Goal: Transaction & Acquisition: Purchase product/service

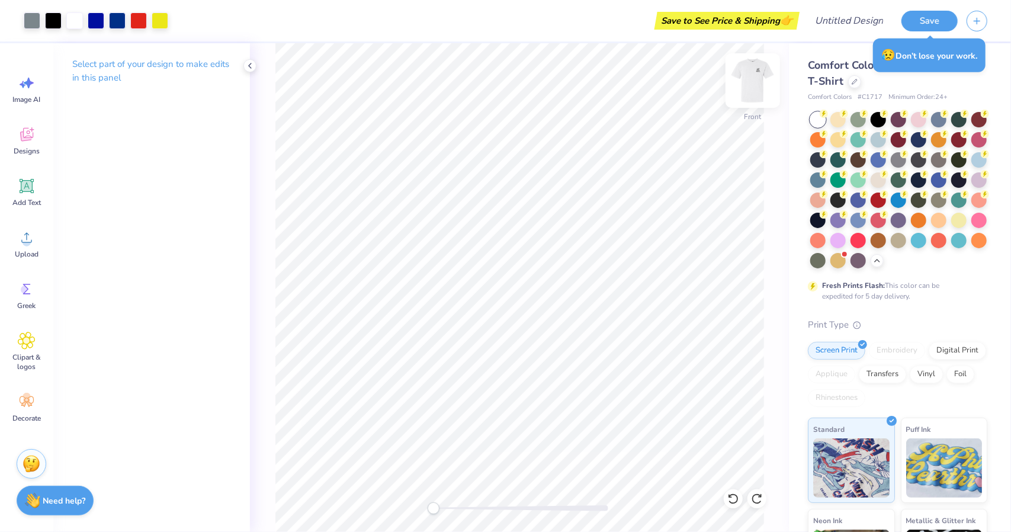
click at [766, 88] on div at bounding box center [753, 80] width 55 height 55
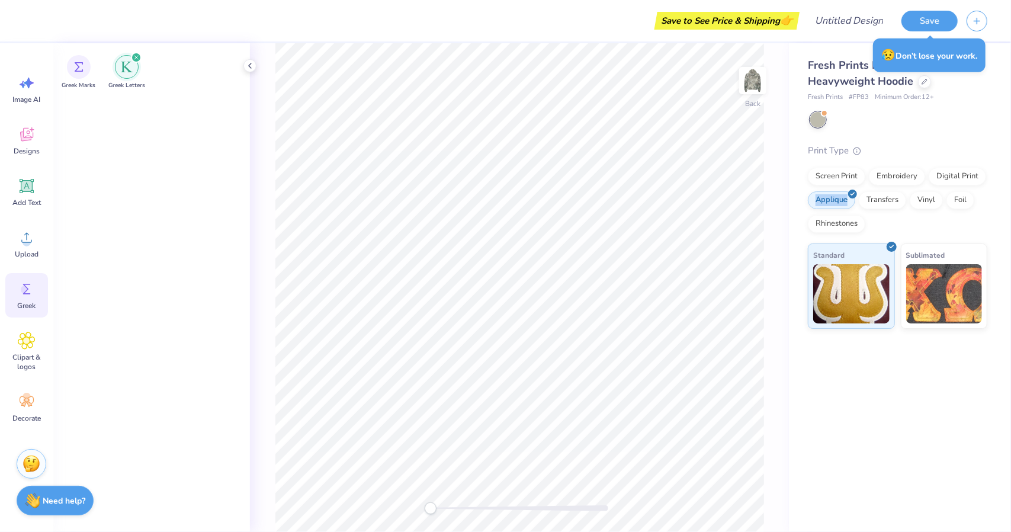
scroll to position [1753, 0]
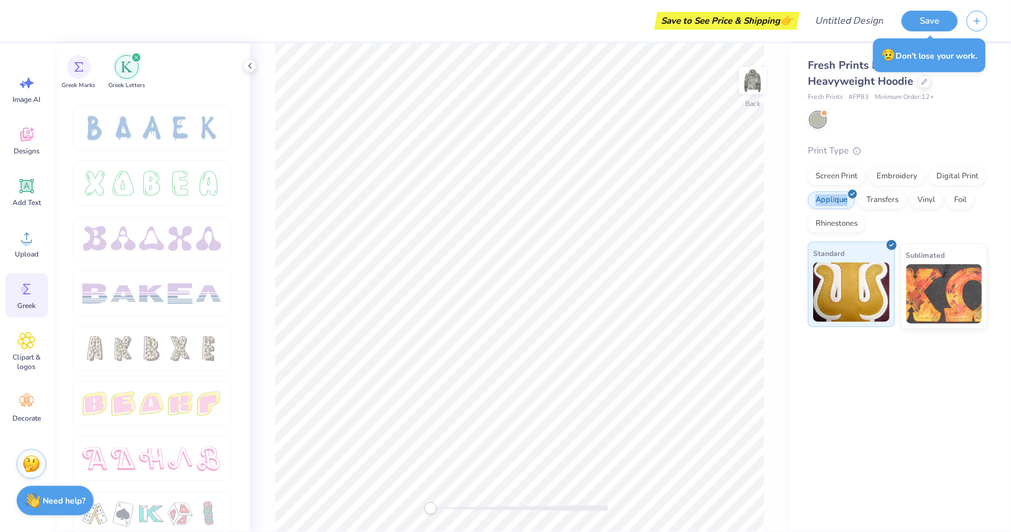
click at [870, 309] on img at bounding box center [851, 291] width 76 height 59
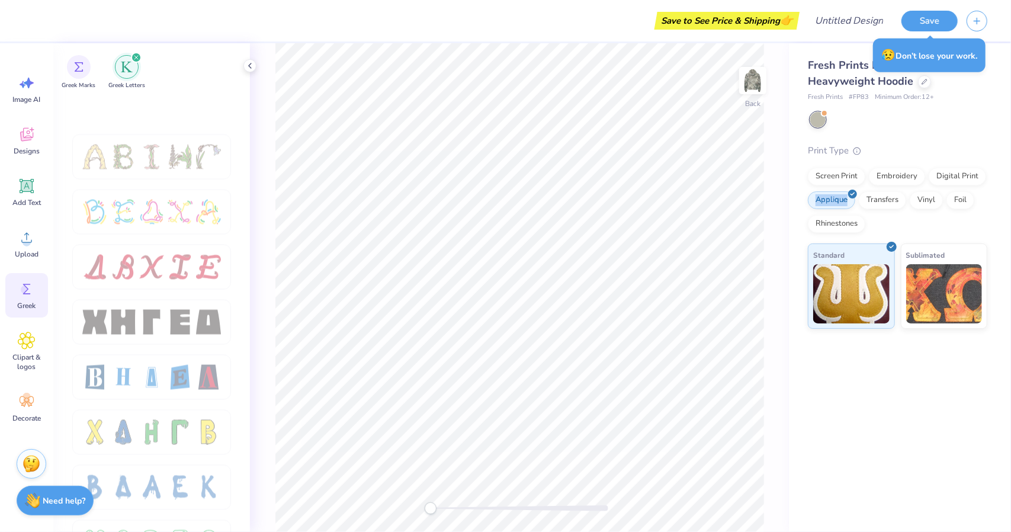
scroll to position [1931, 0]
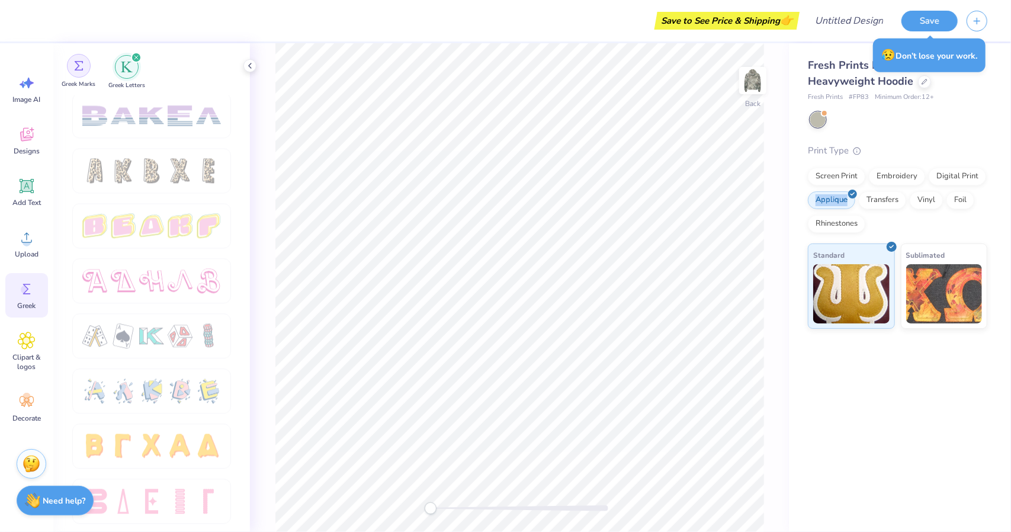
click at [85, 66] on div "filter for Greek Marks" at bounding box center [79, 66] width 24 height 24
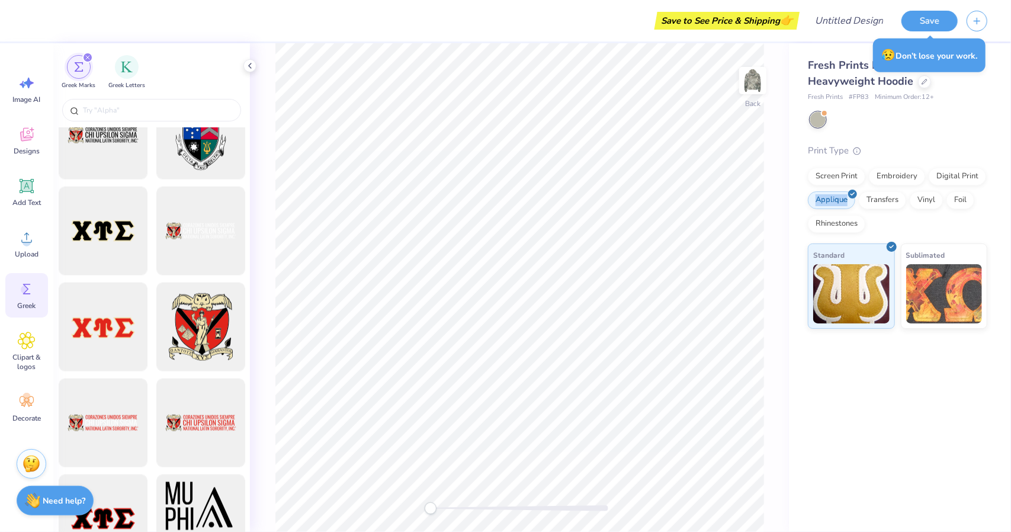
scroll to position [993, 0]
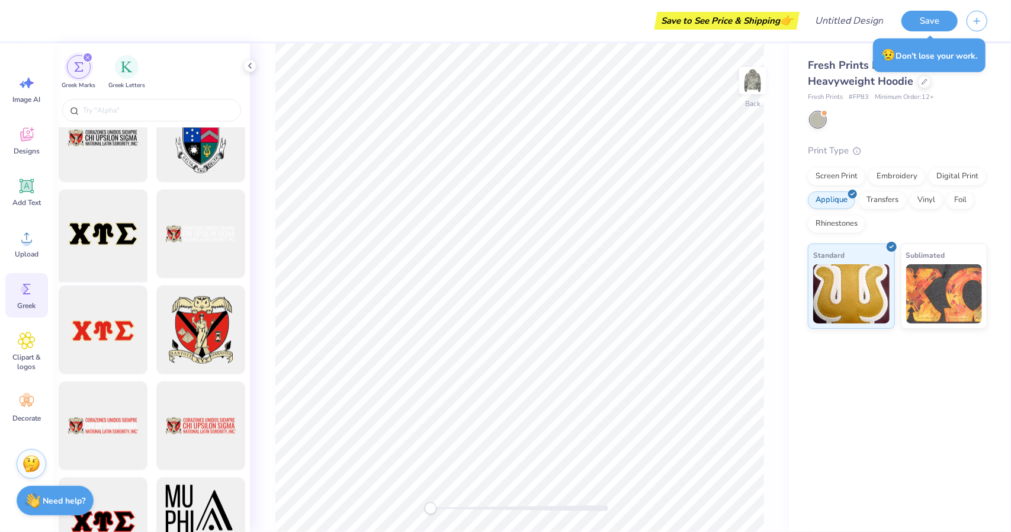
click at [101, 225] on div at bounding box center [103, 234] width 98 height 98
click at [92, 223] on div at bounding box center [103, 234] width 98 height 98
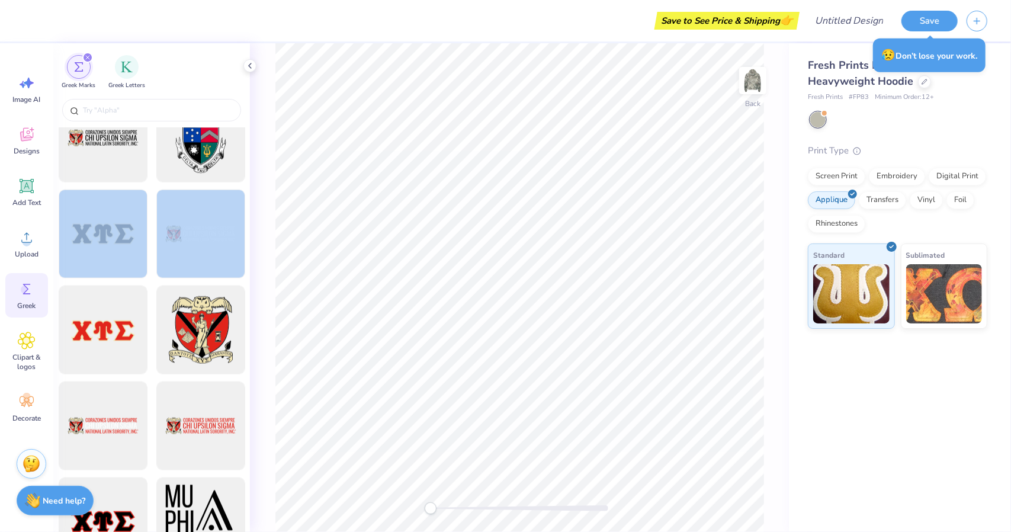
click at [297, 219] on div "Save to See Price & Shipping 👉 Design Title Save Image AI Designs Add Text Uplo…" at bounding box center [505, 266] width 1011 height 532
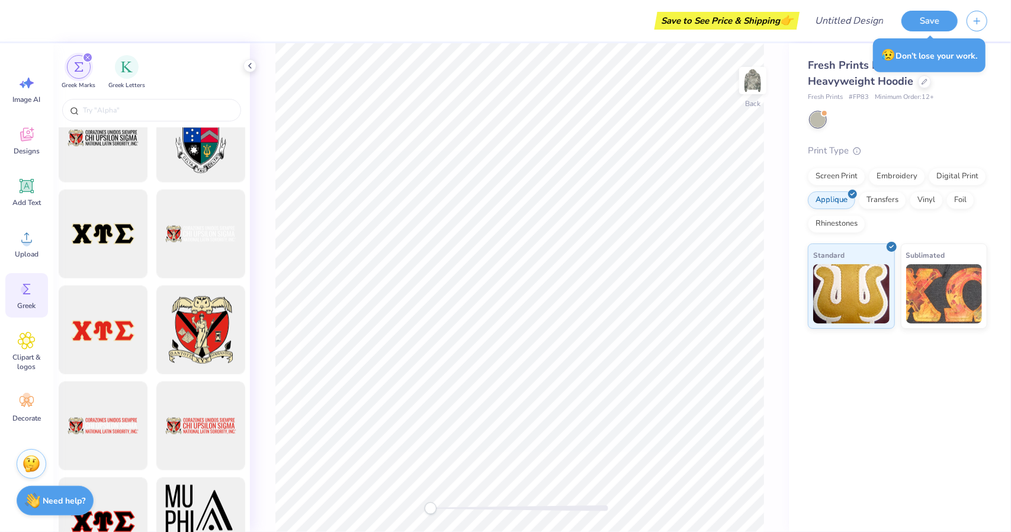
click at [113, 223] on div at bounding box center [103, 234] width 98 height 98
click at [103, 223] on div at bounding box center [103, 234] width 98 height 98
click at [830, 257] on span "Standard" at bounding box center [828, 253] width 31 height 12
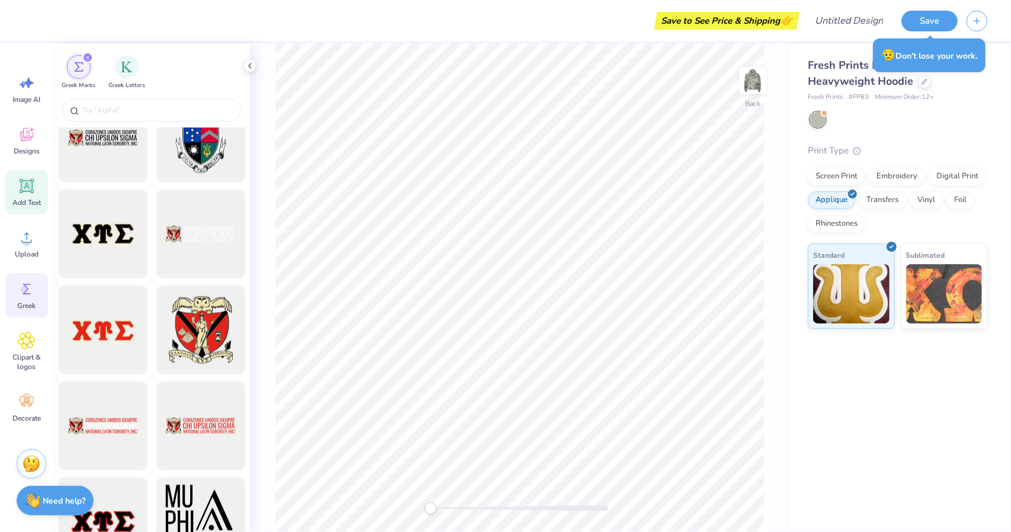
click at [27, 191] on icon at bounding box center [26, 186] width 11 height 11
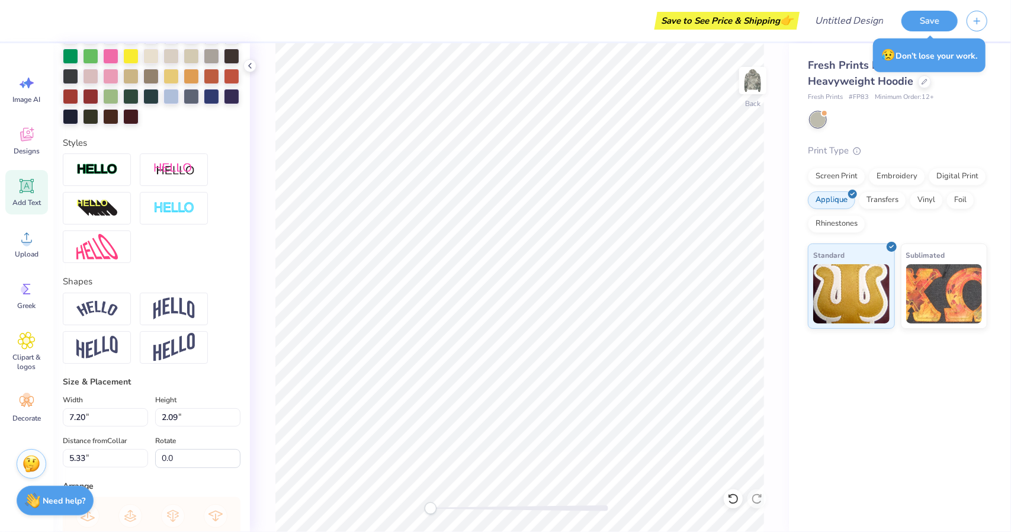
scroll to position [330, 0]
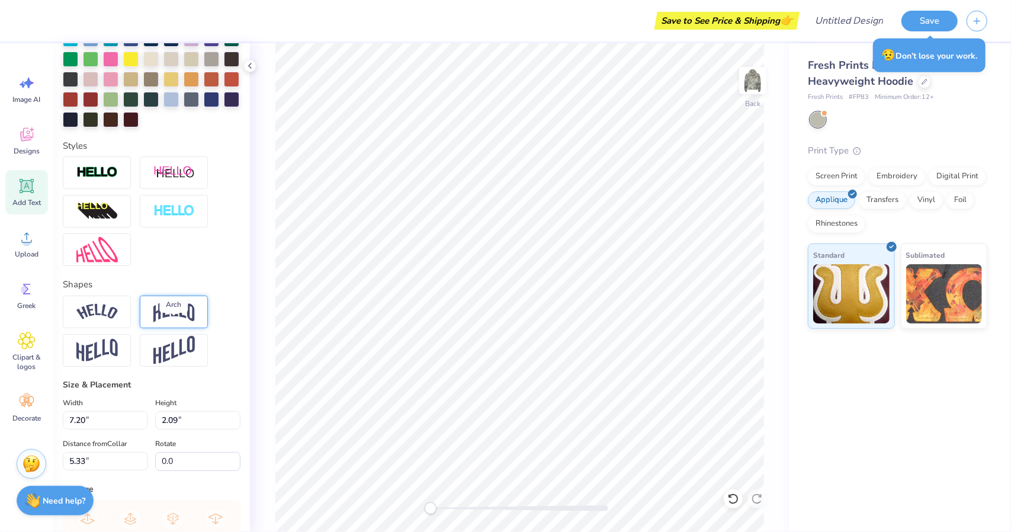
click at [171, 323] on img at bounding box center [173, 311] width 41 height 23
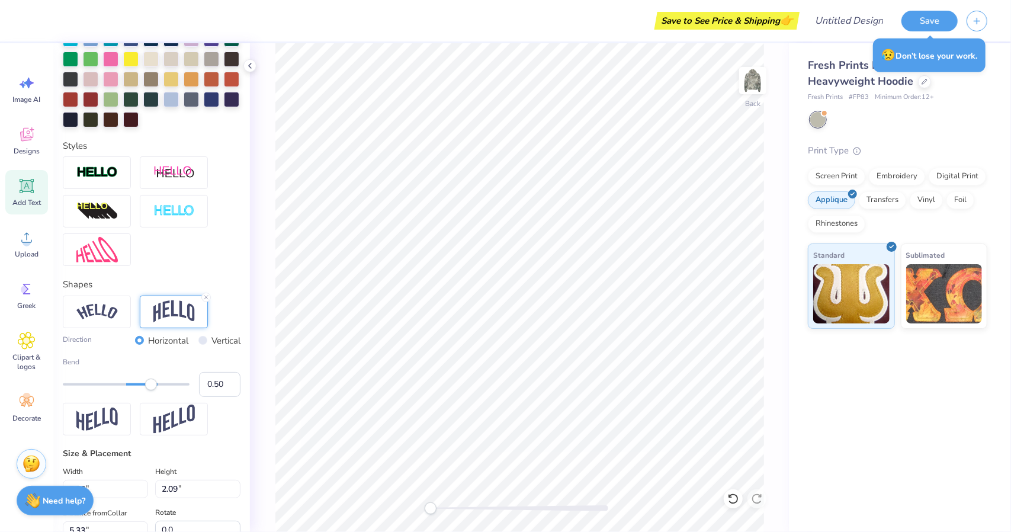
scroll to position [9, 1]
type textarea "Theta Delt"
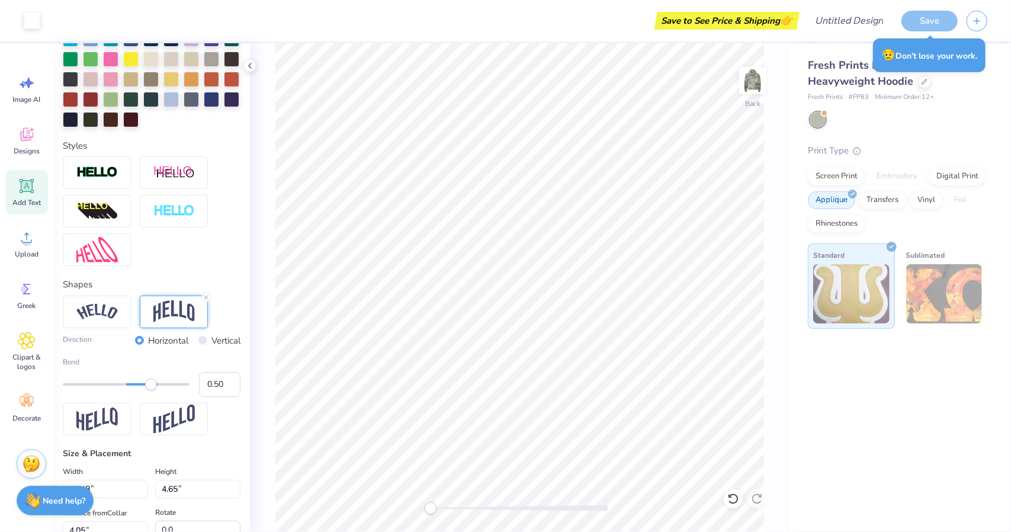
type input "14.48"
type input "4.65"
type input "3.75"
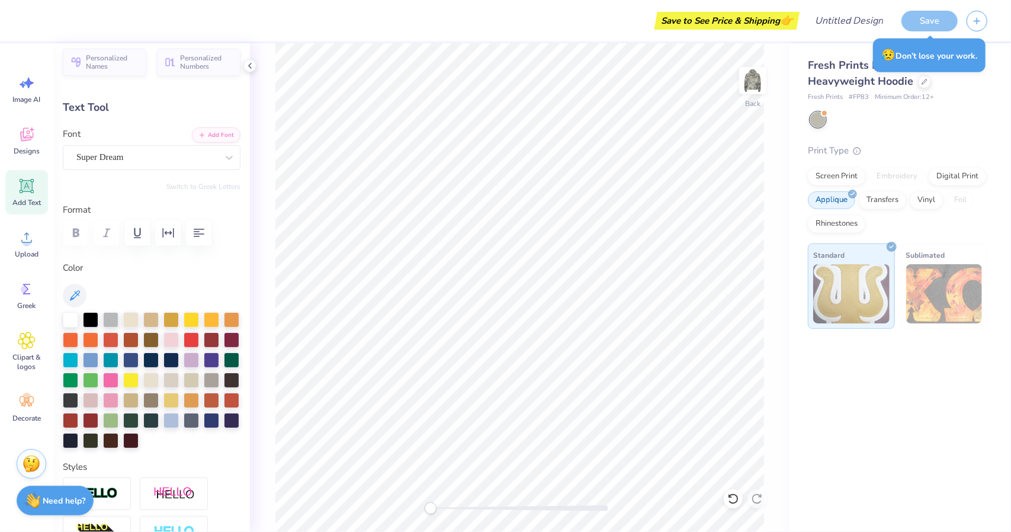
scroll to position [0, 0]
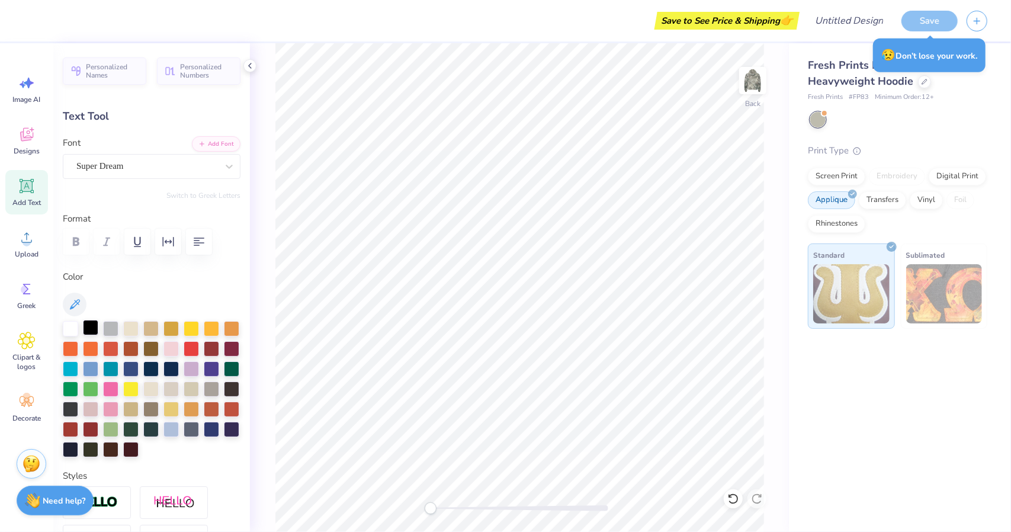
click at [91, 326] on div at bounding box center [90, 327] width 15 height 15
click at [107, 327] on div at bounding box center [110, 327] width 15 height 15
click at [139, 390] on div at bounding box center [130, 387] width 15 height 15
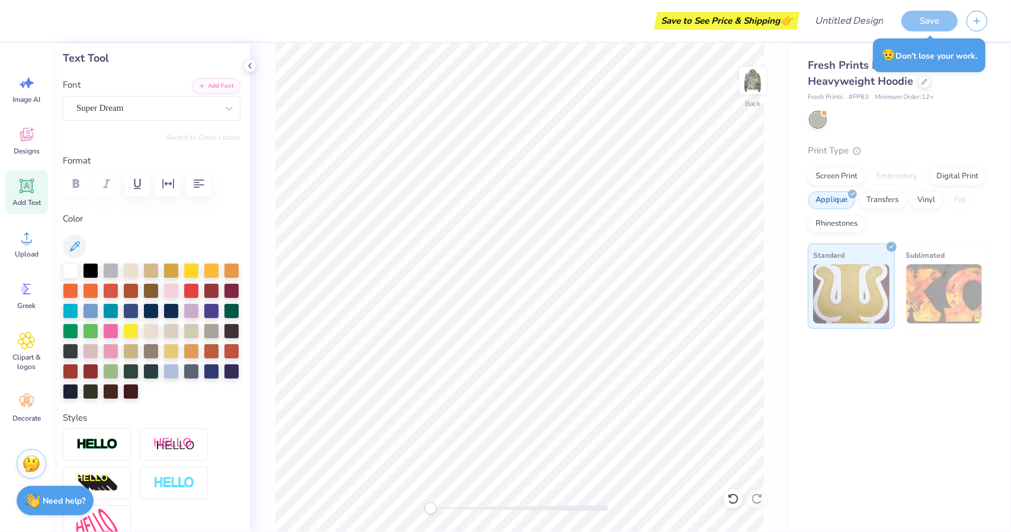
scroll to position [60, 0]
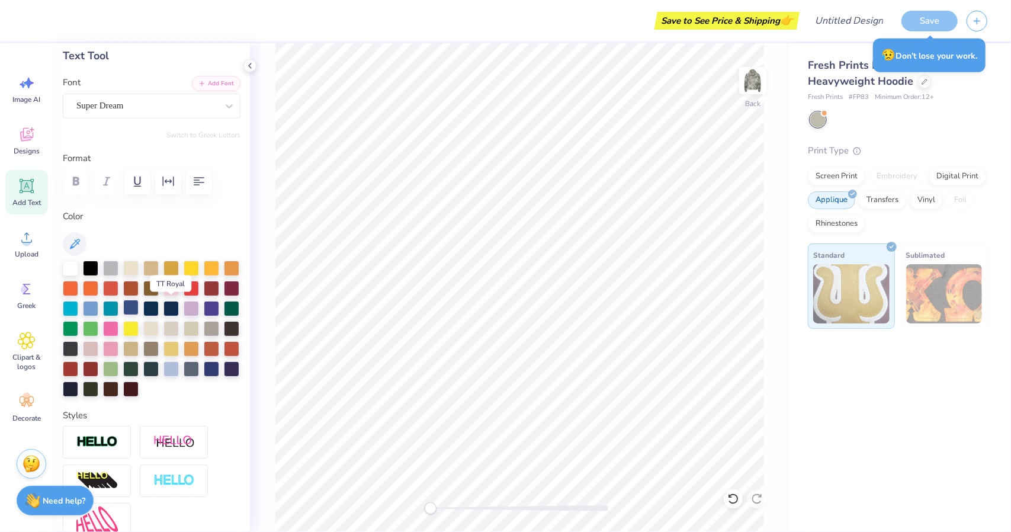
click at [139, 306] on div at bounding box center [130, 307] width 15 height 15
click at [77, 266] on div at bounding box center [70, 266] width 15 height 15
click at [758, 72] on img at bounding box center [752, 80] width 47 height 47
click at [41, 151] on div "Designs" at bounding box center [26, 140] width 43 height 44
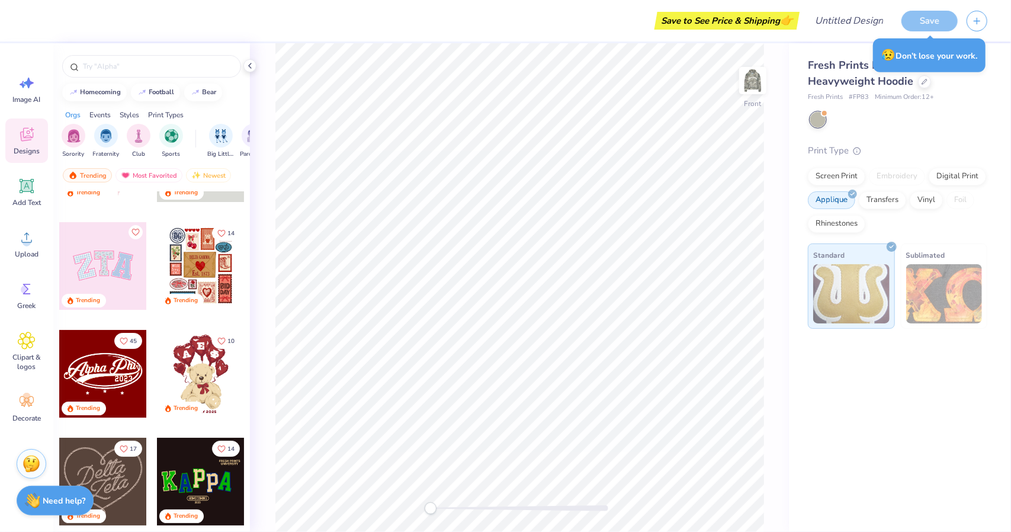
scroll to position [0, 1]
click at [108, 146] on div "Fraternity" at bounding box center [105, 140] width 27 height 35
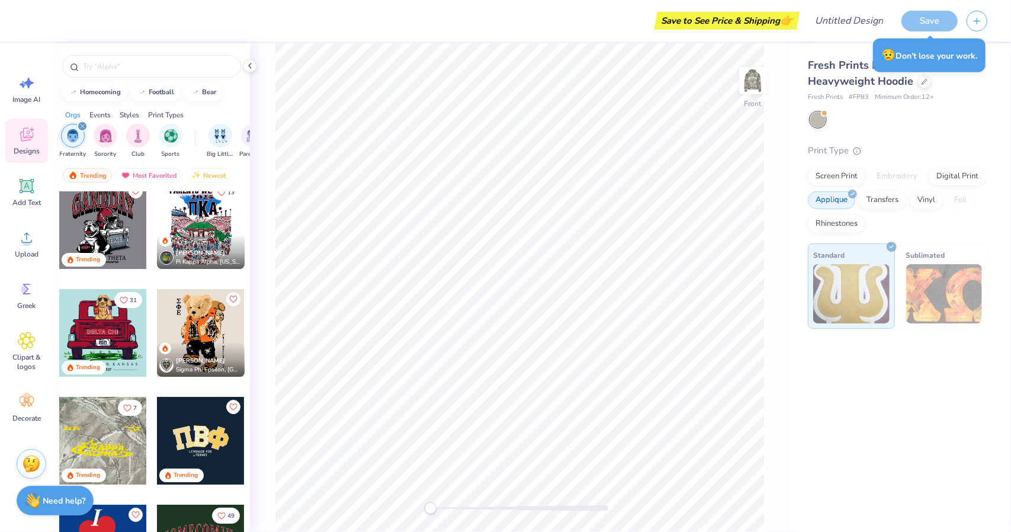
scroll to position [0, 0]
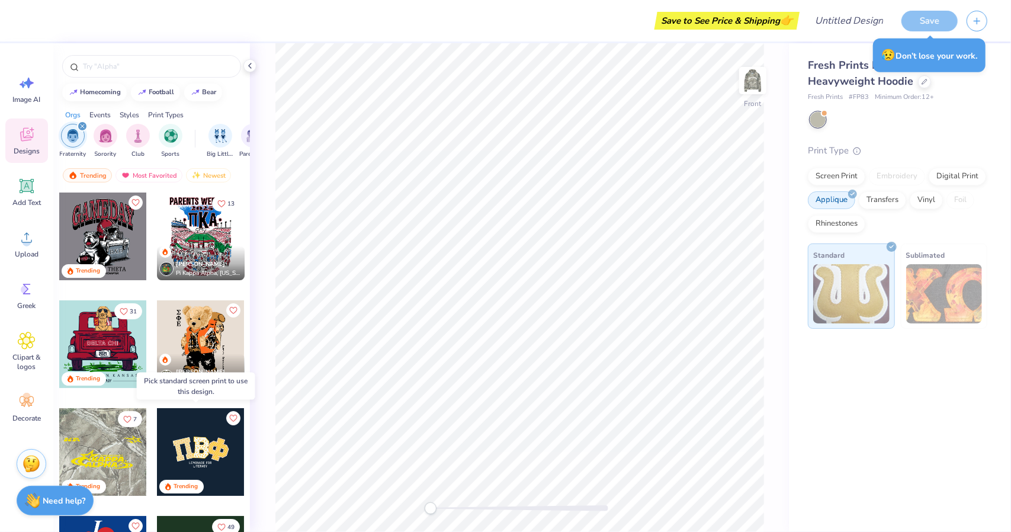
click at [223, 458] on div at bounding box center [201, 452] width 88 height 88
click at [225, 455] on div at bounding box center [201, 452] width 88 height 88
click at [838, 177] on div "Screen Print" at bounding box center [836, 175] width 57 height 18
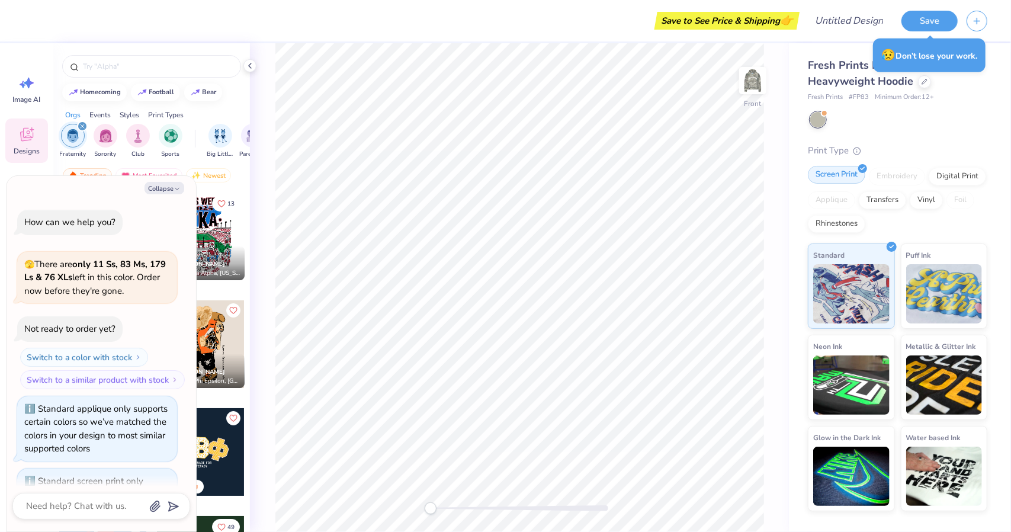
scroll to position [200, 0]
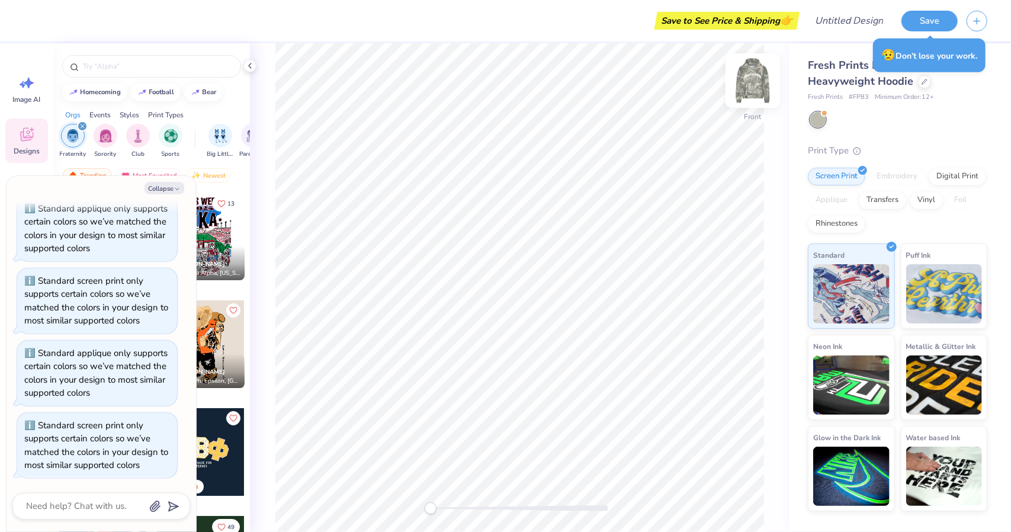
click at [764, 86] on img at bounding box center [752, 80] width 47 height 47
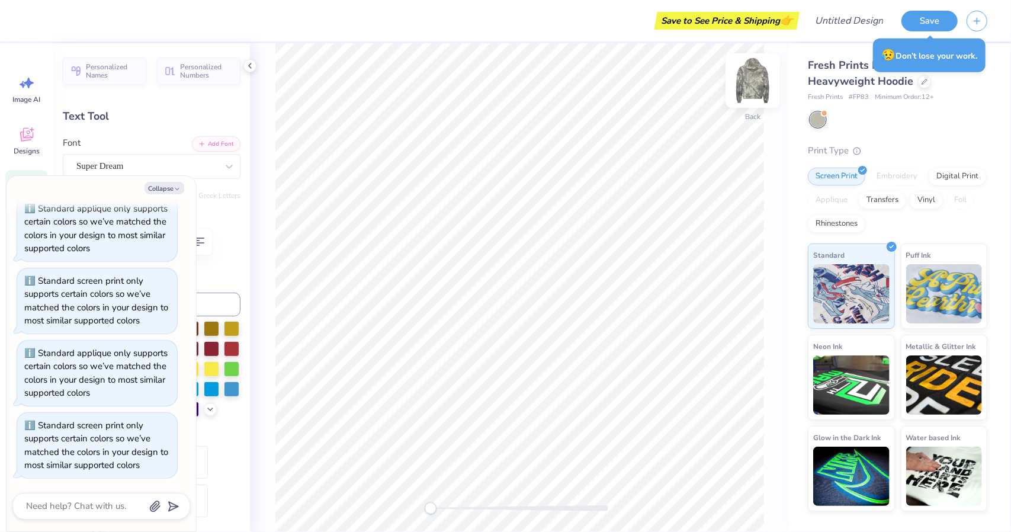
click at [745, 79] on img at bounding box center [752, 80] width 47 height 47
type textarea "x"
type input "14.06"
type input "4.52"
type input "6.21"
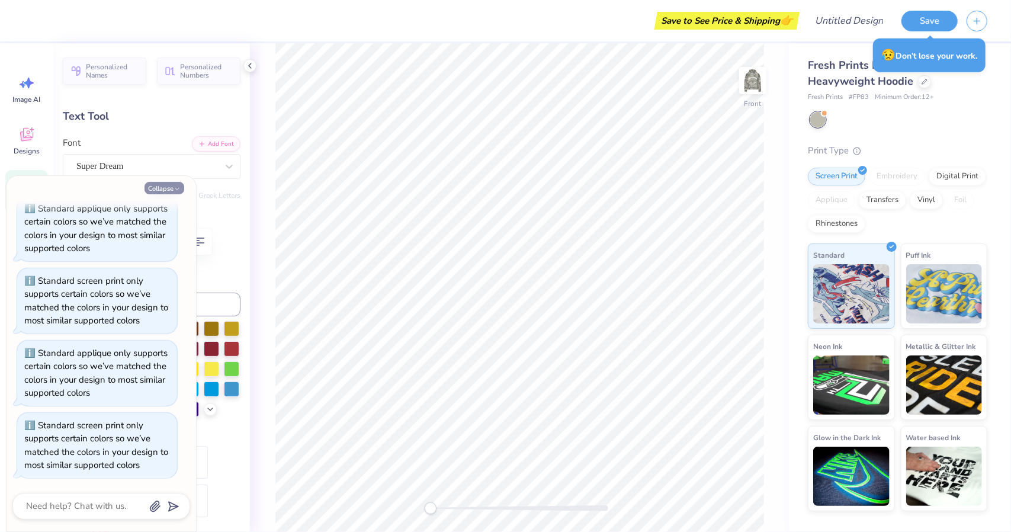
click at [168, 193] on button "Collapse" at bounding box center [165, 188] width 40 height 12
type textarea "x"
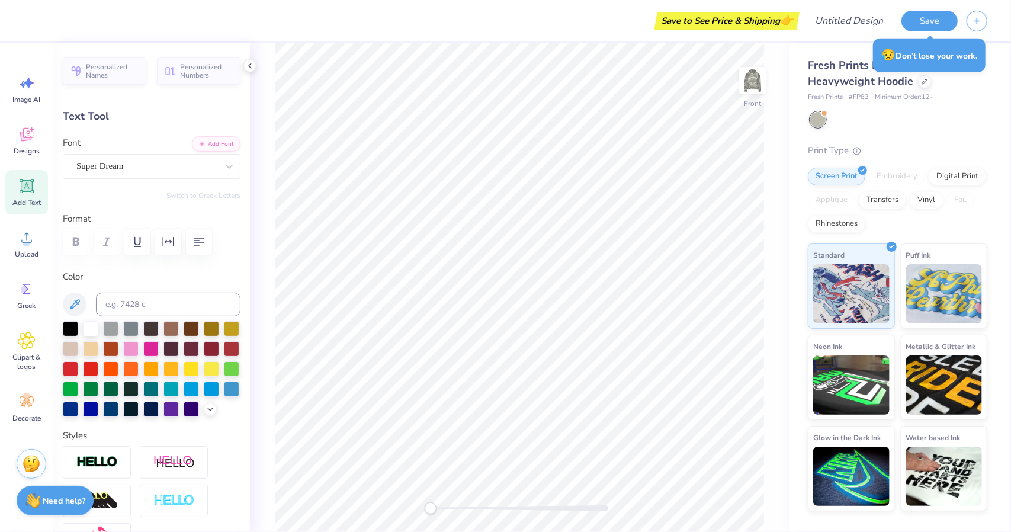
click at [601, 503] on div at bounding box center [520, 508] width 178 height 12
click at [601, 509] on div "Front" at bounding box center [519, 287] width 539 height 489
click at [325, 473] on div "Front" at bounding box center [519, 287] width 539 height 489
click at [36, 150] on span "Designs" at bounding box center [27, 150] width 26 height 9
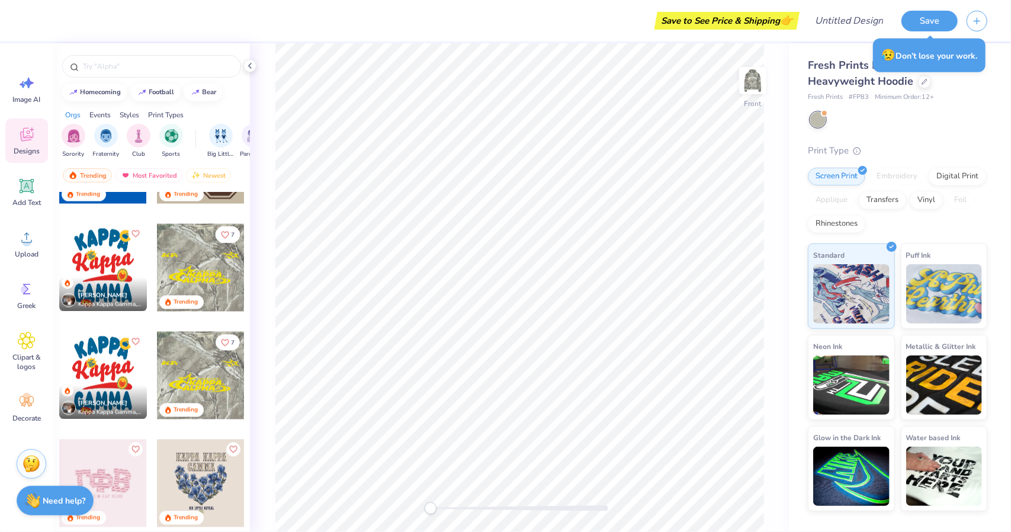
scroll to position [1460, 0]
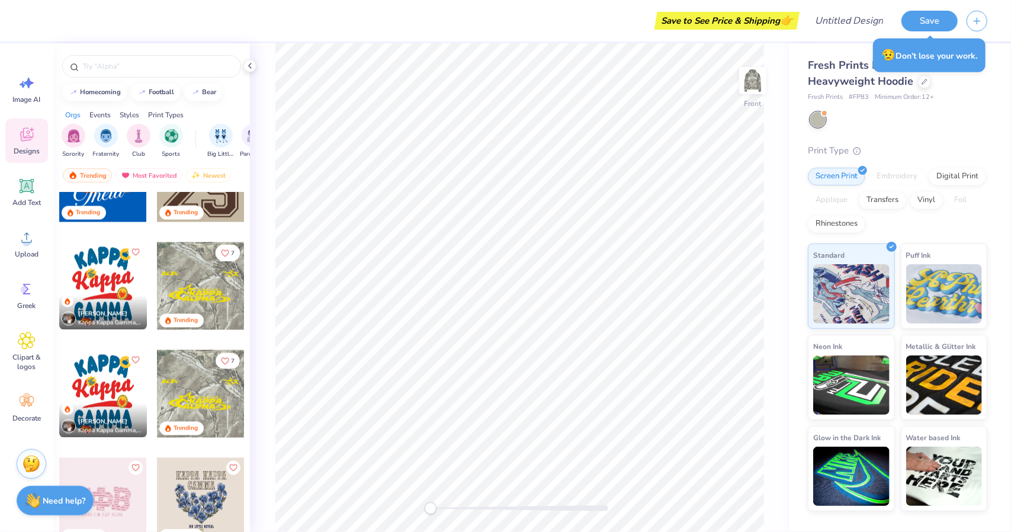
click at [199, 288] on div at bounding box center [201, 286] width 88 height 88
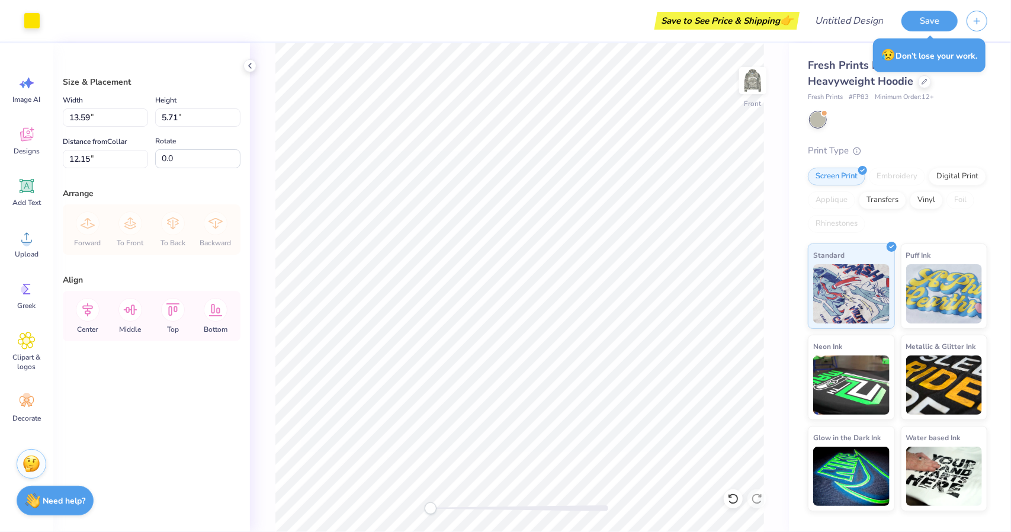
type input "11.81"
click at [40, 28] on div at bounding box center [32, 19] width 17 height 17
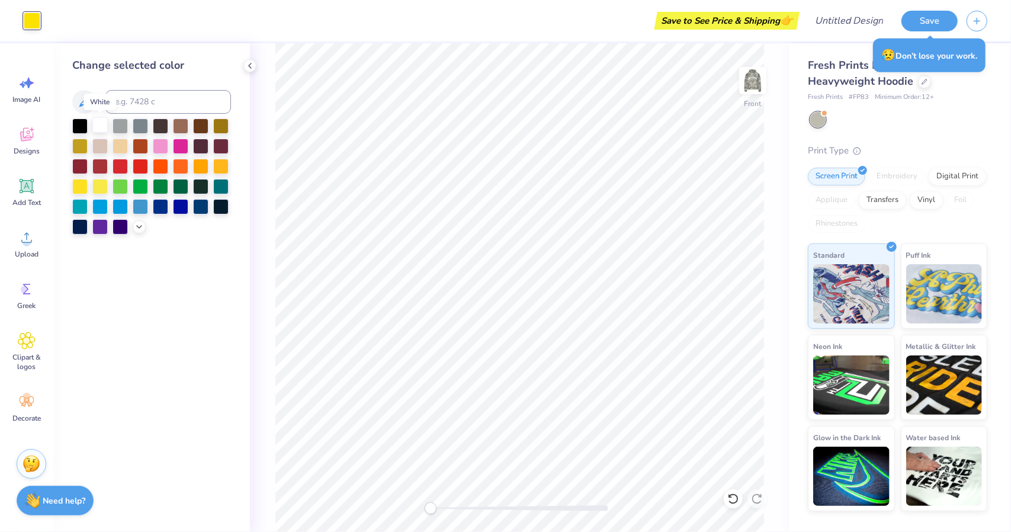
click at [95, 122] on div at bounding box center [99, 124] width 15 height 15
click at [264, 302] on div "Front" at bounding box center [519, 287] width 539 height 489
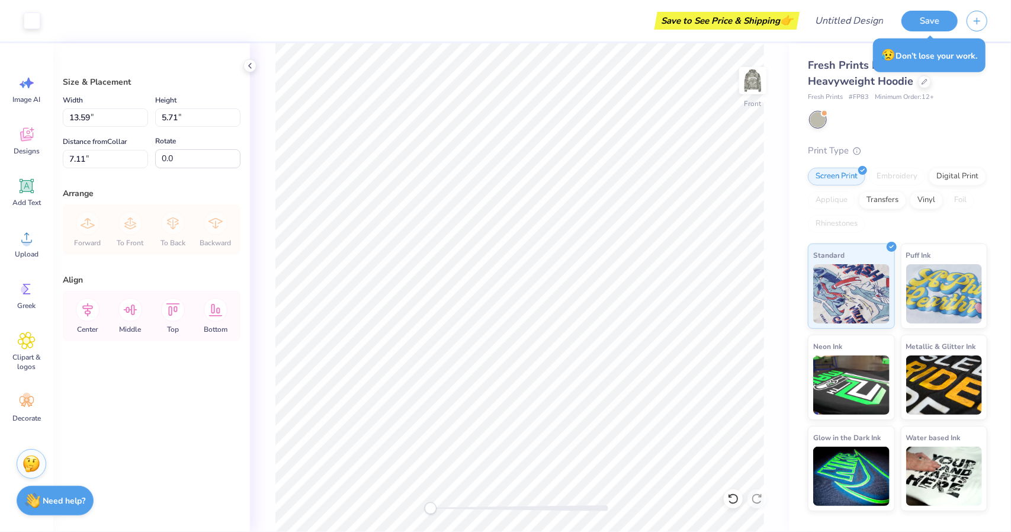
click at [21, 27] on div "Art colors" at bounding box center [20, 20] width 40 height 41
click at [29, 24] on div at bounding box center [32, 19] width 17 height 17
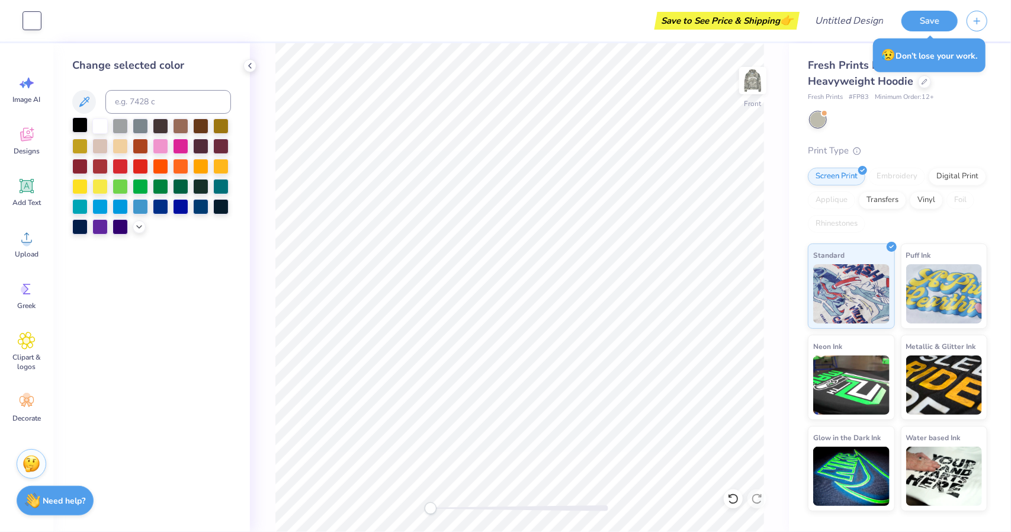
click at [79, 118] on div at bounding box center [79, 124] width 15 height 15
click at [186, 212] on div at bounding box center [180, 205] width 15 height 15
click at [83, 126] on div at bounding box center [79, 124] width 15 height 15
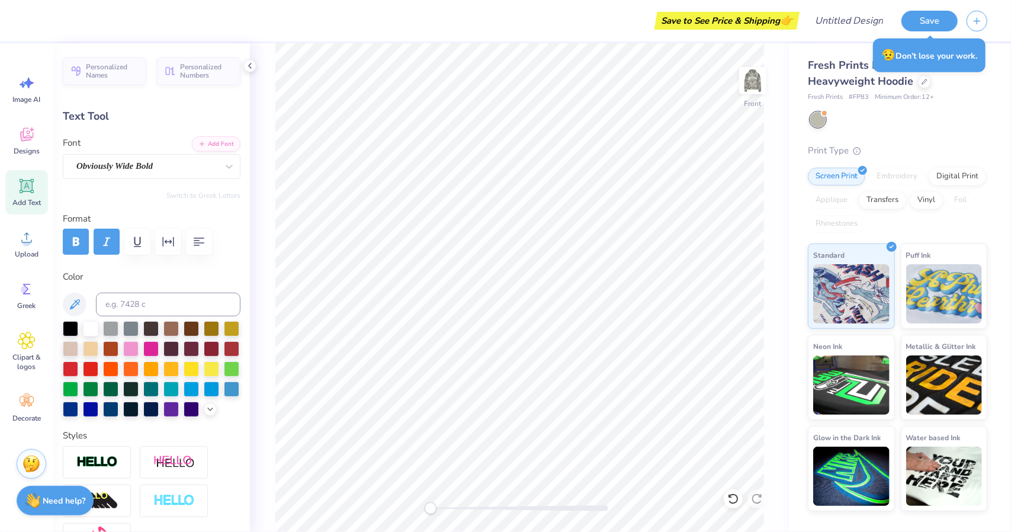
type input "10.82"
type textarea "Theta"
type input "11.74"
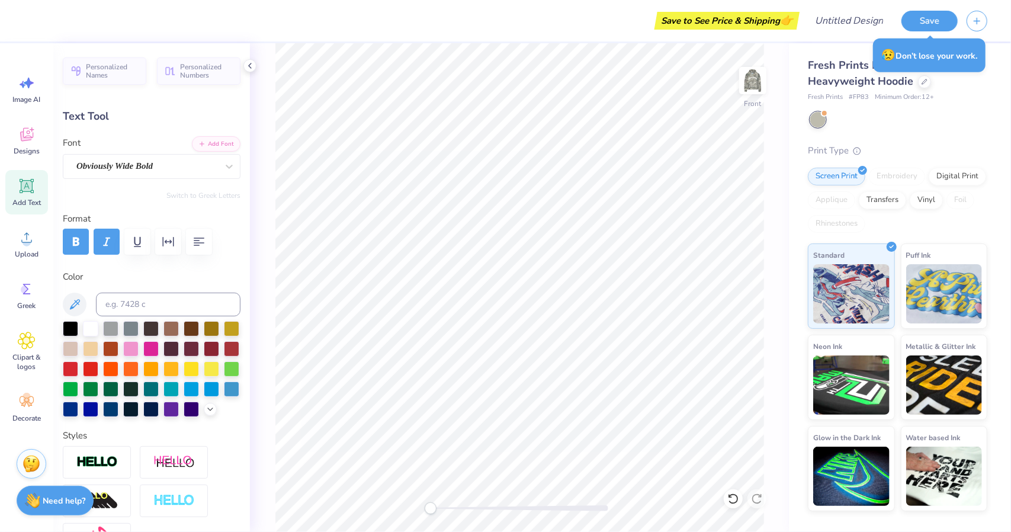
type textarea "Delta"
type input "4.69"
type input "0.89"
type input "11.71"
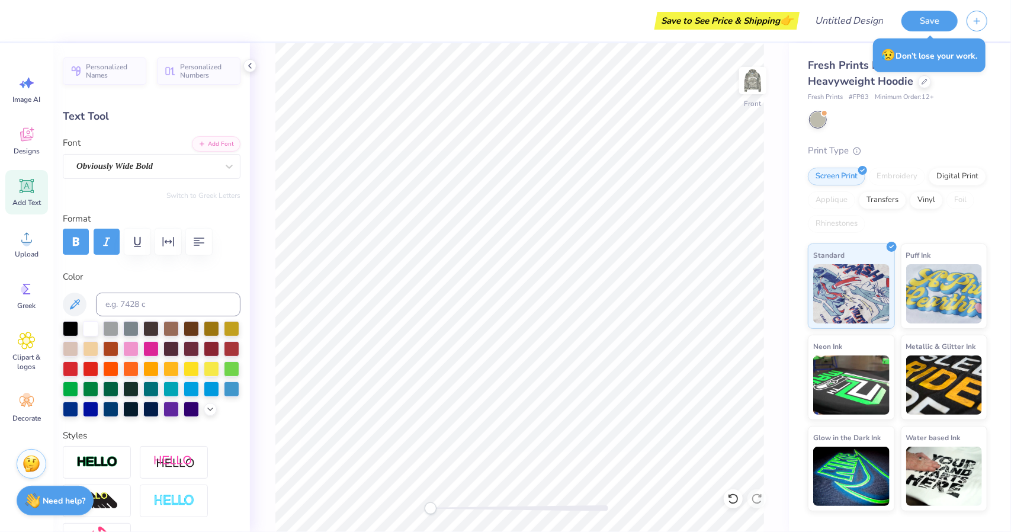
type textarea "Delt"
click at [486, 509] on div at bounding box center [520, 508] width 178 height 6
type input "3.95"
type input "0.18"
type input "10.46"
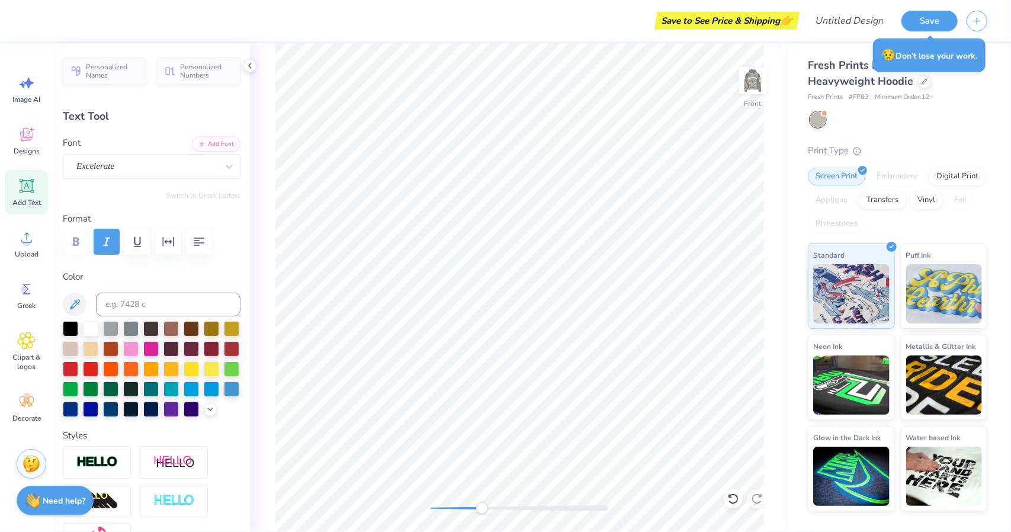
scroll to position [9, 4]
type textarea "Unirveristy of"
type input "2.81"
type input "0.58"
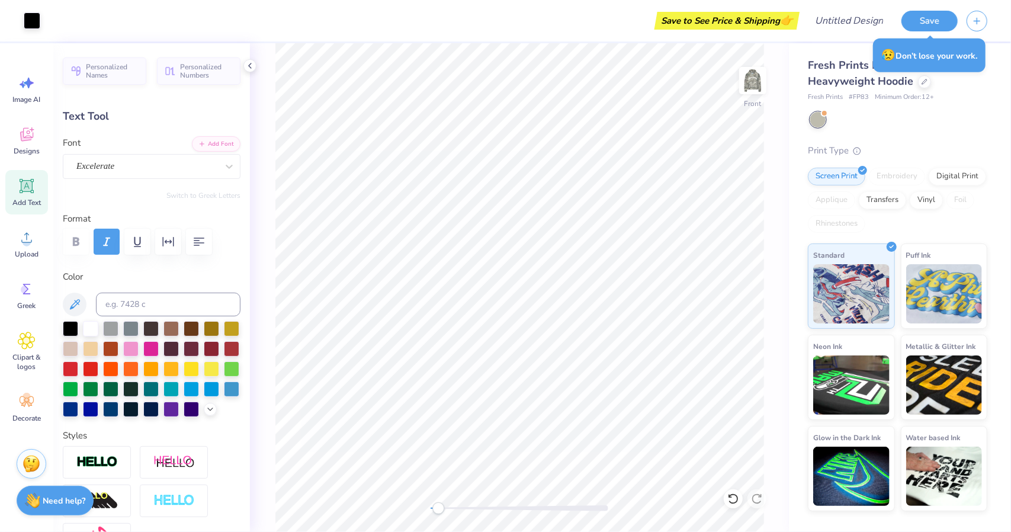
type input "7.52"
type textarea "TDX"
click at [260, 325] on div "Front" at bounding box center [519, 287] width 539 height 489
type input "3.60"
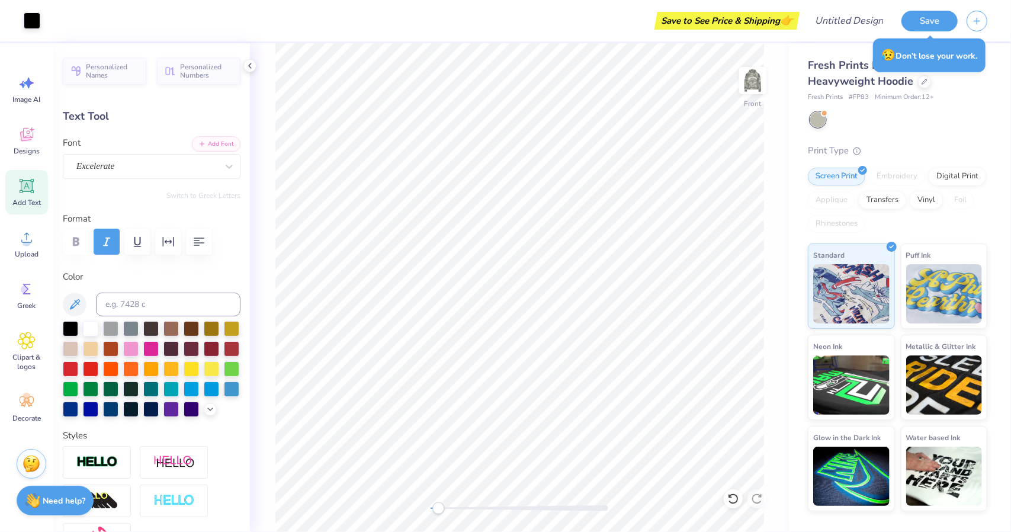
type input "0.89"
type input "11.90"
type input "0.75"
type input "0.18"
type input "12.26"
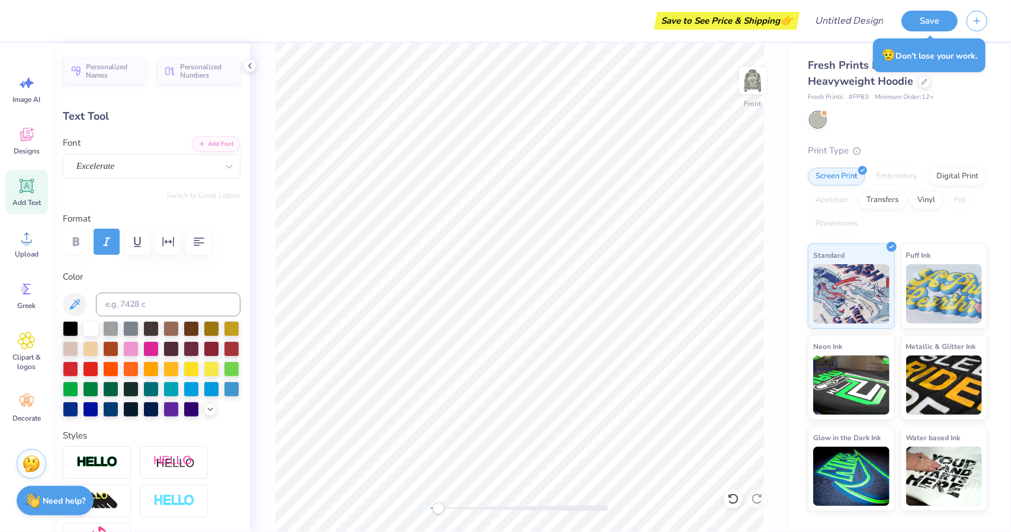
type input "4.65"
type input "10.46"
click at [477, 510] on div at bounding box center [520, 508] width 178 height 6
type textarea "Unirveristy of [US_STATE]"
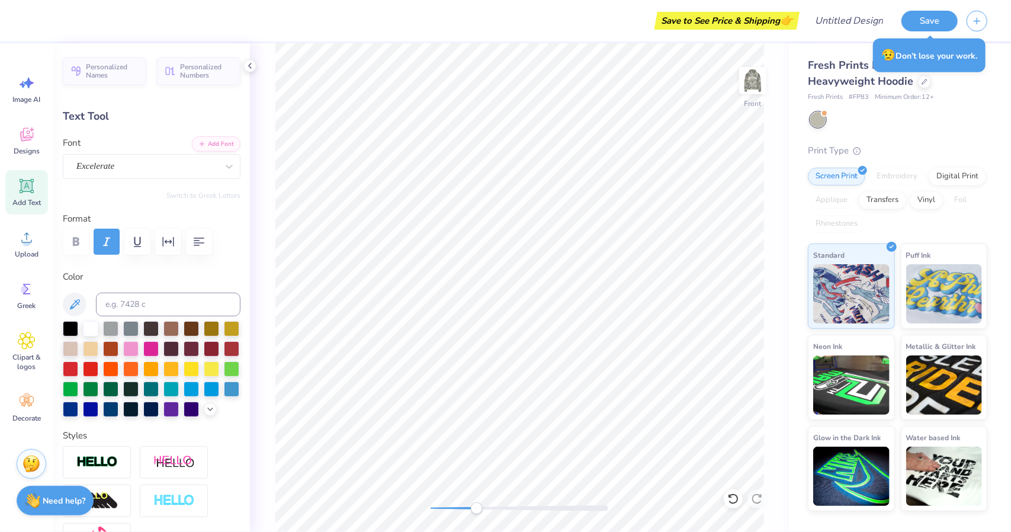
scroll to position [9, 7]
click at [419, 502] on div "Front" at bounding box center [519, 287] width 539 height 489
click at [755, 82] on img at bounding box center [752, 80] width 47 height 47
type input "14.48"
type input "4.65"
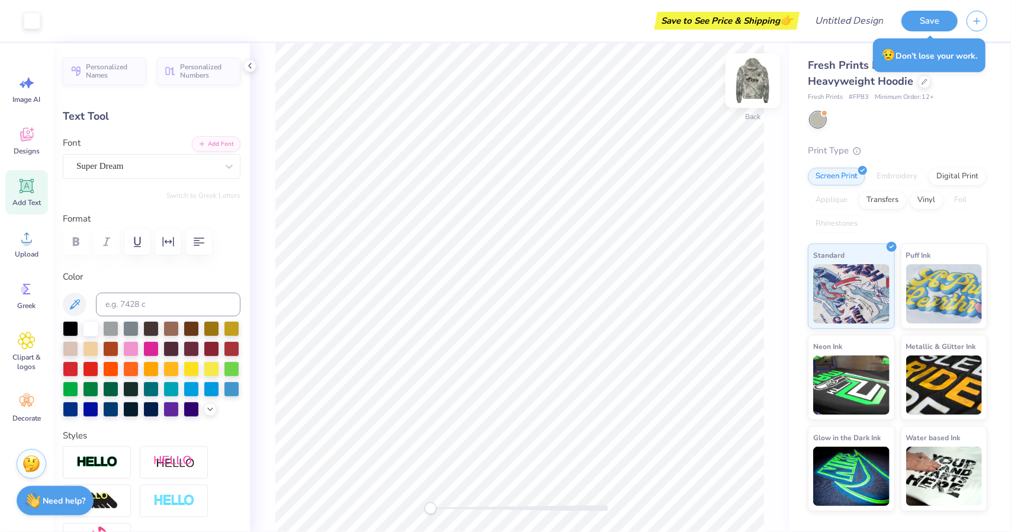
type input "3.75"
click at [72, 326] on div at bounding box center [70, 327] width 15 height 15
click at [144, 165] on div "Super Dream" at bounding box center [146, 166] width 143 height 18
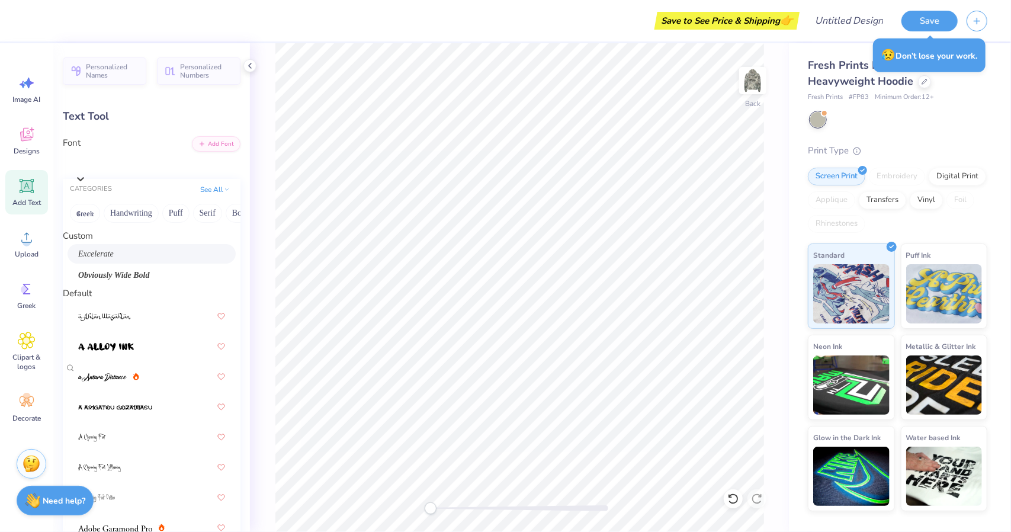
click at [114, 260] on span "Excelerate" at bounding box center [96, 254] width 36 height 12
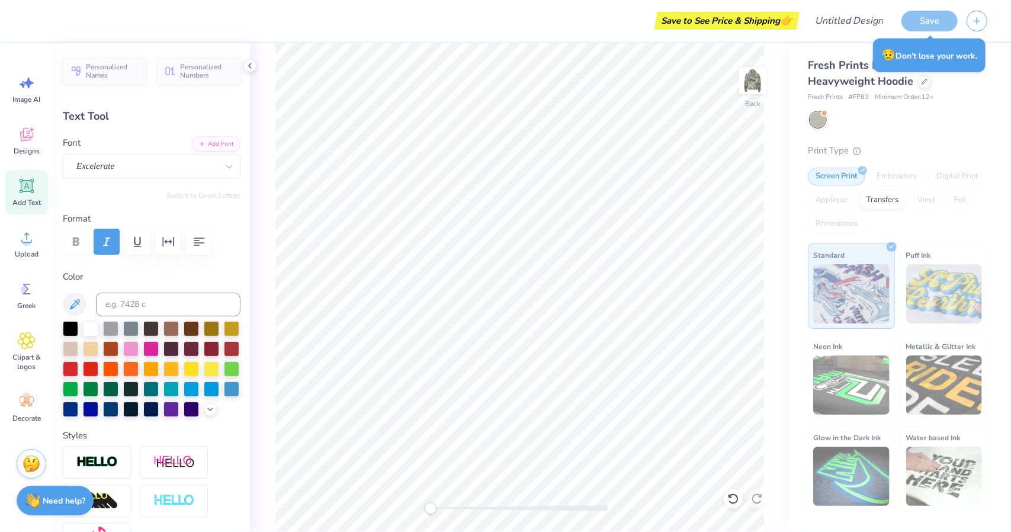
click at [237, 253] on div "Personalized Names Personalized Numbers Text Tool Add Font Font Excelerate Swit…" at bounding box center [151, 287] width 197 height 489
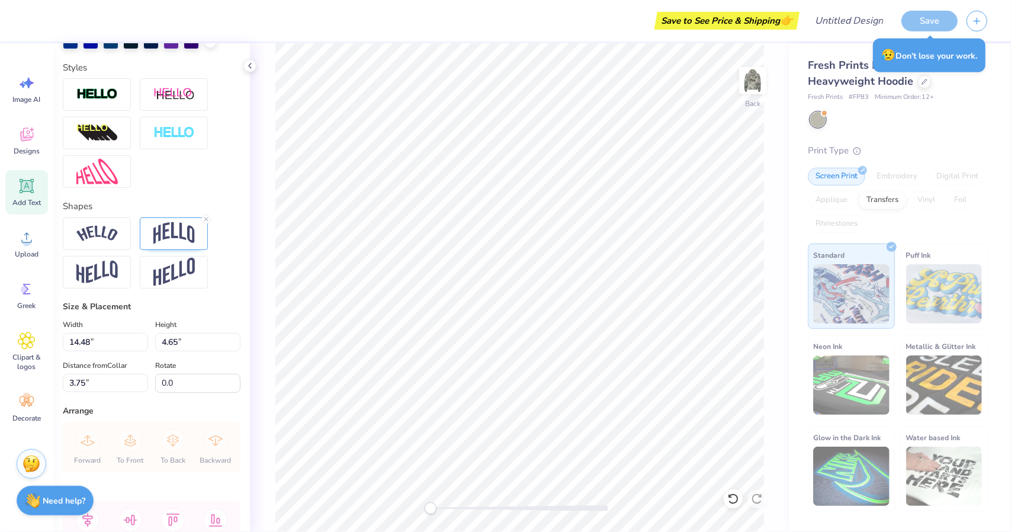
scroll to position [368, 0]
click at [111, 351] on input "14.48" at bounding box center [105, 341] width 85 height 18
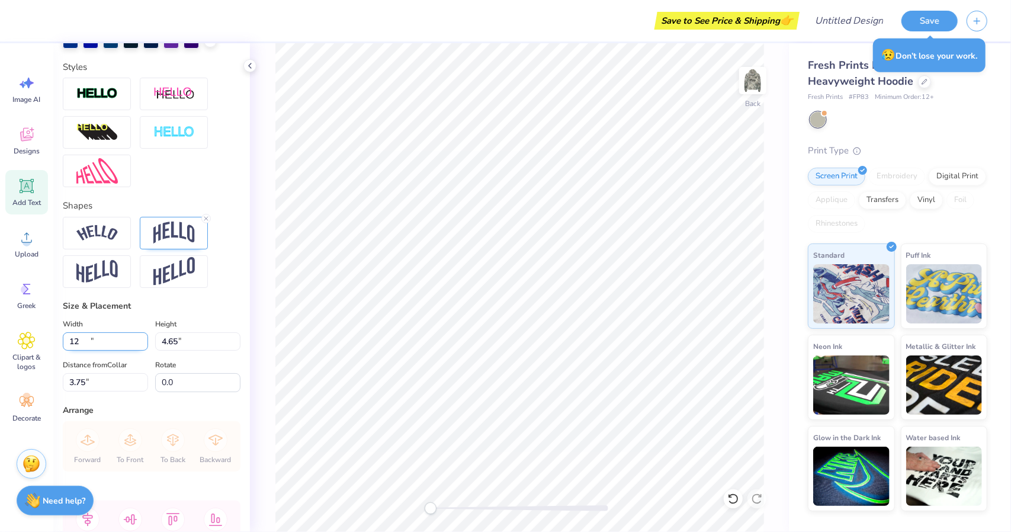
type input "15.00"
type input "3.51"
type input "4.32"
click at [181, 351] on input "3.51" at bounding box center [197, 341] width 85 height 18
type input "3"
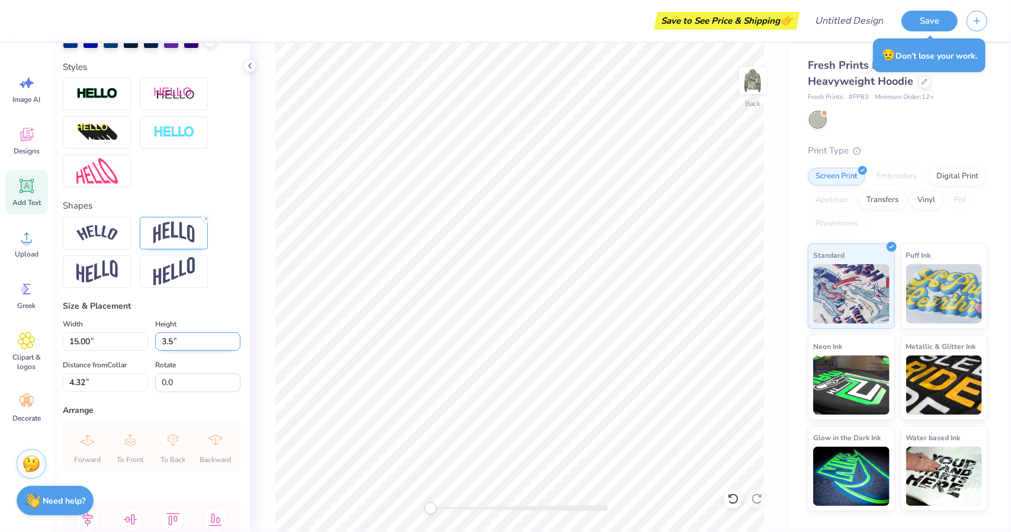
type input "3"
type input "3.51"
type input "14.99"
click at [109, 241] on img at bounding box center [96, 233] width 41 height 16
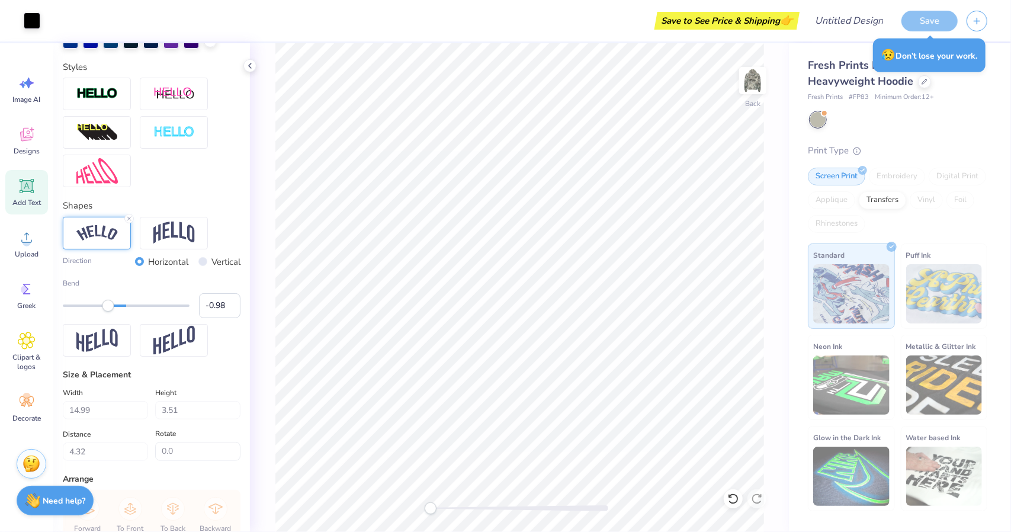
type input "-1.00"
drag, startPoint x: 147, startPoint y: 328, endPoint x: 41, endPoint y: 322, distance: 105.6
click at [41, 322] on div "Art colors Save to See Price & Shipping 👉 Design Title Save Image AI Designs Ad…" at bounding box center [505, 266] width 1011 height 532
type input "-0.78"
click at [76, 312] on div at bounding box center [126, 306] width 127 height 12
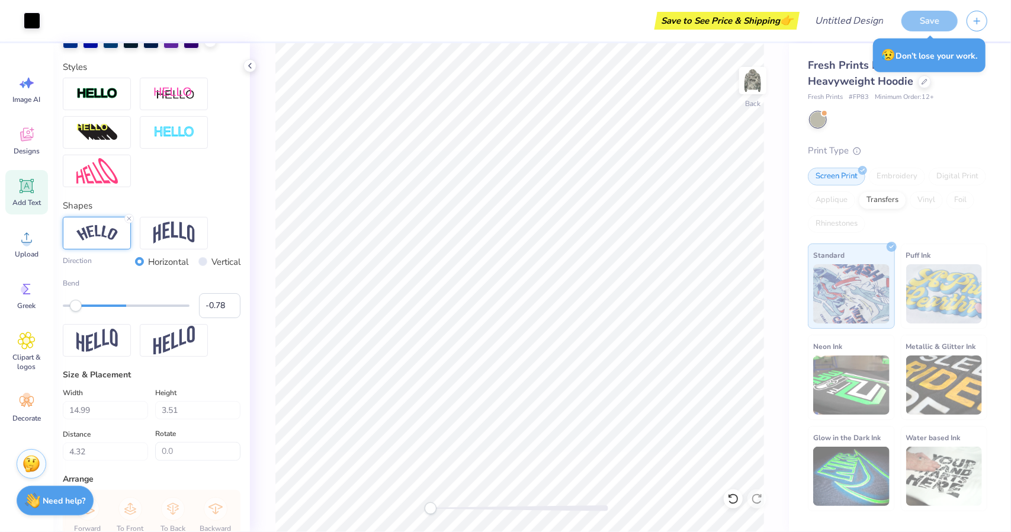
type input "-0.04"
click at [119, 312] on div at bounding box center [126, 306] width 127 height 12
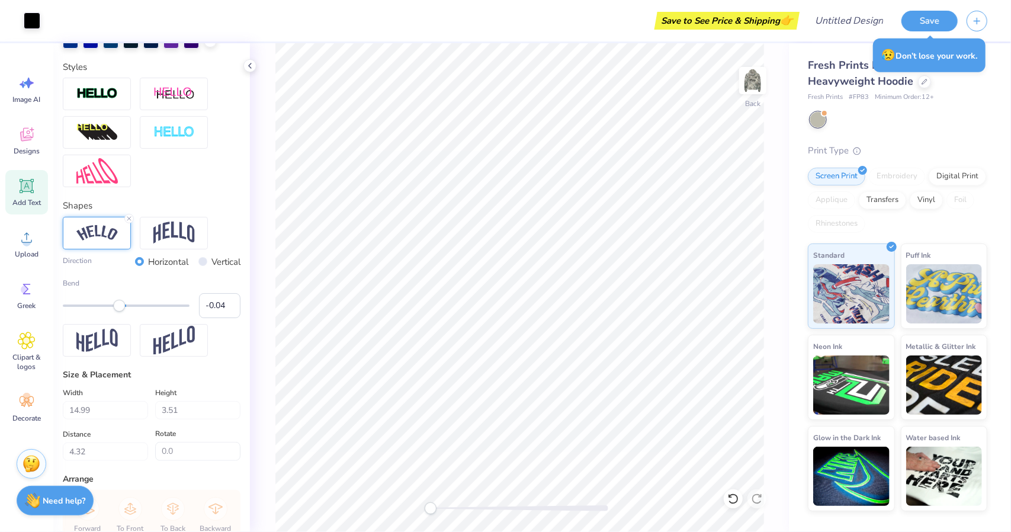
type input "0.57"
click at [155, 307] on div at bounding box center [126, 305] width 127 height 2
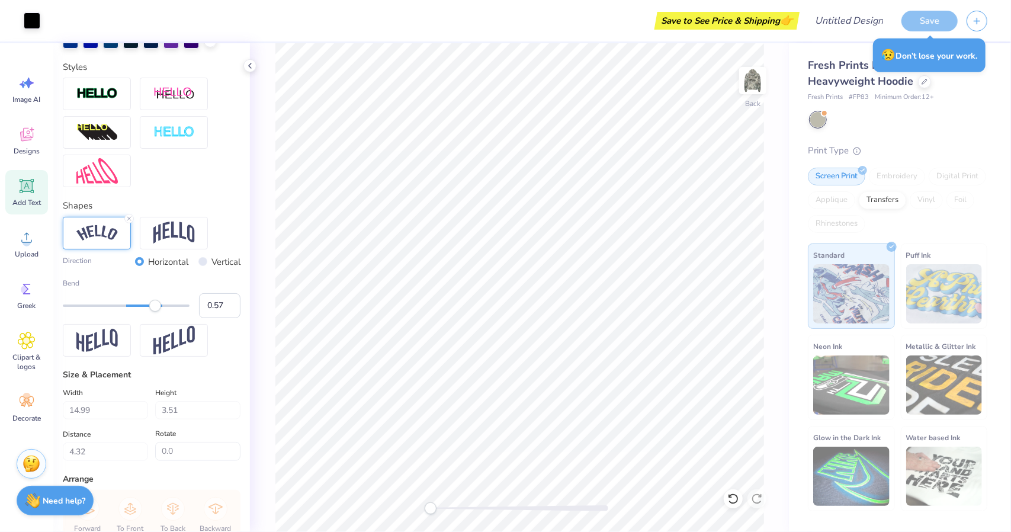
type input "0.80"
click at [169, 307] on div at bounding box center [126, 305] width 127 height 2
type input "0.38"
click at [144, 312] on div at bounding box center [126, 306] width 127 height 12
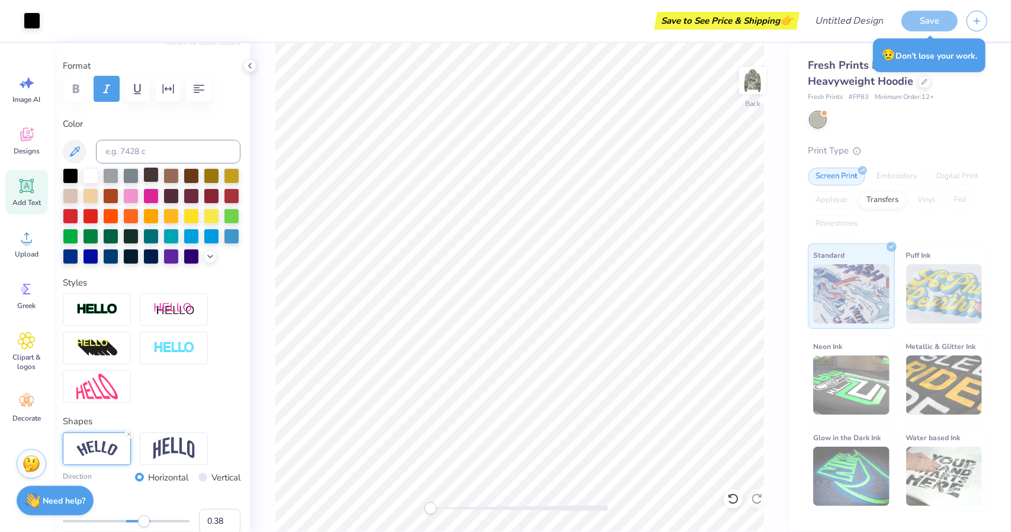
scroll to position [0, 0]
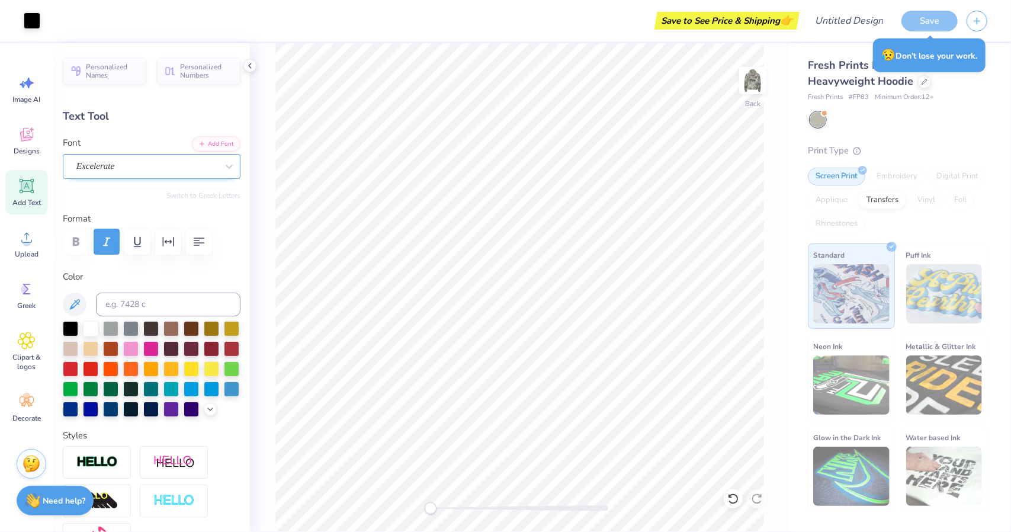
click at [155, 157] on div "Excelerate" at bounding box center [146, 166] width 143 height 18
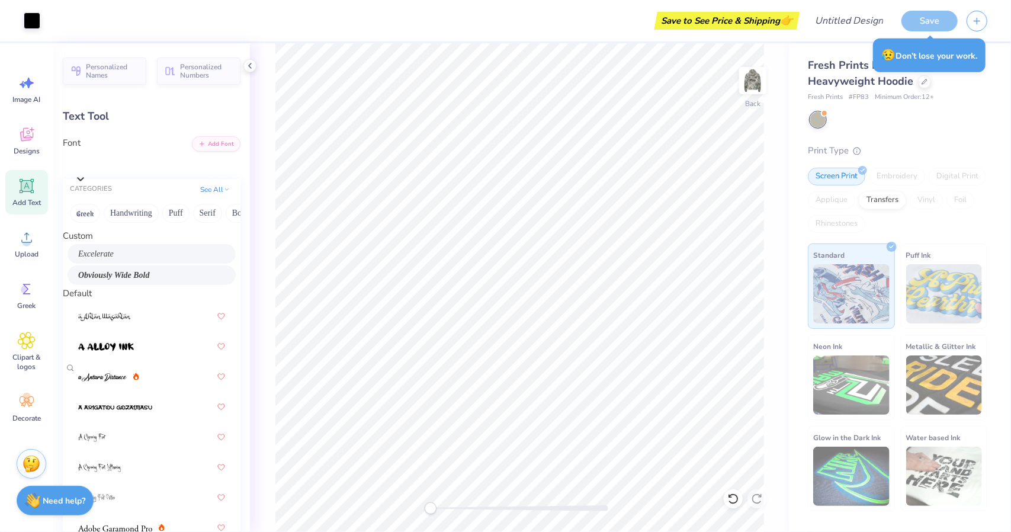
click at [191, 285] on div "Obviously Wide Bold" at bounding box center [152, 275] width 168 height 20
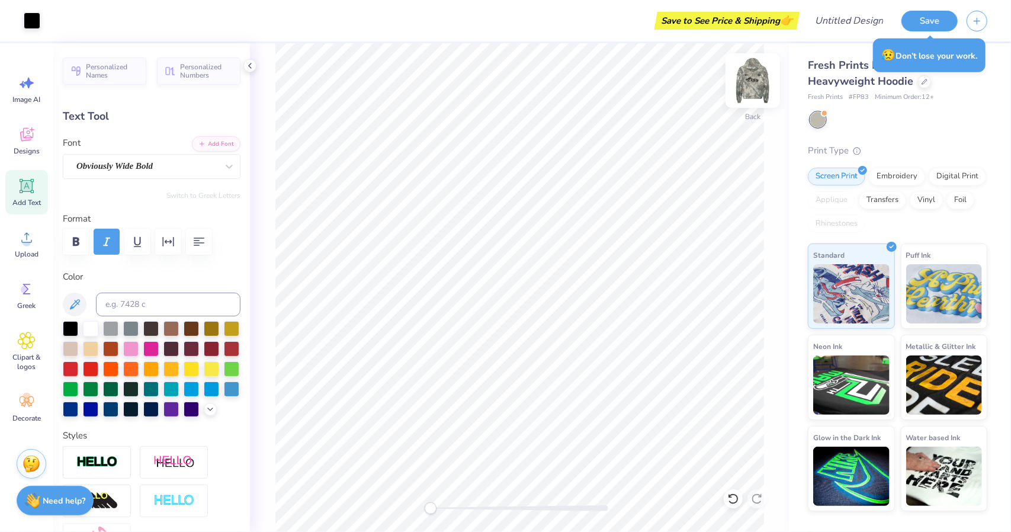
click at [752, 95] on img at bounding box center [752, 80] width 47 height 47
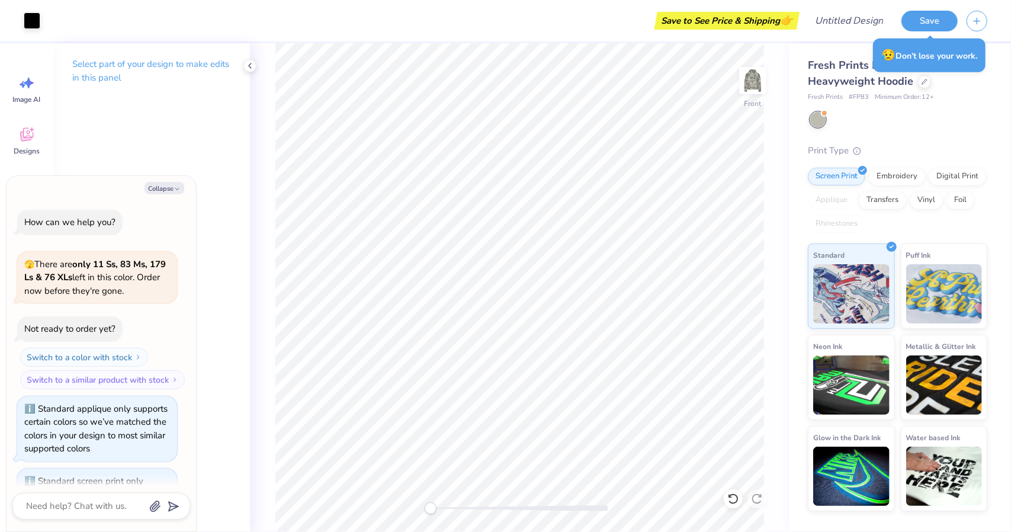
scroll to position [297, 0]
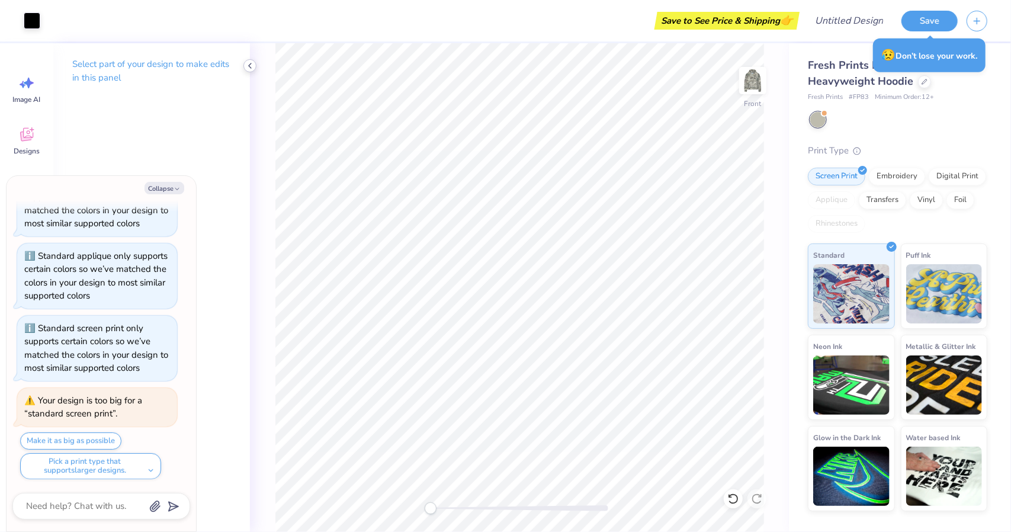
click at [251, 68] on polyline at bounding box center [250, 65] width 2 height 5
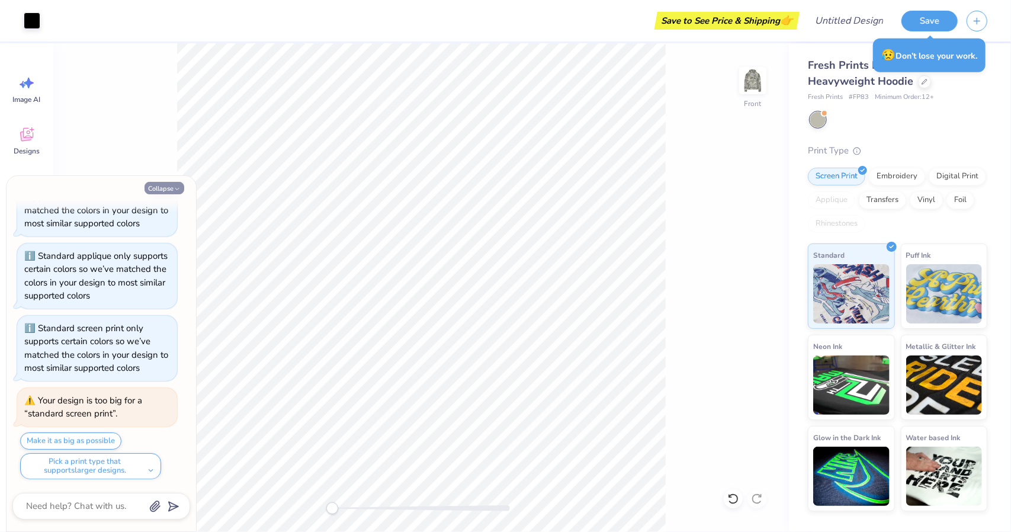
click at [176, 190] on icon "button" at bounding box center [177, 188] width 7 height 7
type textarea "x"
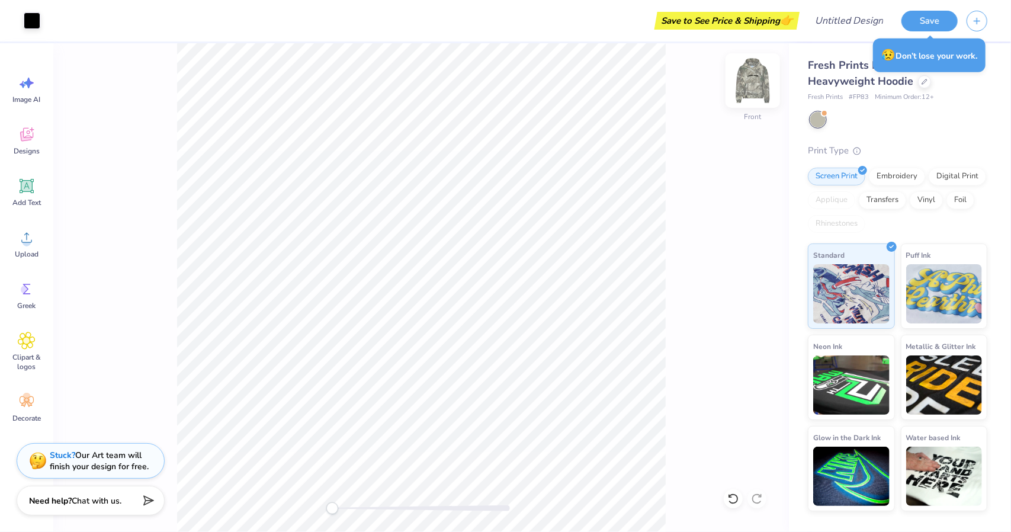
click at [764, 98] on div "Front" at bounding box center [752, 88] width 27 height 42
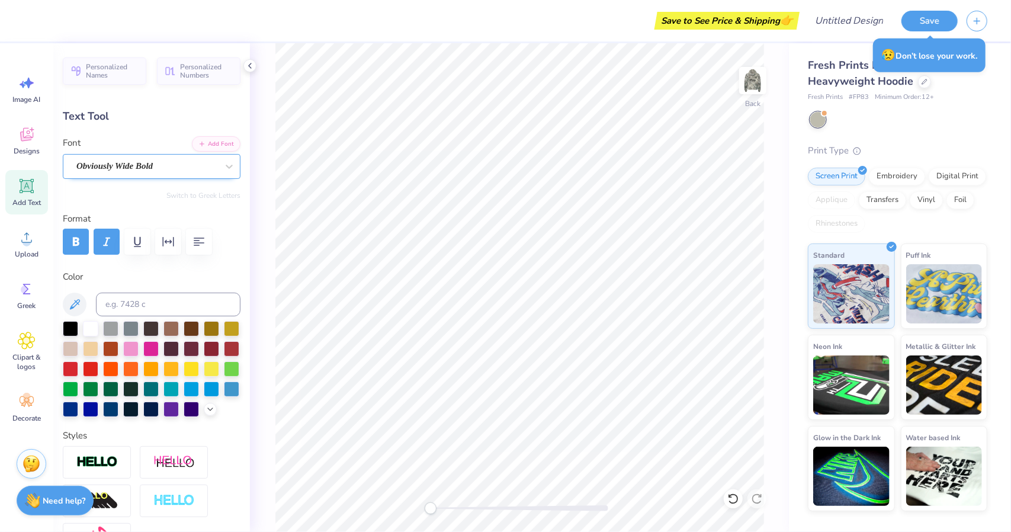
click at [145, 175] on div "Obviously Wide Bold" at bounding box center [152, 166] width 178 height 25
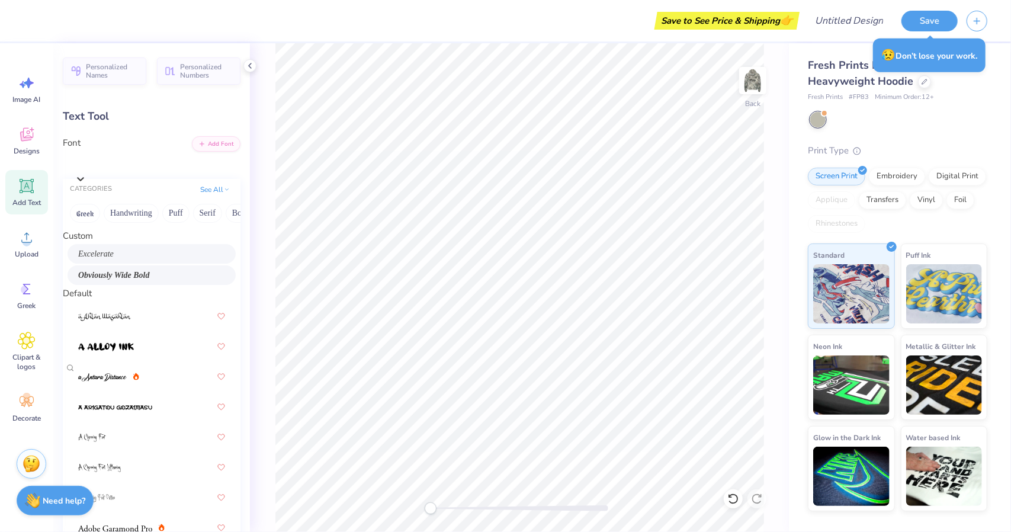
click at [165, 264] on div "Excelerate" at bounding box center [152, 254] width 168 height 20
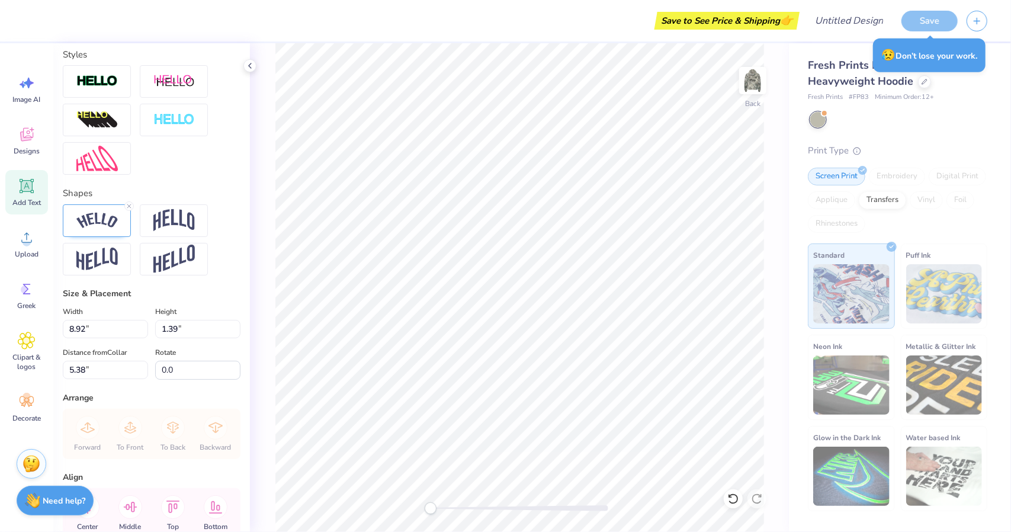
scroll to position [395, 0]
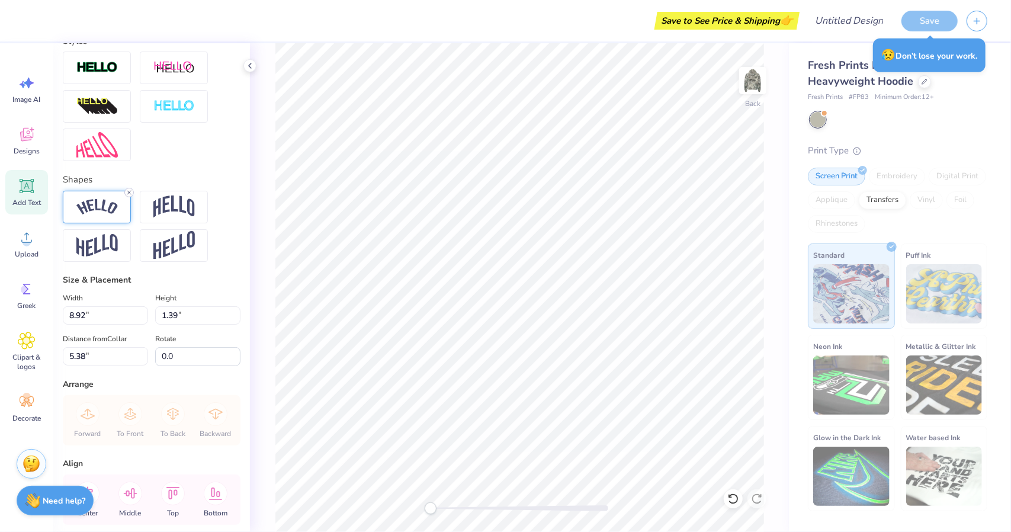
click at [128, 196] on icon at bounding box center [129, 192] width 7 height 7
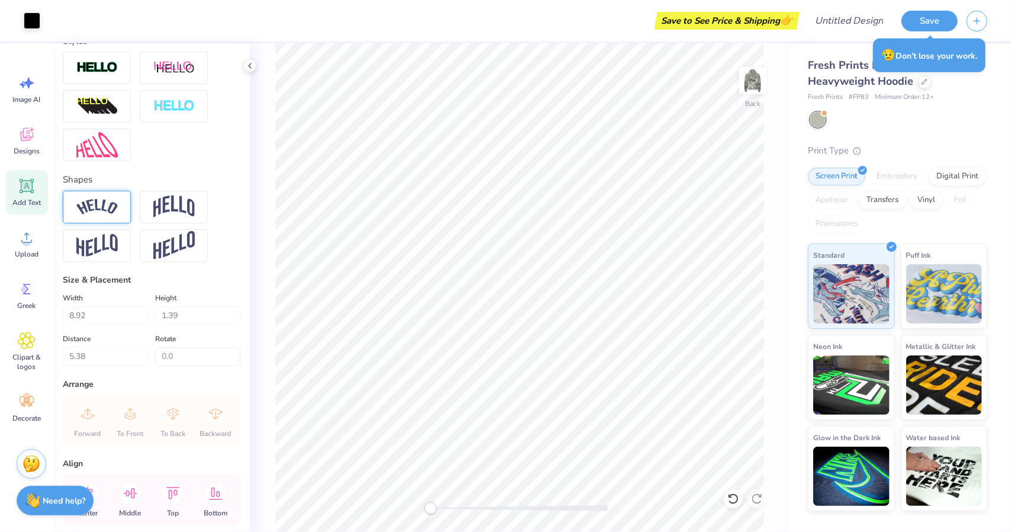
type input "14.99"
type input "0.62"
type input "5.76"
click at [751, 80] on img at bounding box center [752, 80] width 47 height 47
click at [754, 70] on img at bounding box center [752, 80] width 47 height 47
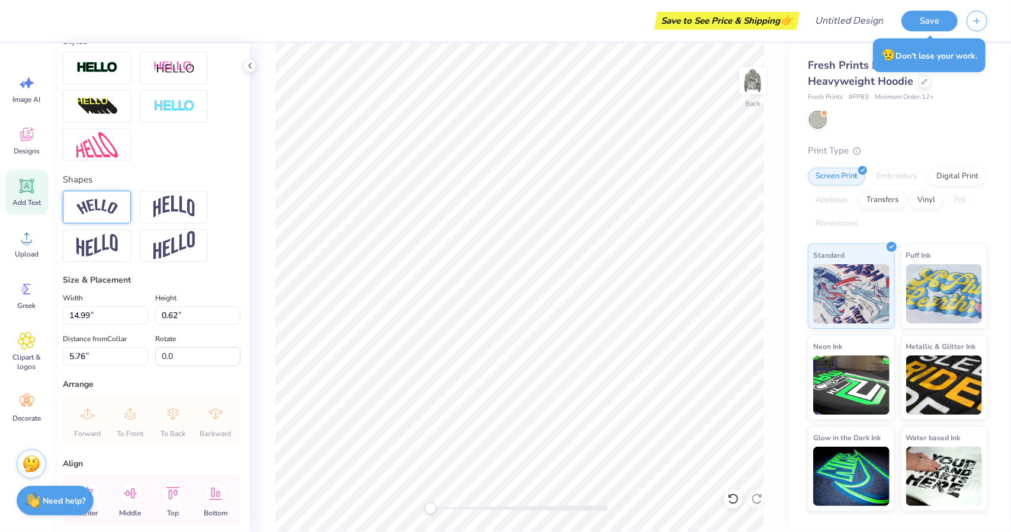
scroll to position [9, 1]
type textarea "Theta Delta Chi"
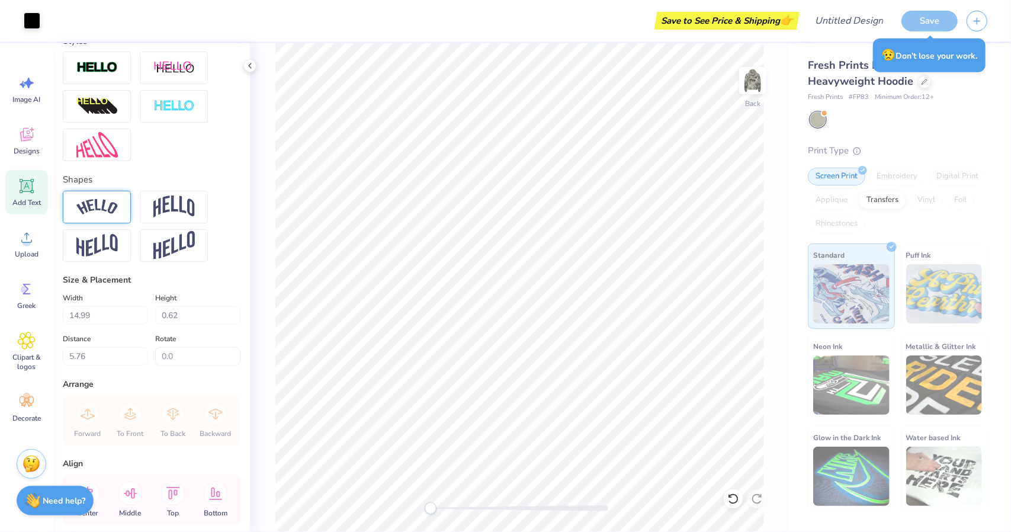
scroll to position [465, 0]
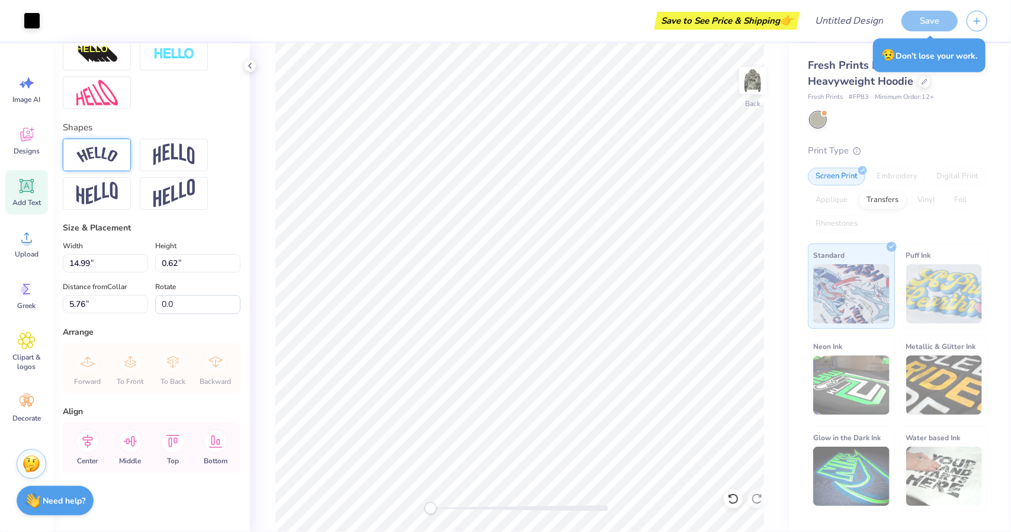
type input "16.69"
type input "1.85"
type input "5.15"
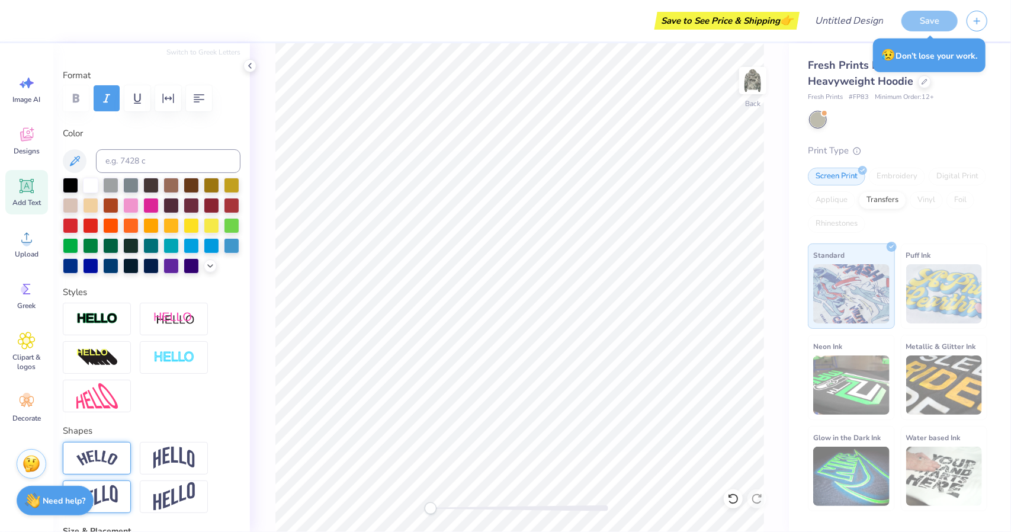
scroll to position [0, 0]
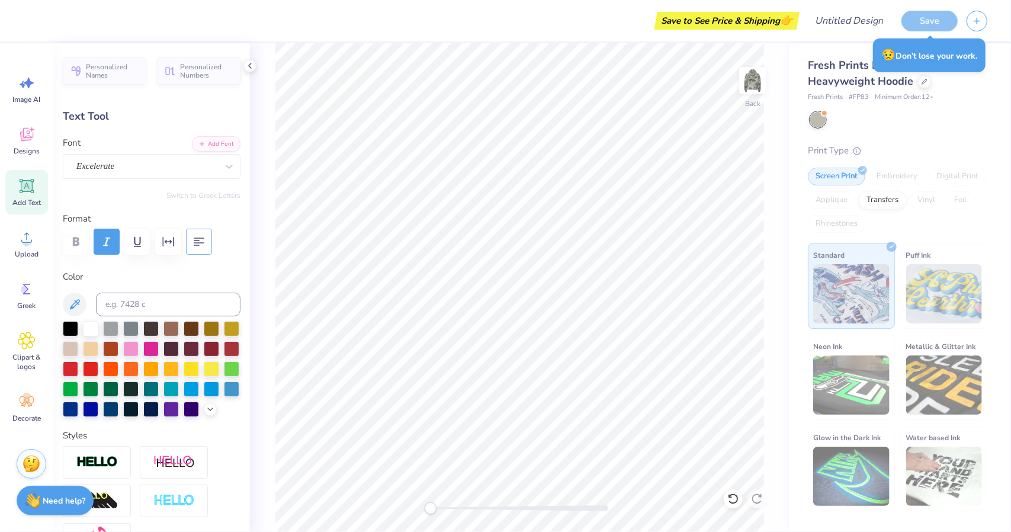
click at [193, 233] on button "button" at bounding box center [199, 242] width 26 height 26
type input "16.58"
type textarea "Theta Delta"
type input "0.62"
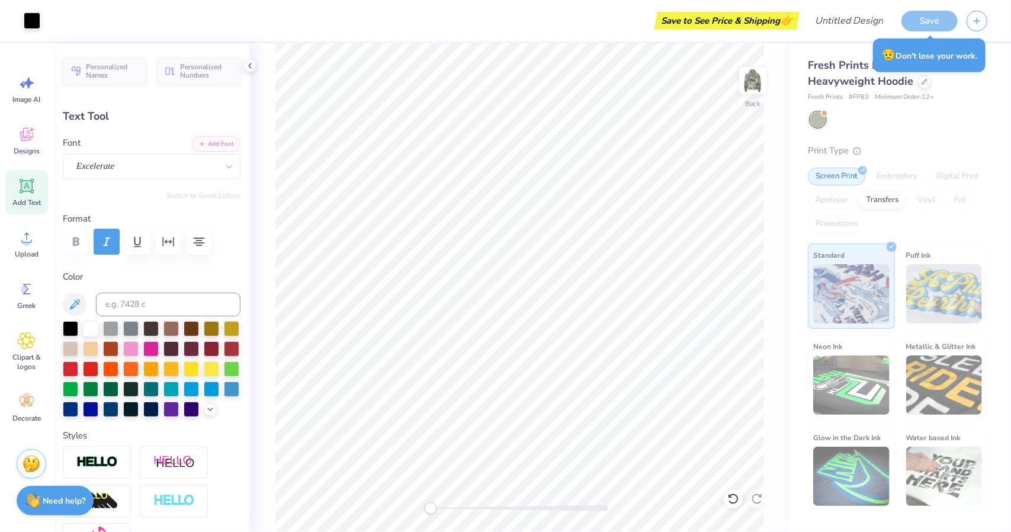
type input "5.76"
type textarea "Theta Delt"
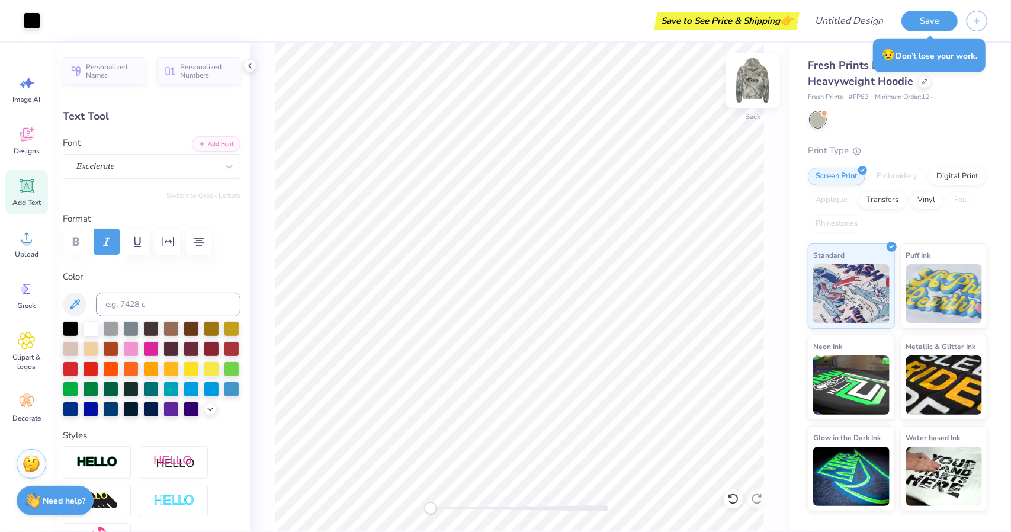
click at [749, 92] on img at bounding box center [752, 80] width 47 height 47
click at [739, 79] on div at bounding box center [753, 80] width 55 height 55
click at [27, 126] on icon at bounding box center [27, 135] width 18 height 18
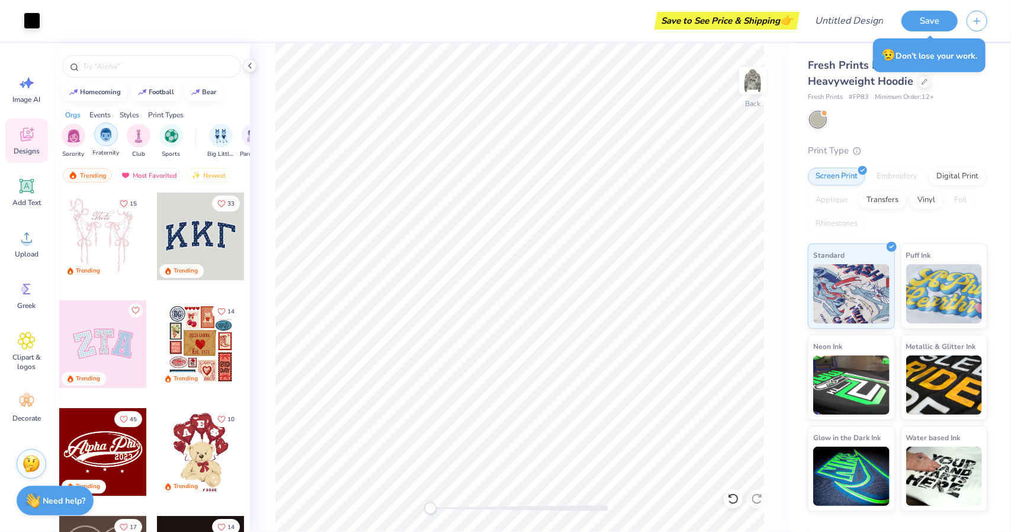
click at [117, 130] on div "filter for Fraternity" at bounding box center [106, 135] width 24 height 24
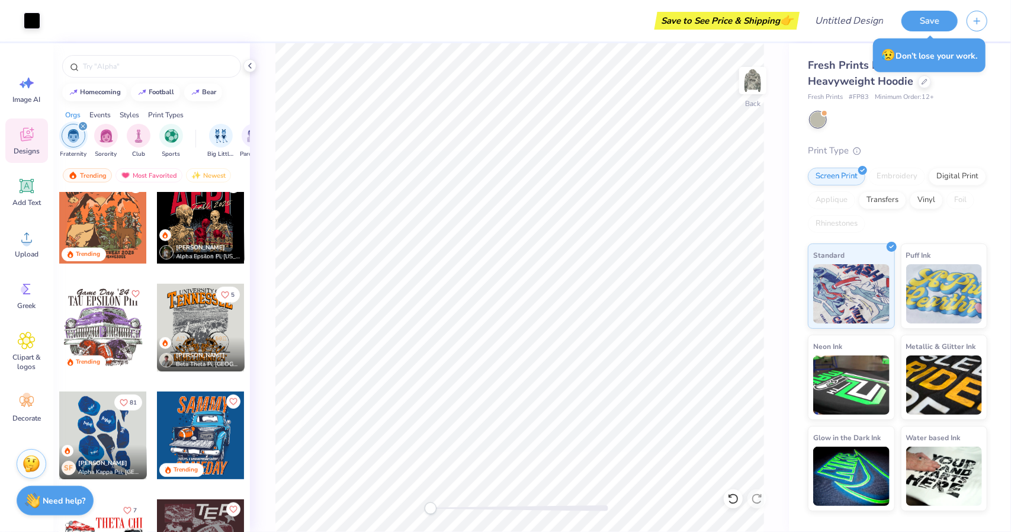
scroll to position [448, 0]
click at [79, 126] on div "filter for Fraternity" at bounding box center [83, 126] width 11 height 11
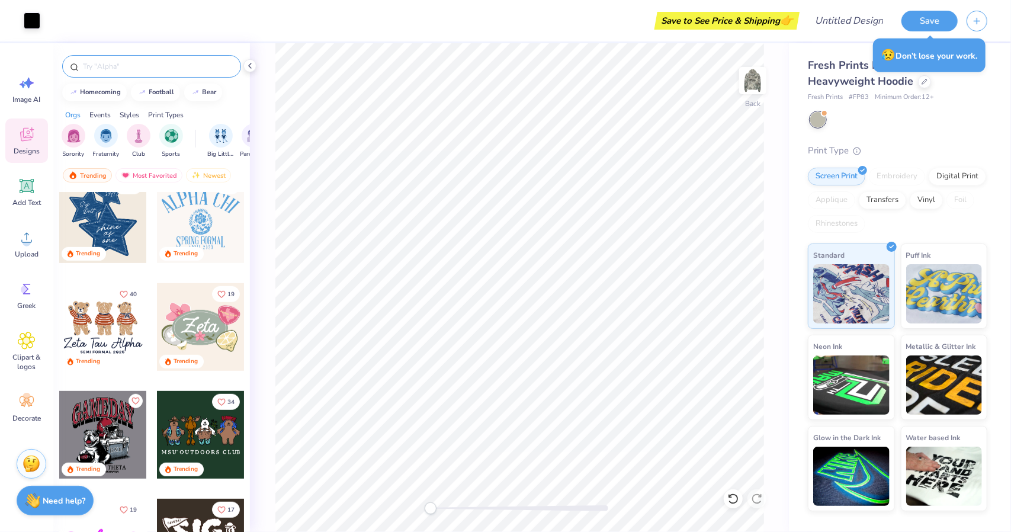
click at [126, 64] on input "text" at bounding box center [158, 66] width 152 height 12
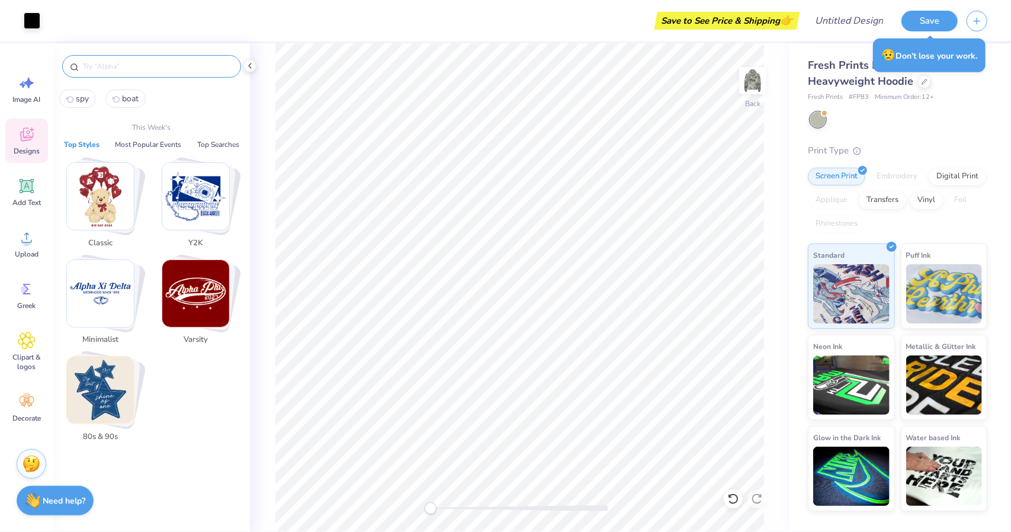
click at [100, 411] on img "Stack Card Button 80s & 90s" at bounding box center [100, 390] width 67 height 67
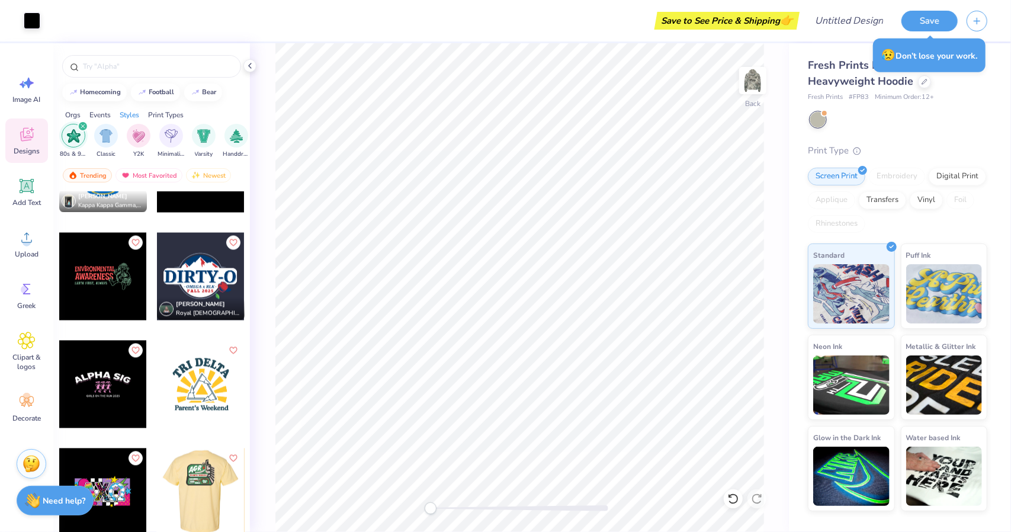
scroll to position [4587, 0]
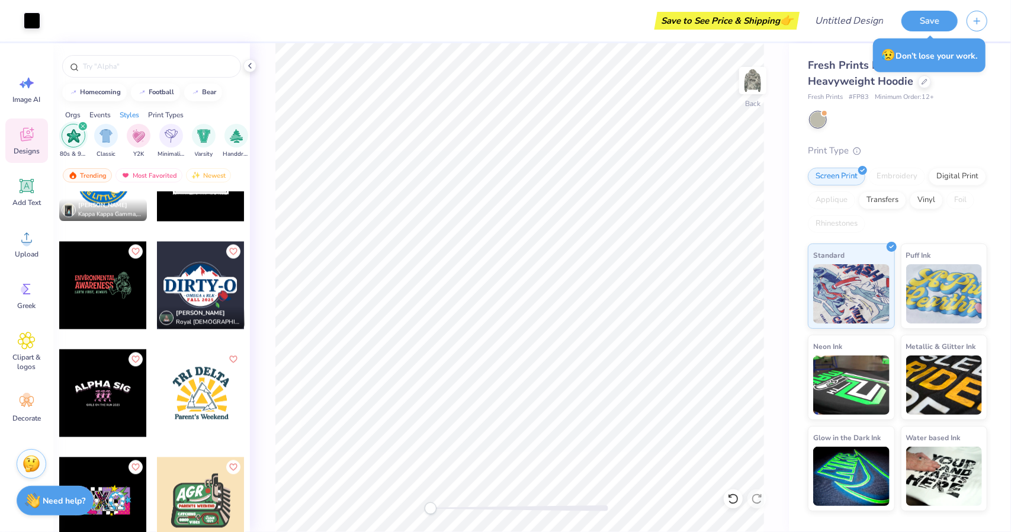
click at [209, 287] on div at bounding box center [201, 286] width 88 height 88
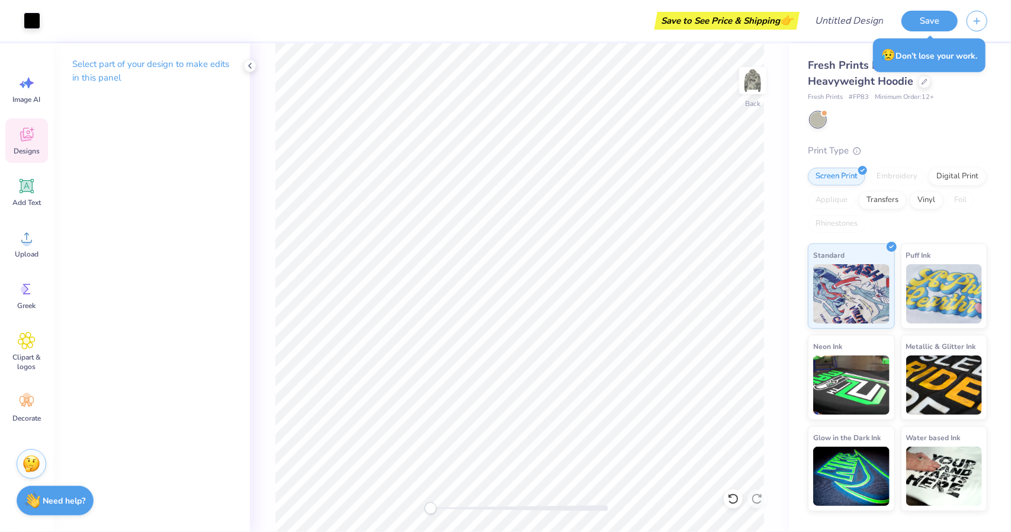
click at [30, 140] on icon at bounding box center [26, 135] width 13 height 14
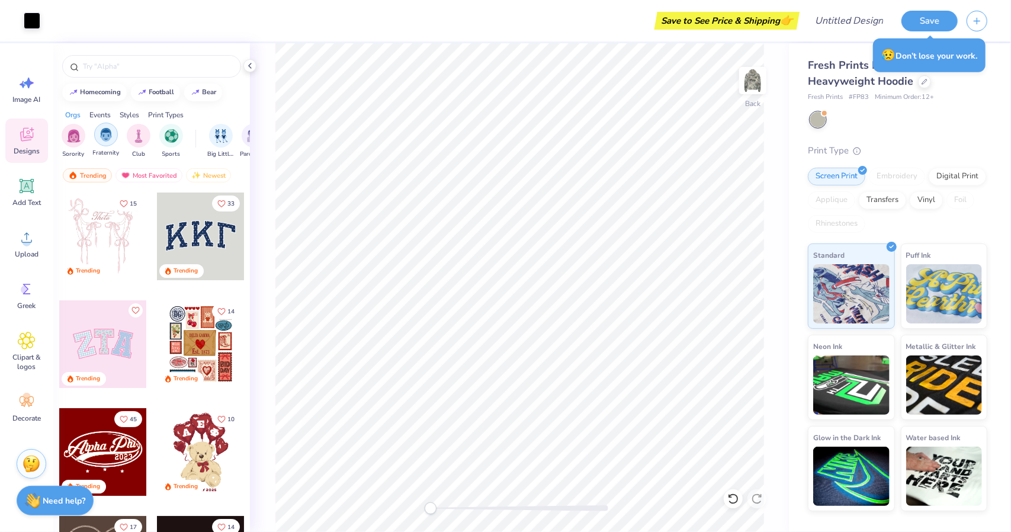
click at [108, 140] on img "filter for Fraternity" at bounding box center [106, 135] width 13 height 14
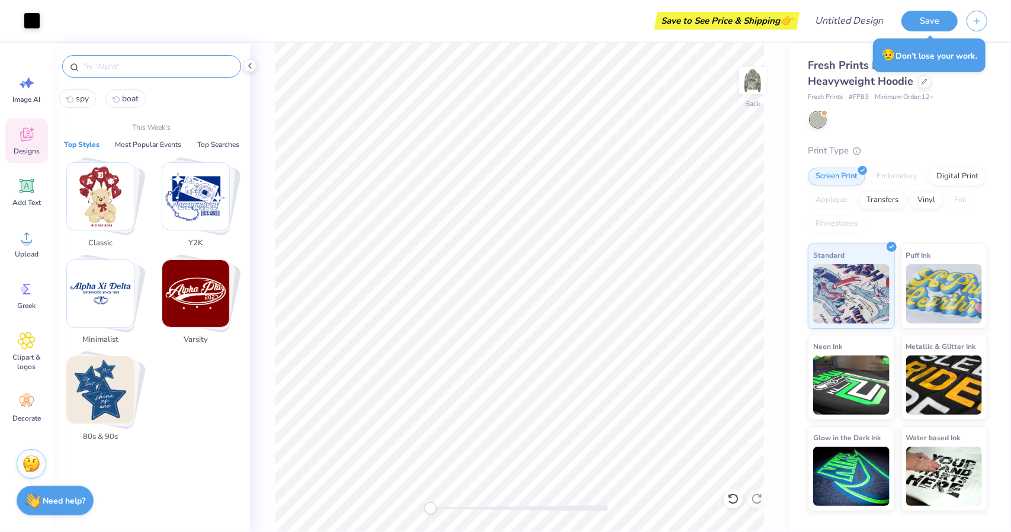
click at [111, 66] on input "text" at bounding box center [158, 66] width 152 height 12
click at [105, 383] on img "Stack Card Button 80s & 90s" at bounding box center [100, 390] width 67 height 67
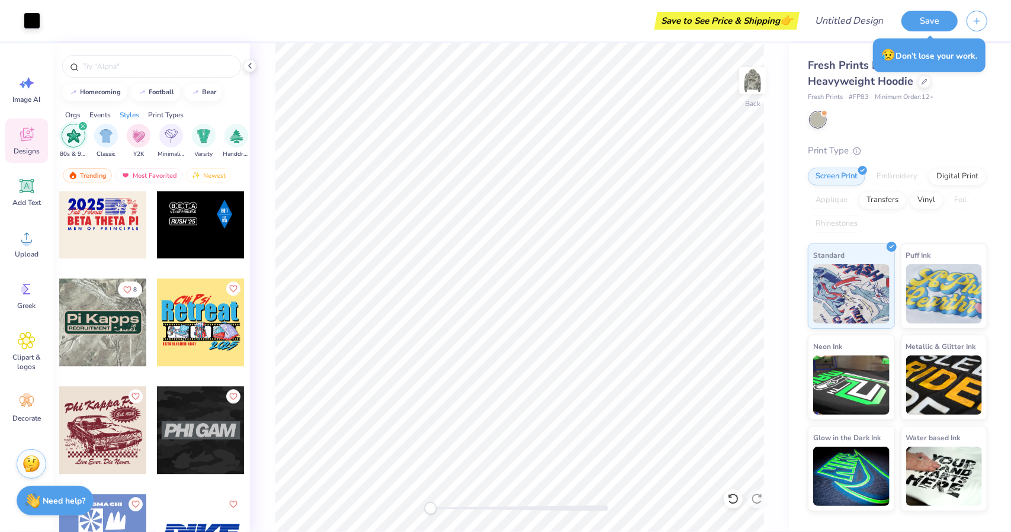
scroll to position [2285, 0]
click at [114, 326] on div at bounding box center [103, 323] width 88 height 88
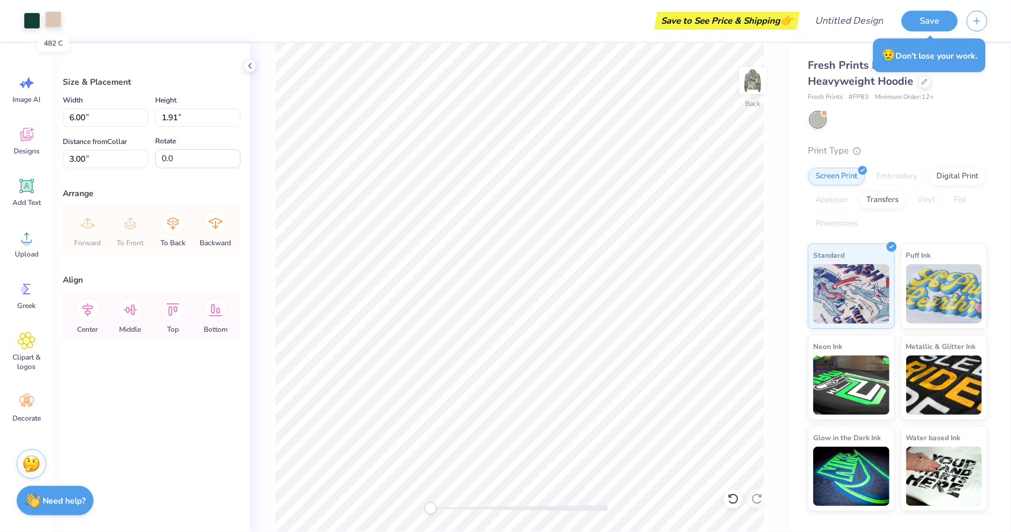
click at [51, 18] on div at bounding box center [53, 19] width 17 height 17
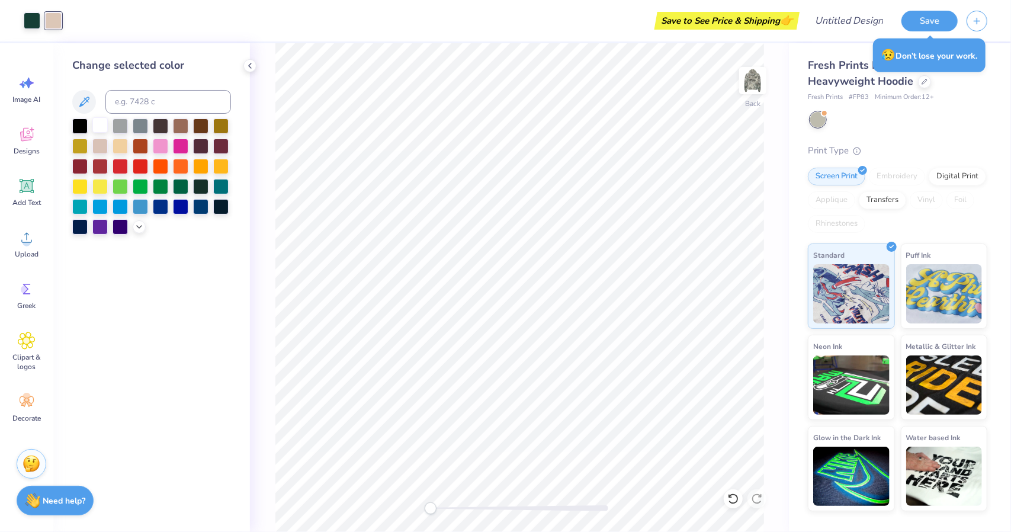
click at [105, 126] on div at bounding box center [99, 124] width 15 height 15
click at [27, 4] on div "Art colors" at bounding box center [31, 20] width 62 height 41
click at [30, 14] on div at bounding box center [32, 19] width 17 height 17
click at [27, 21] on div at bounding box center [32, 20] width 17 height 17
click at [82, 129] on div at bounding box center [79, 124] width 15 height 15
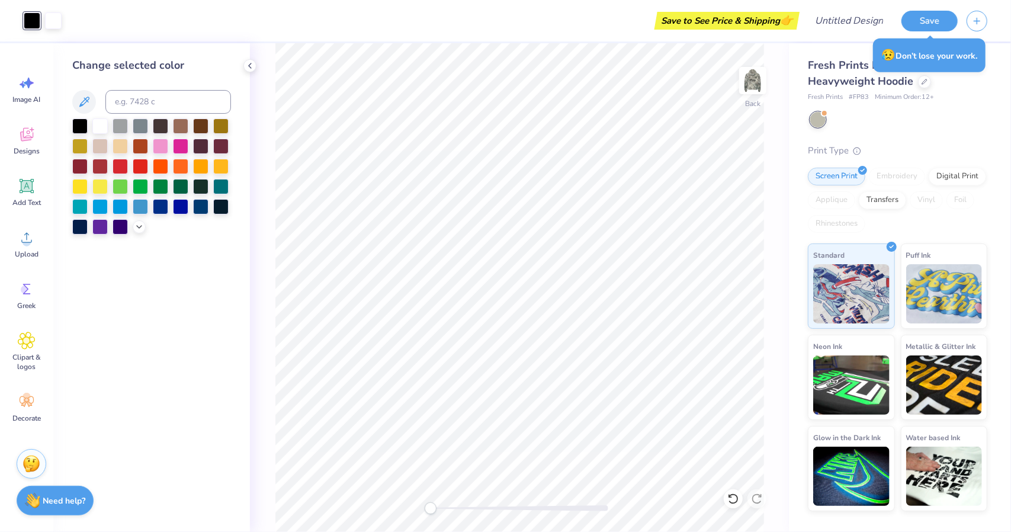
click at [252, 150] on div "Back" at bounding box center [519, 287] width 539 height 489
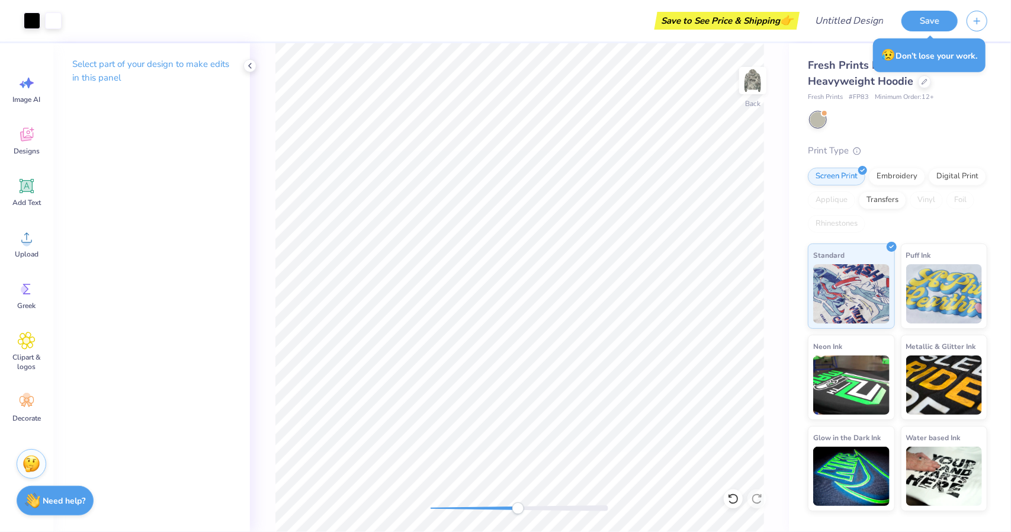
click at [518, 507] on div at bounding box center [520, 508] width 178 height 6
click at [515, 531] on html "Art colors Save to See Price & Shipping 👉 Design Title Save Image AI Designs Ad…" at bounding box center [505, 266] width 1011 height 532
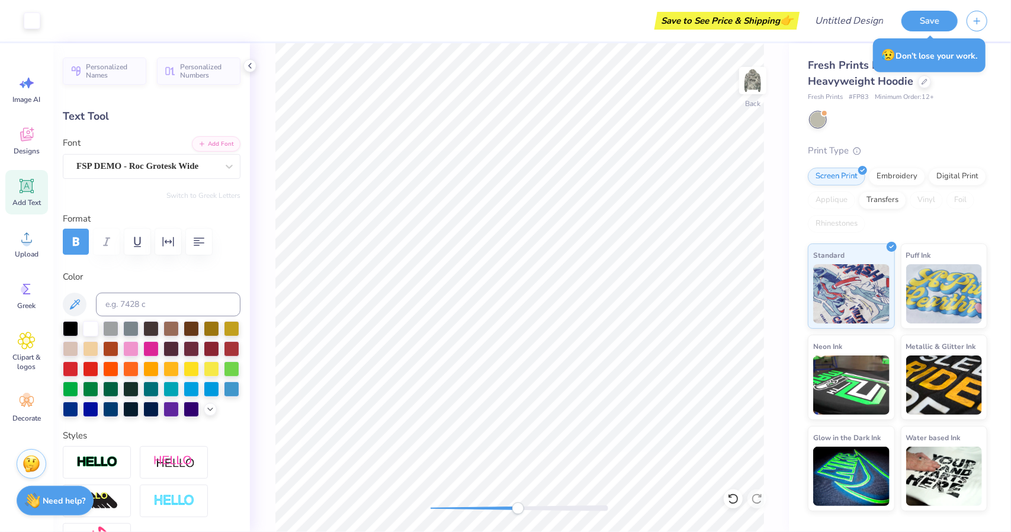
scroll to position [9, 1]
type textarea "Y"
type textarea "Theta Delt"
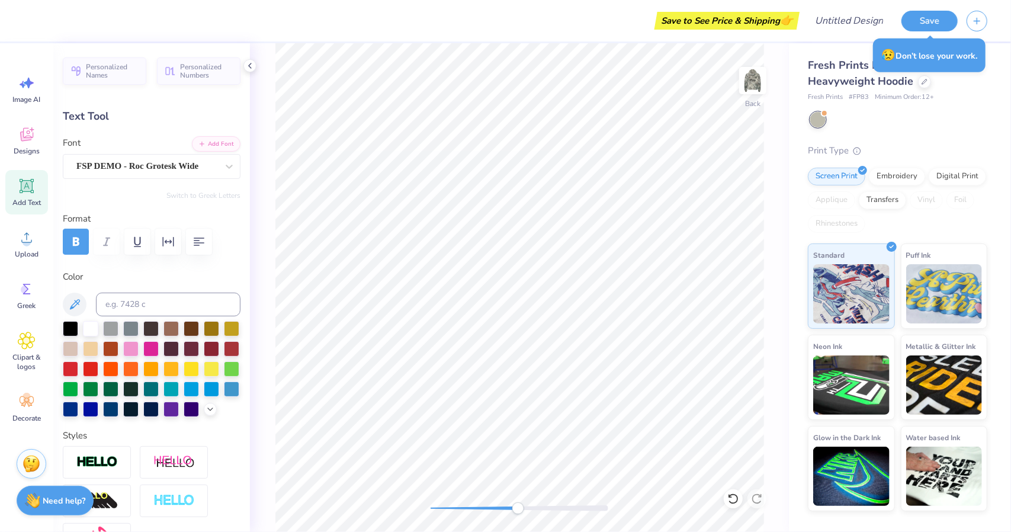
click at [778, 233] on div "Back" at bounding box center [519, 287] width 539 height 489
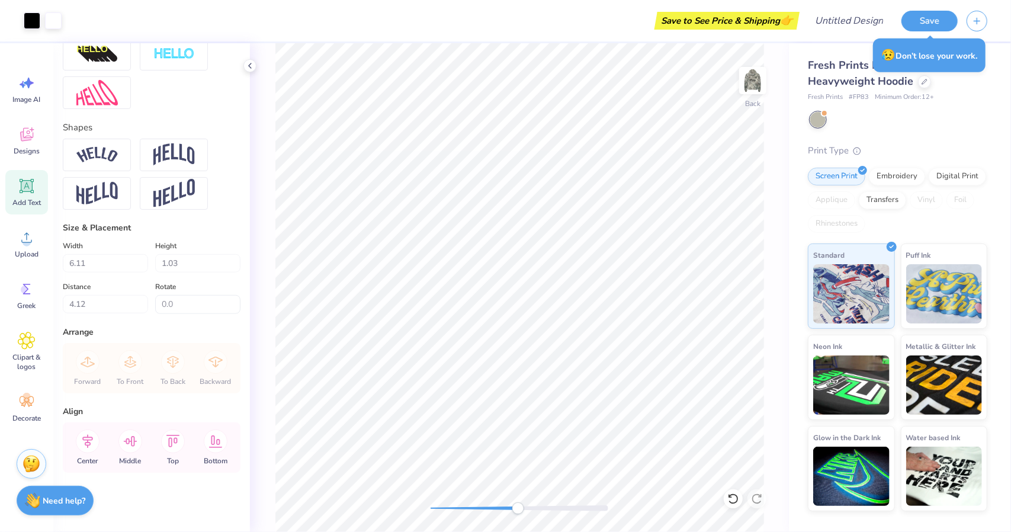
type input "7.24"
type input "0.83"
type input "4.22"
click at [139, 267] on input "7.23" at bounding box center [105, 263] width 85 height 18
type input "6.29"
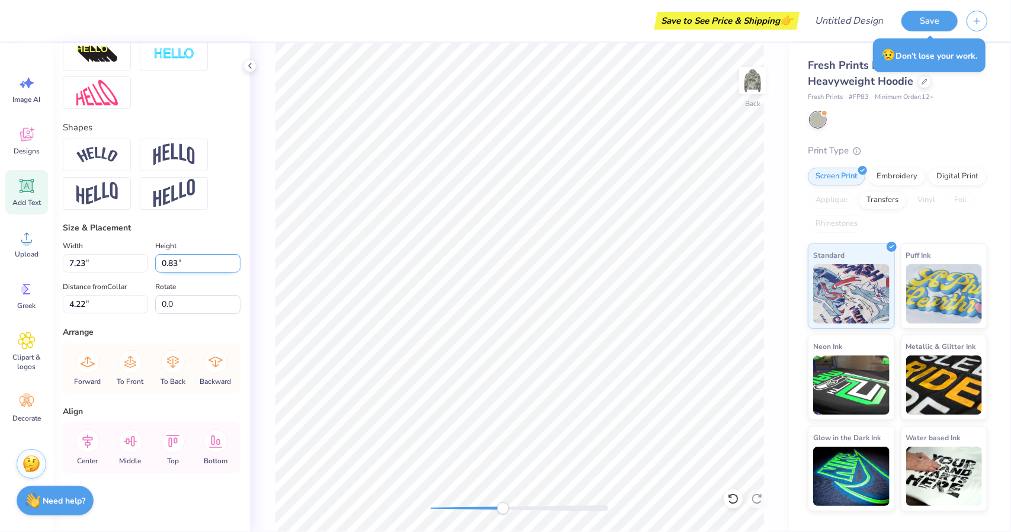
type input "0.72"
type input "4.33"
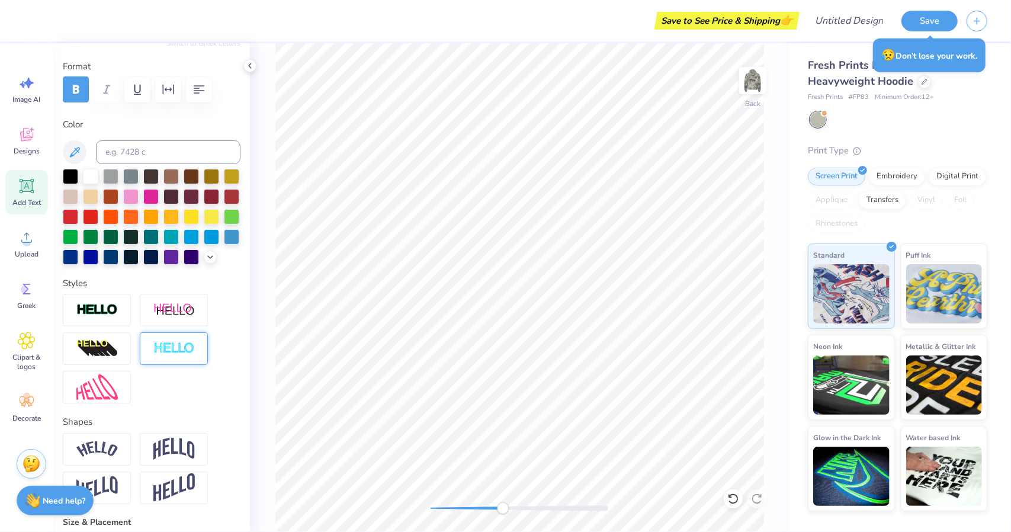
scroll to position [0, 0]
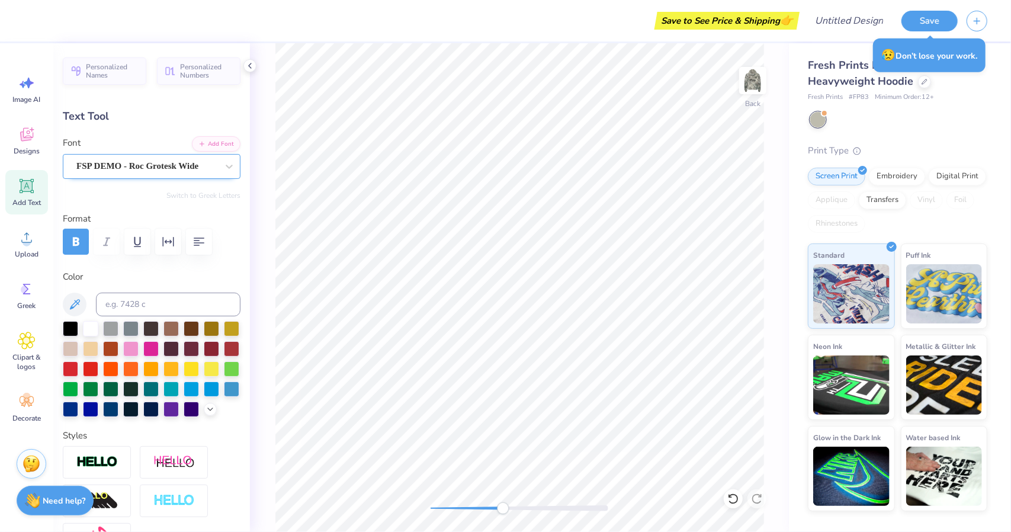
click at [167, 159] on div "FSP DEMO - Roc Grotesk Wide" at bounding box center [146, 166] width 143 height 18
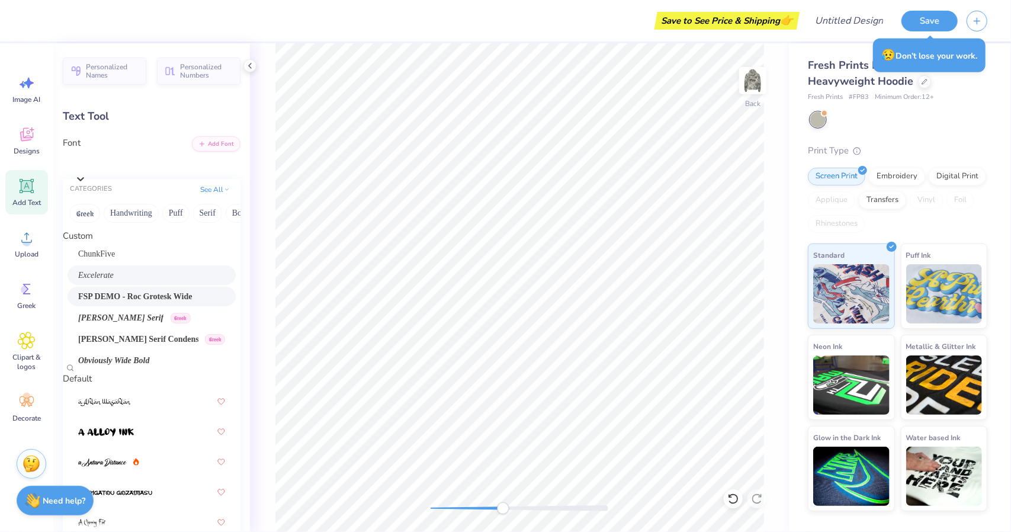
click at [114, 274] on span "Excelerate" at bounding box center [96, 275] width 36 height 12
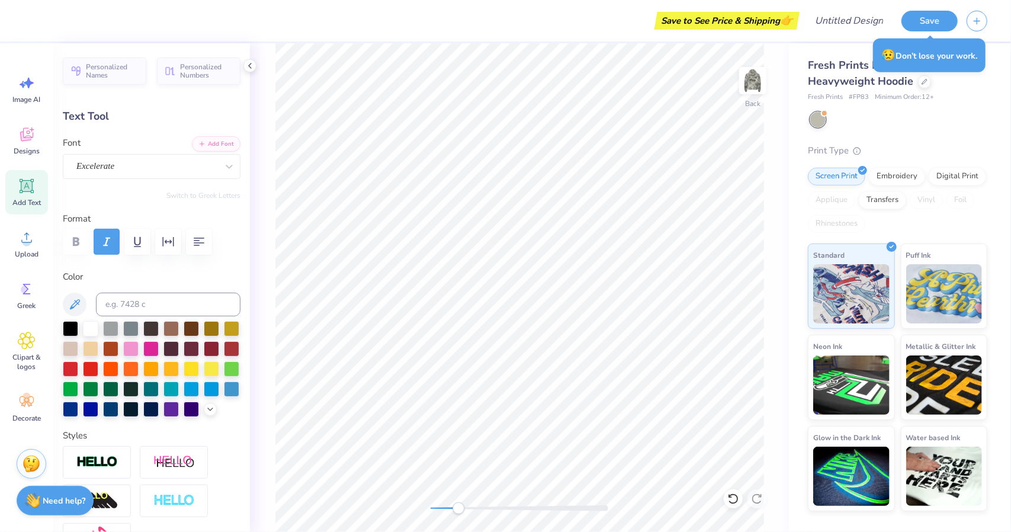
type input "11.99"
type input "0.50"
type input "4.32"
type input "6.08"
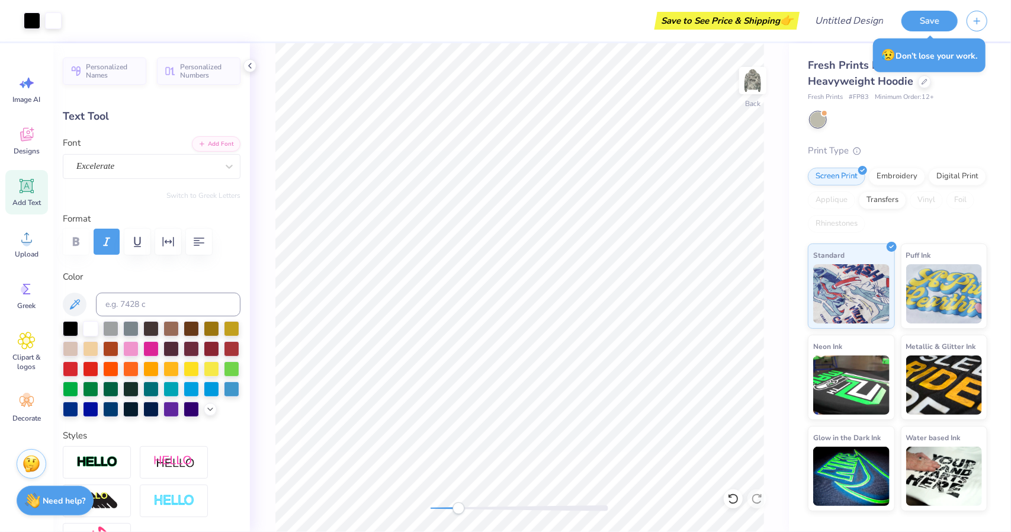
type input "0.25"
type input "4.57"
type input "3.52"
type input "0.28"
type input "5.23"
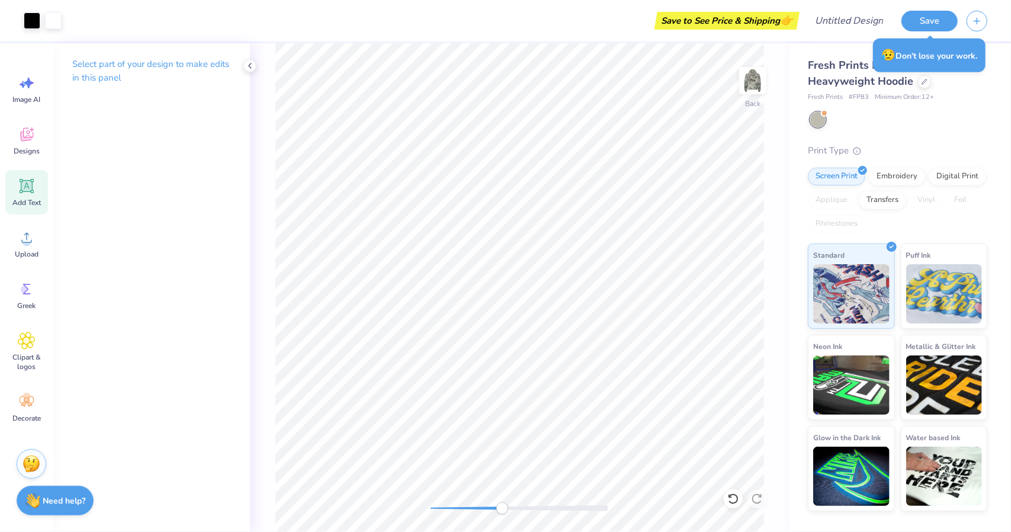
click at [18, 198] on span "Add Text" at bounding box center [26, 202] width 28 height 9
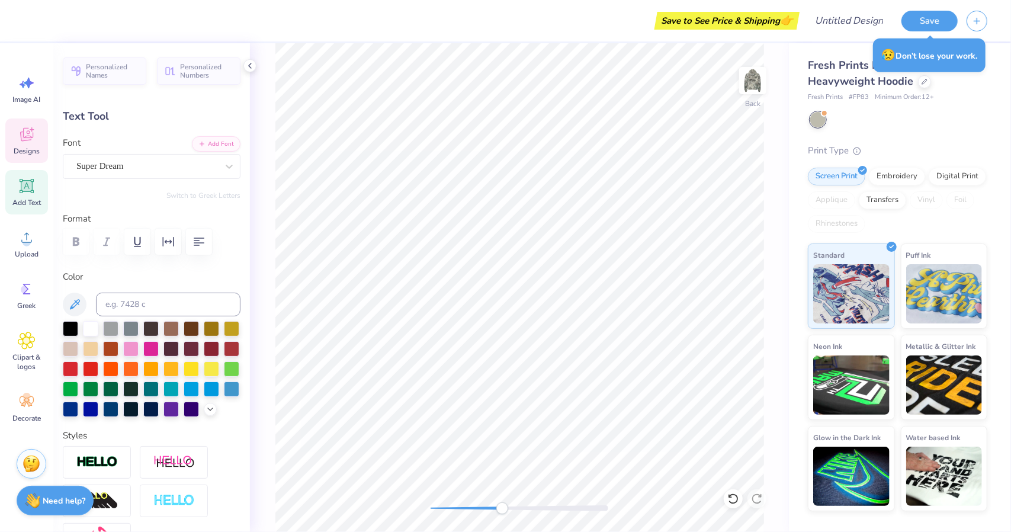
click at [23, 143] on icon at bounding box center [27, 135] width 18 height 18
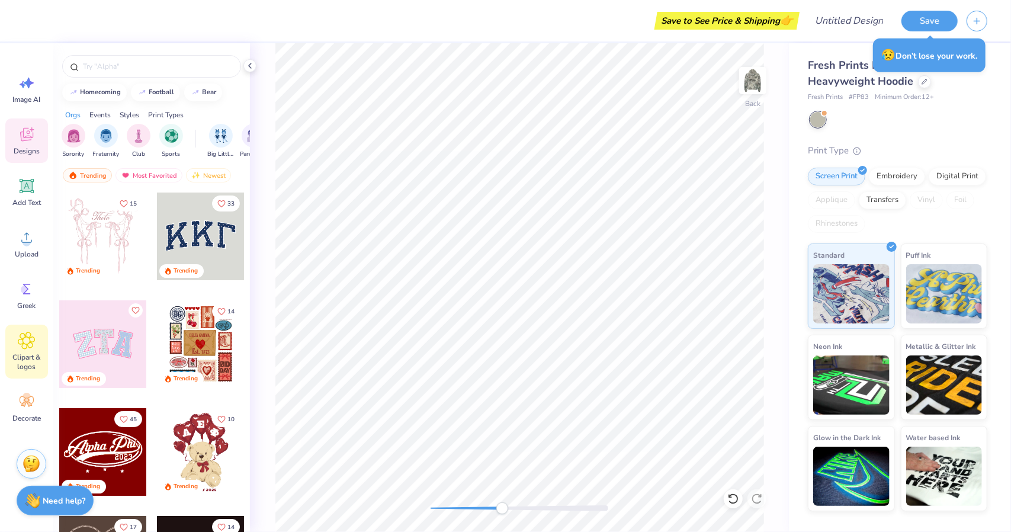
click at [24, 342] on icon at bounding box center [26, 340] width 7 height 7
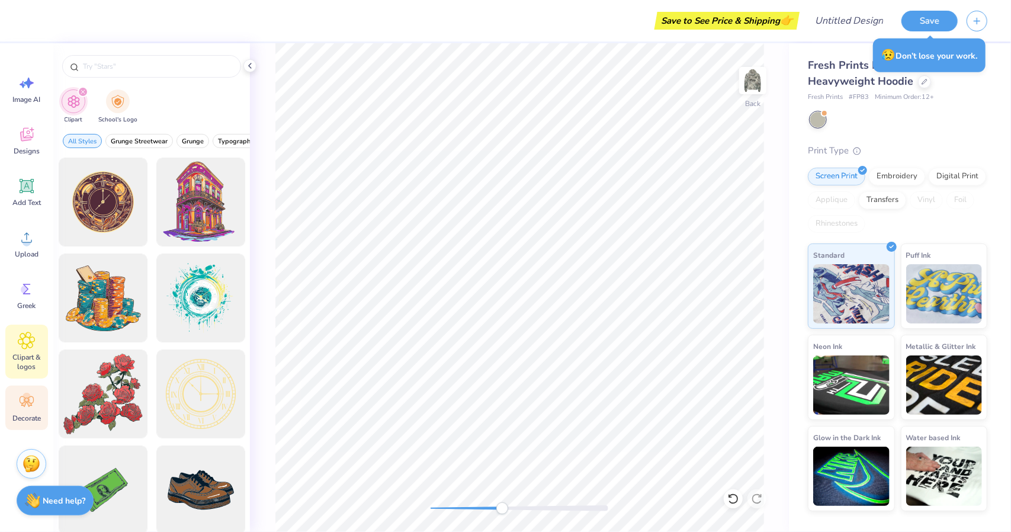
click at [40, 415] on span "Decorate" at bounding box center [26, 417] width 28 height 9
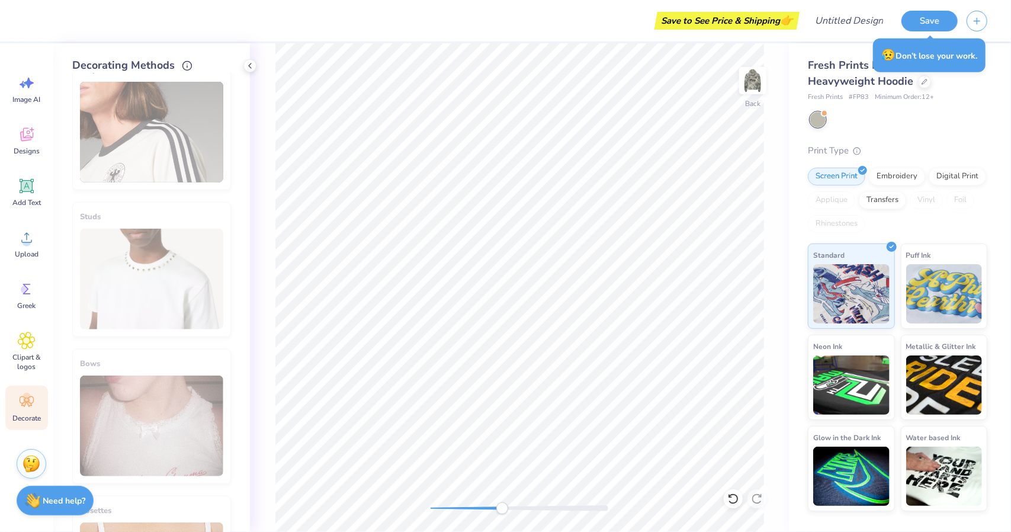
scroll to position [469, 0]
click at [171, 138] on div "Stripes" at bounding box center [151, 122] width 159 height 135
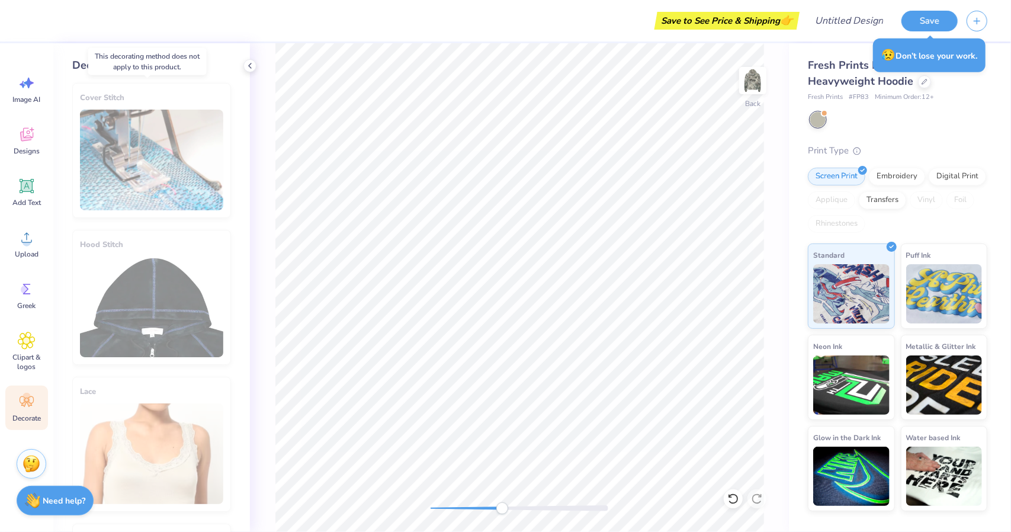
scroll to position [0, 0]
click at [34, 370] on span "Clipart & logos" at bounding box center [26, 361] width 39 height 19
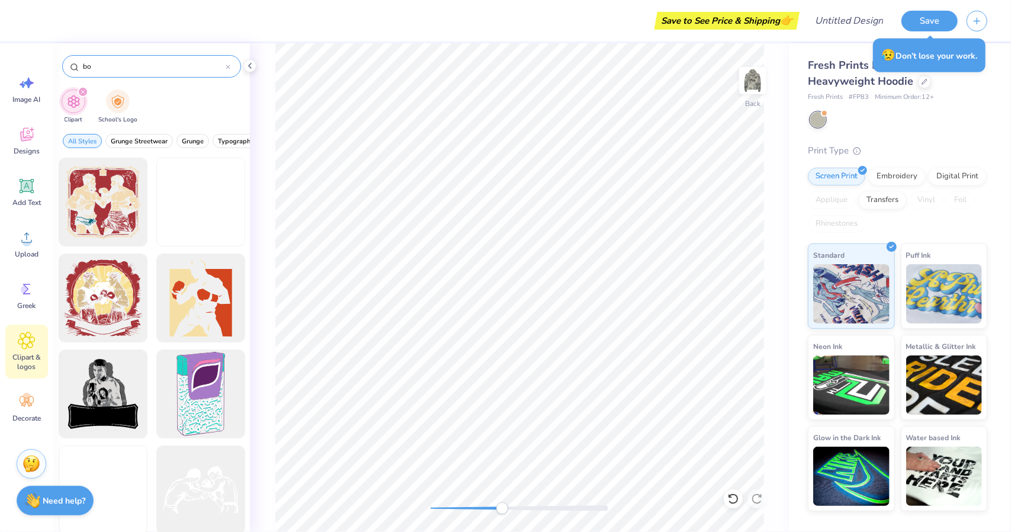
type input "b"
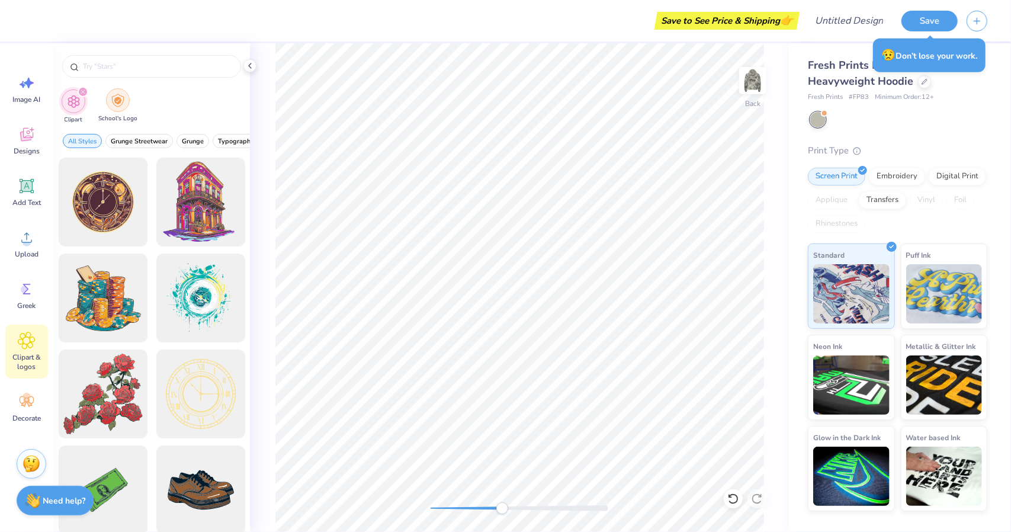
click at [111, 100] on img "filter for School's Logo" at bounding box center [117, 101] width 13 height 14
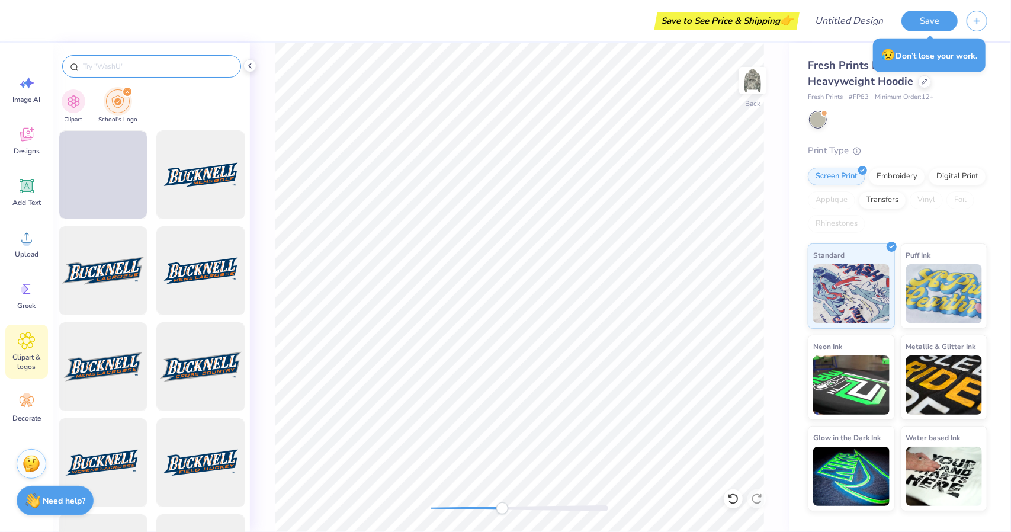
click at [115, 69] on input "text" at bounding box center [158, 66] width 152 height 12
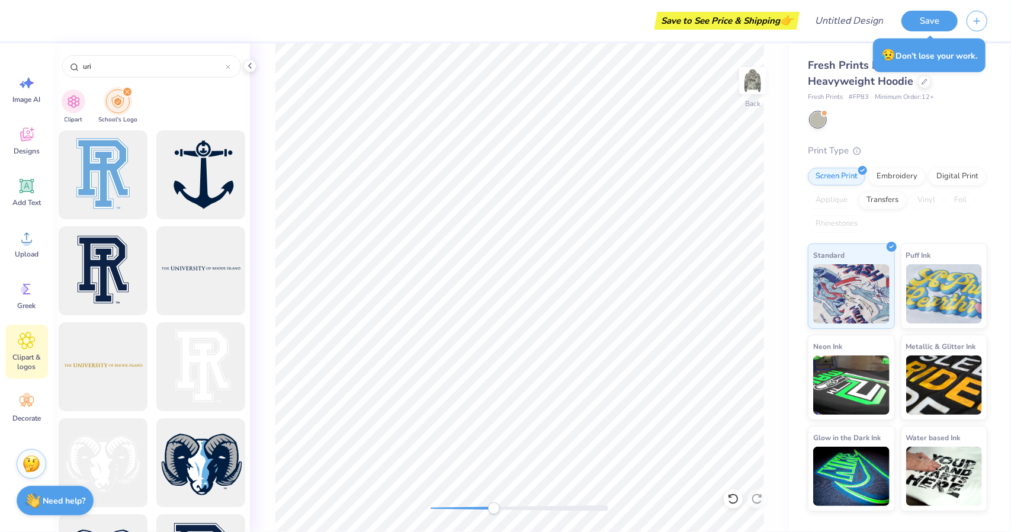
type input "uri"
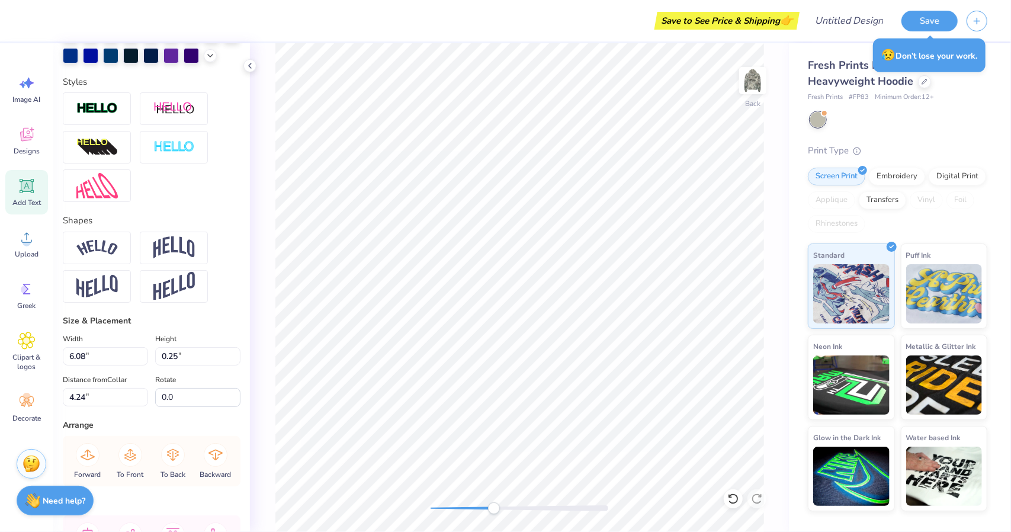
scroll to position [465, 0]
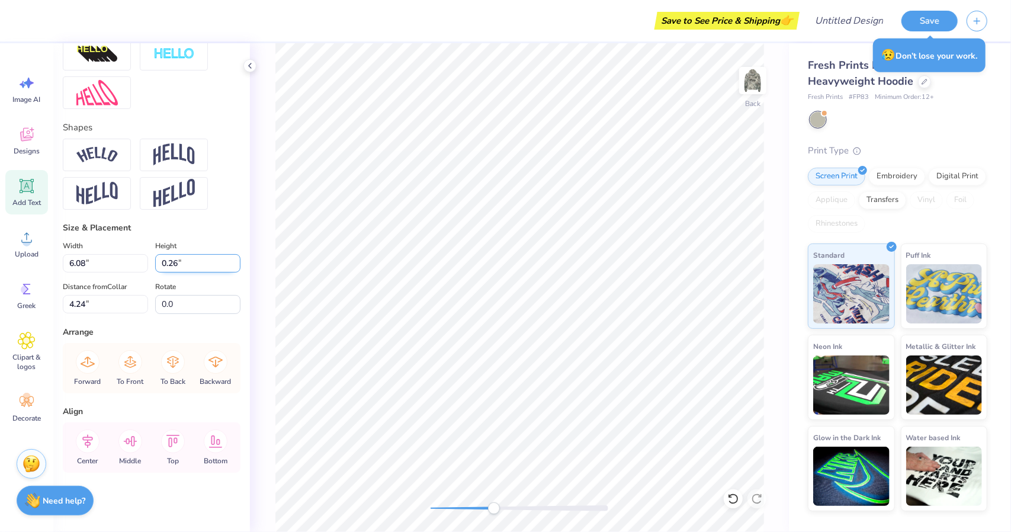
click at [225, 259] on input "0.26" at bounding box center [197, 263] width 85 height 18
click at [225, 259] on input "0.27" at bounding box center [197, 263] width 85 height 18
click at [225, 259] on input "0.28" at bounding box center [197, 263] width 85 height 18
click at [225, 259] on input "0.29" at bounding box center [197, 263] width 85 height 18
click at [225, 259] on input "0.3" at bounding box center [197, 263] width 85 height 18
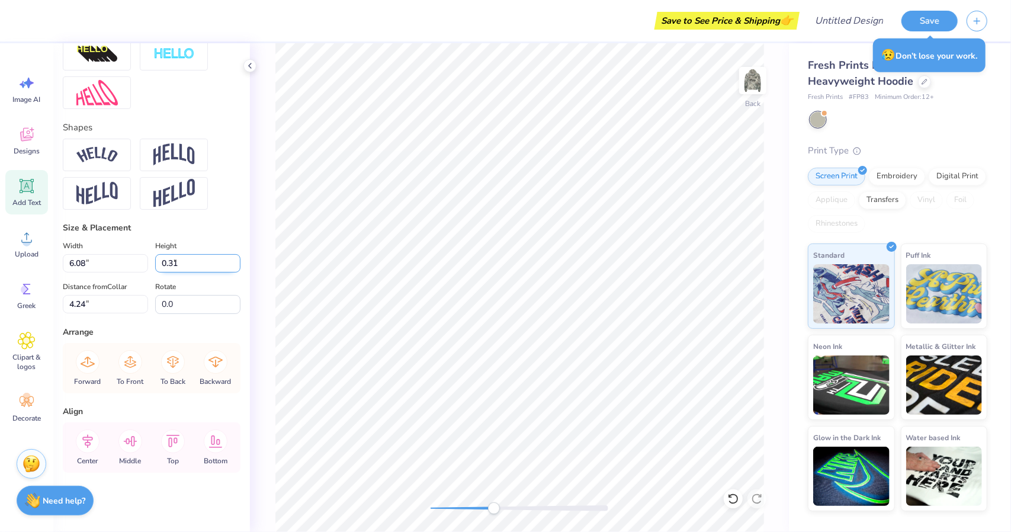
click at [225, 259] on input "0.31" at bounding box center [197, 263] width 85 height 18
click at [225, 259] on input "0.32" at bounding box center [197, 263] width 85 height 18
click at [225, 259] on input "0.33" at bounding box center [197, 263] width 85 height 18
click at [225, 259] on input "0.34" at bounding box center [197, 263] width 85 height 18
click at [225, 259] on input "0.35" at bounding box center [197, 263] width 85 height 18
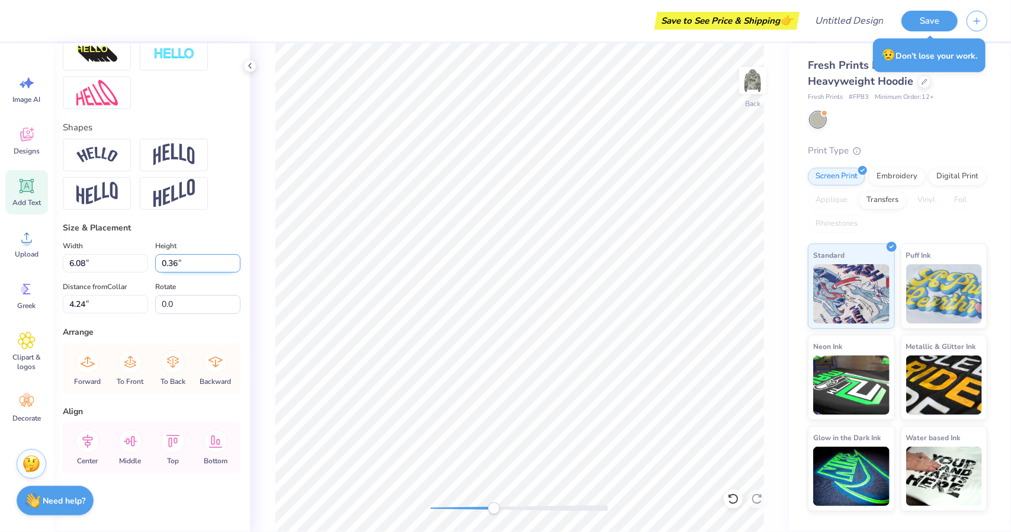
click at [225, 259] on input "0.36" at bounding box center [197, 263] width 85 height 18
click at [225, 259] on input "0.37" at bounding box center [197, 263] width 85 height 18
click at [225, 259] on input "0.38" at bounding box center [197, 263] width 85 height 18
click at [225, 259] on input "0.39" at bounding box center [197, 263] width 85 height 18
click at [225, 259] on input "0.4" at bounding box center [197, 263] width 85 height 18
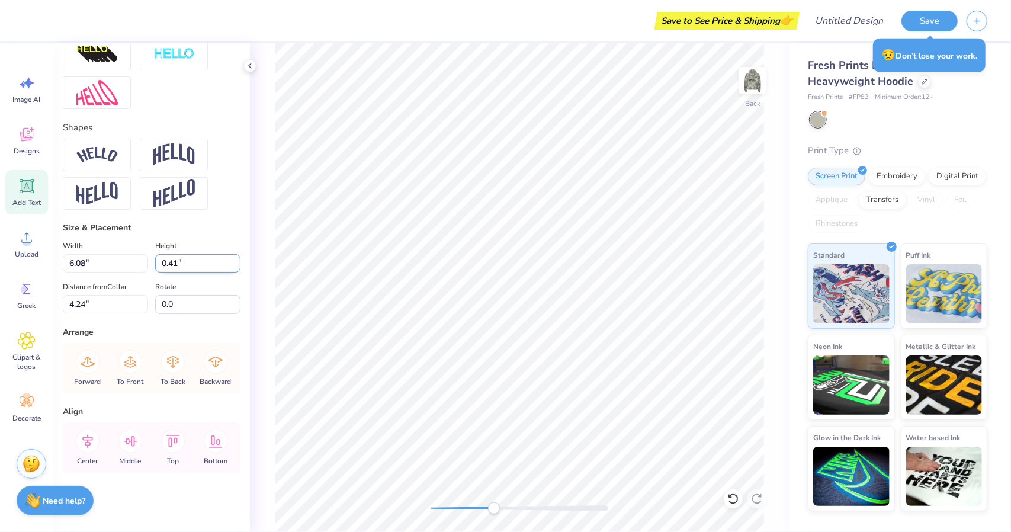
click at [225, 259] on input "0.41" at bounding box center [197, 263] width 85 height 18
click at [225, 259] on input "0.42" at bounding box center [197, 263] width 85 height 18
click at [225, 259] on input "0.43" at bounding box center [197, 263] width 85 height 18
click at [225, 259] on input "0.44" at bounding box center [197, 263] width 85 height 18
click at [225, 259] on input "0.45" at bounding box center [197, 263] width 85 height 18
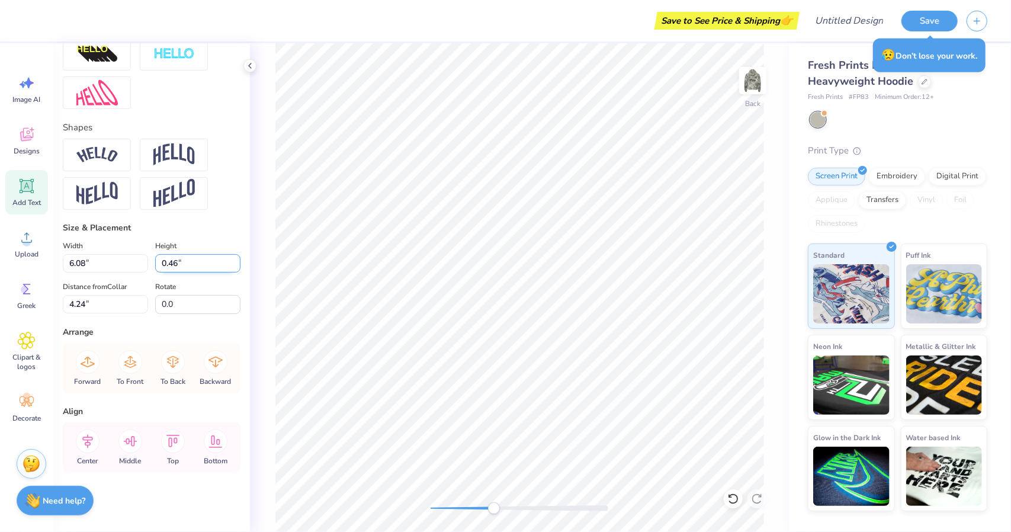
click at [225, 259] on input "0.46" at bounding box center [197, 263] width 85 height 18
click at [225, 259] on input "0.47" at bounding box center [197, 263] width 85 height 18
click at [225, 259] on input "0.48" at bounding box center [197, 263] width 85 height 18
click at [225, 259] on input "0.49" at bounding box center [197, 263] width 85 height 18
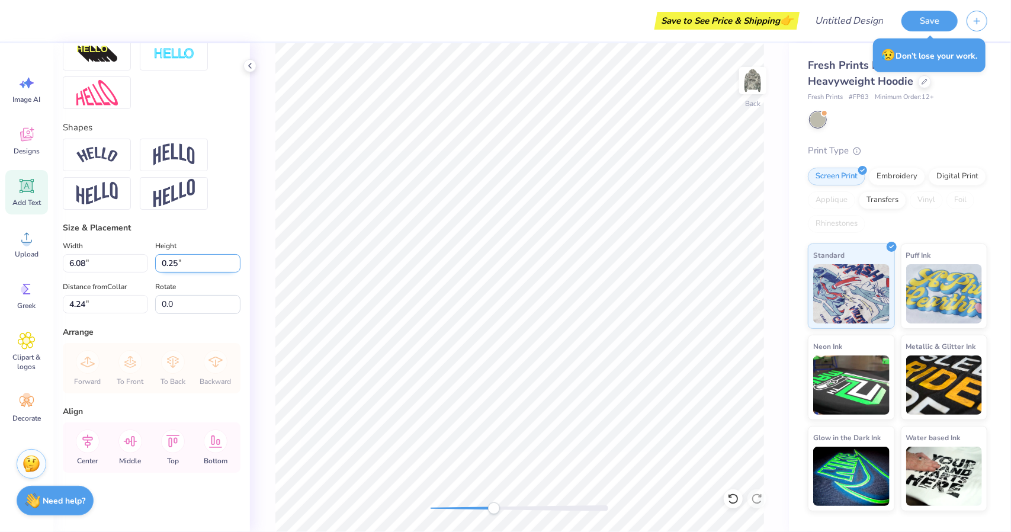
click at [184, 268] on input "0.25" at bounding box center [197, 263] width 85 height 18
click at [185, 264] on input "0.25" at bounding box center [197, 263] width 85 height 18
click at [167, 266] on input "0.25" at bounding box center [197, 263] width 85 height 18
type input "0.3"
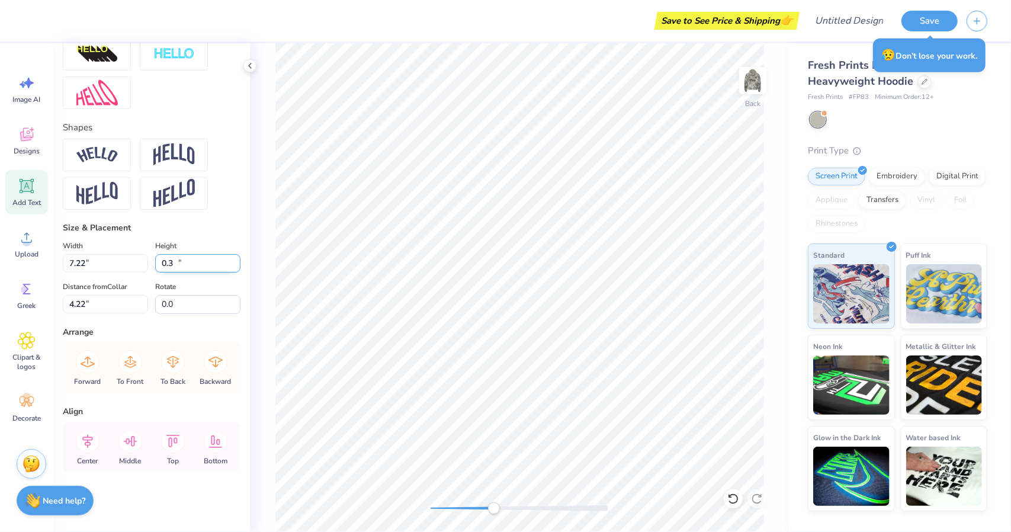
type input "7.22"
type input "0.30"
type input "4.22"
click at [108, 265] on input "7.22" at bounding box center [105, 263] width 85 height 18
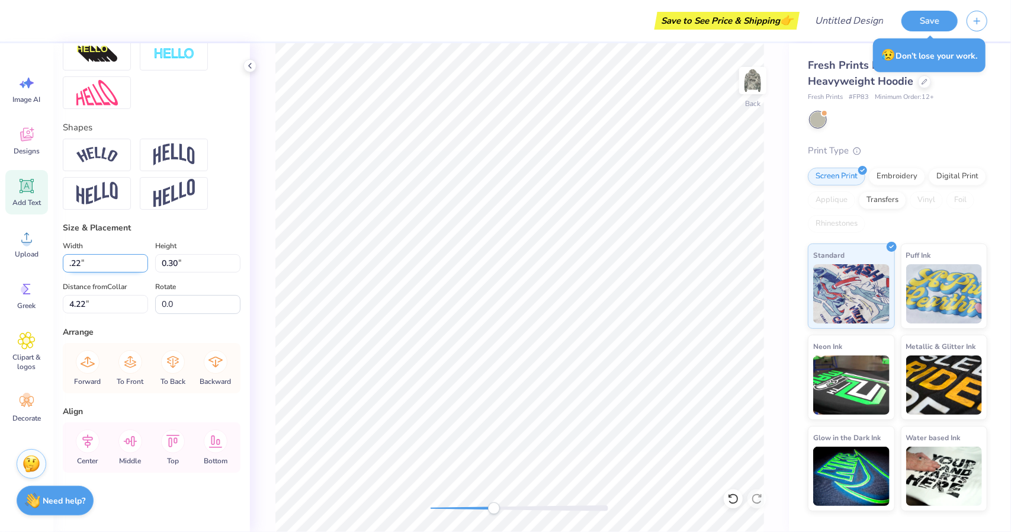
type input ".2"
type input "7.00"
type input "0.29"
type input "6.42"
type input "0.27"
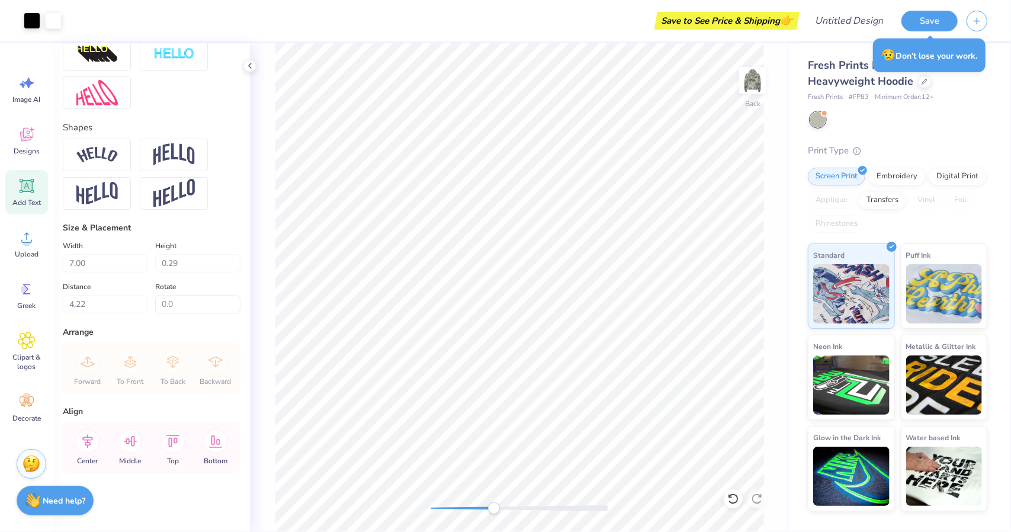
type input "4.25"
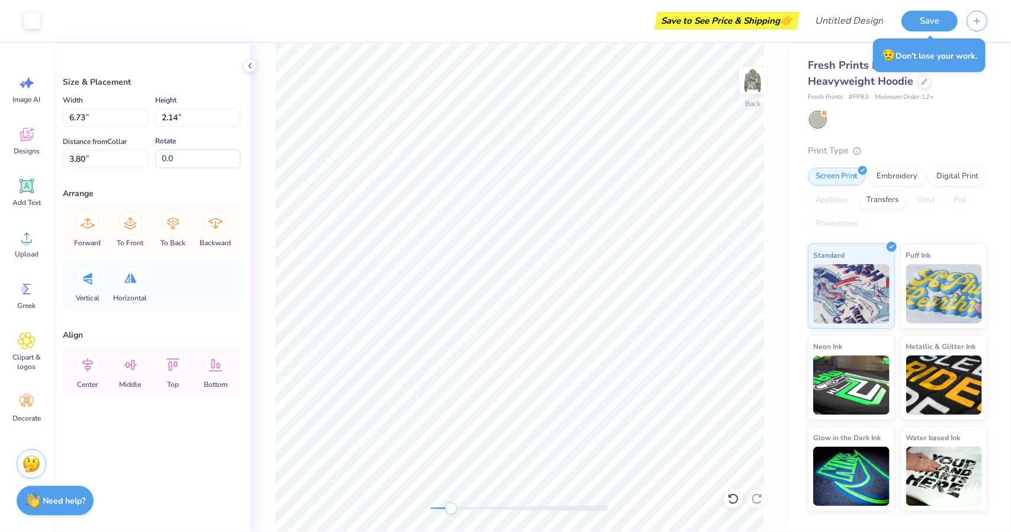
click at [451, 506] on div at bounding box center [520, 508] width 178 height 6
type input "6.82"
type input "2.10"
type input "3.79"
click at [731, 502] on icon at bounding box center [733, 499] width 12 height 12
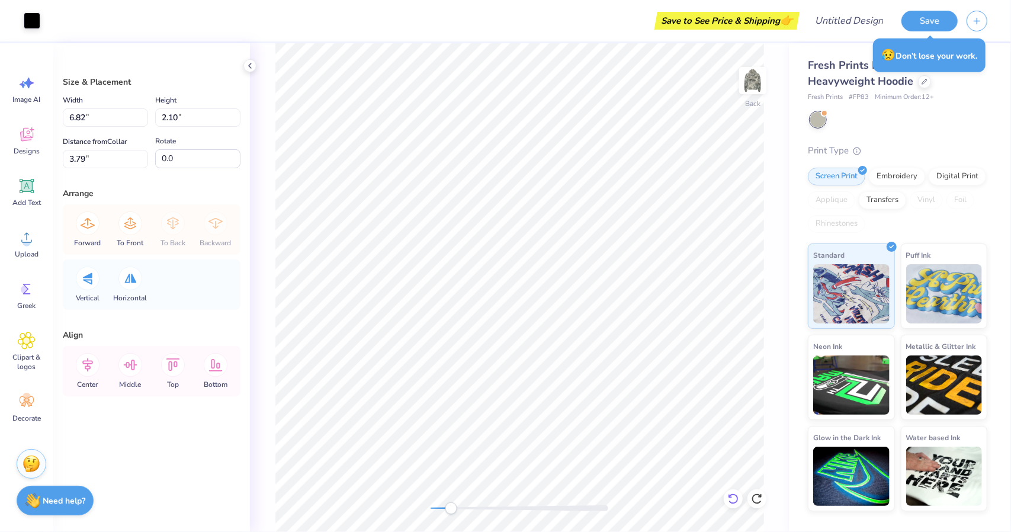
type input "6.64"
type input "2.05"
type input "3.85"
click at [733, 498] on icon at bounding box center [733, 499] width 12 height 12
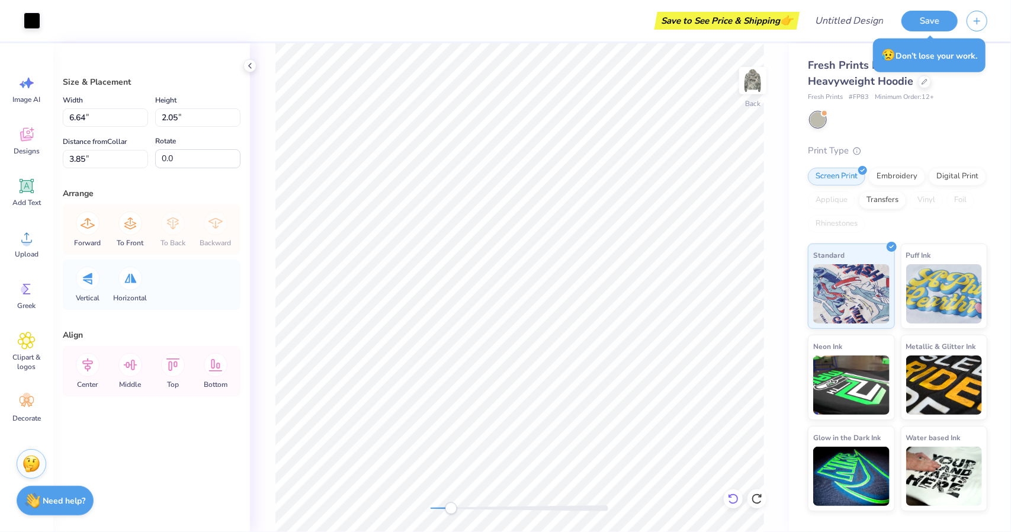
click at [733, 498] on icon at bounding box center [733, 499] width 12 height 12
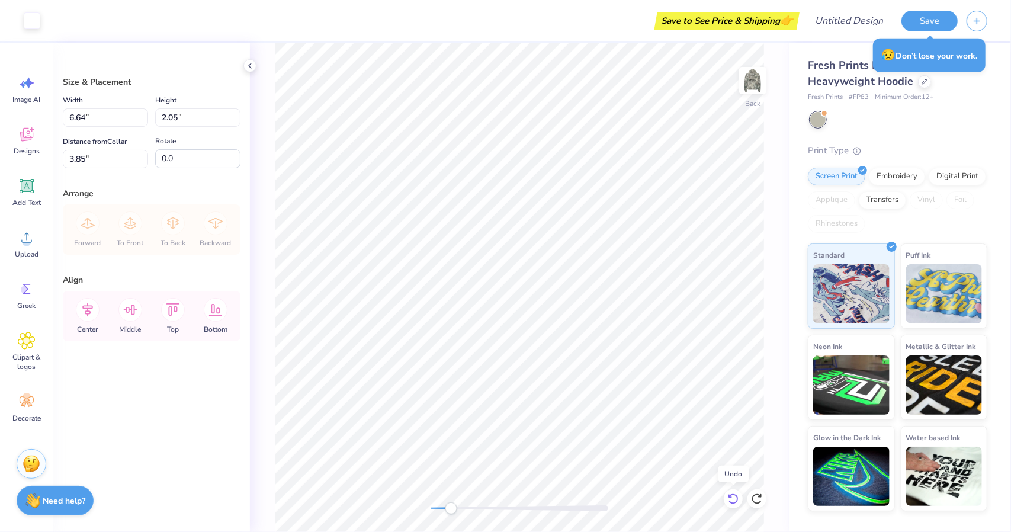
click at [733, 498] on icon at bounding box center [733, 499] width 12 height 12
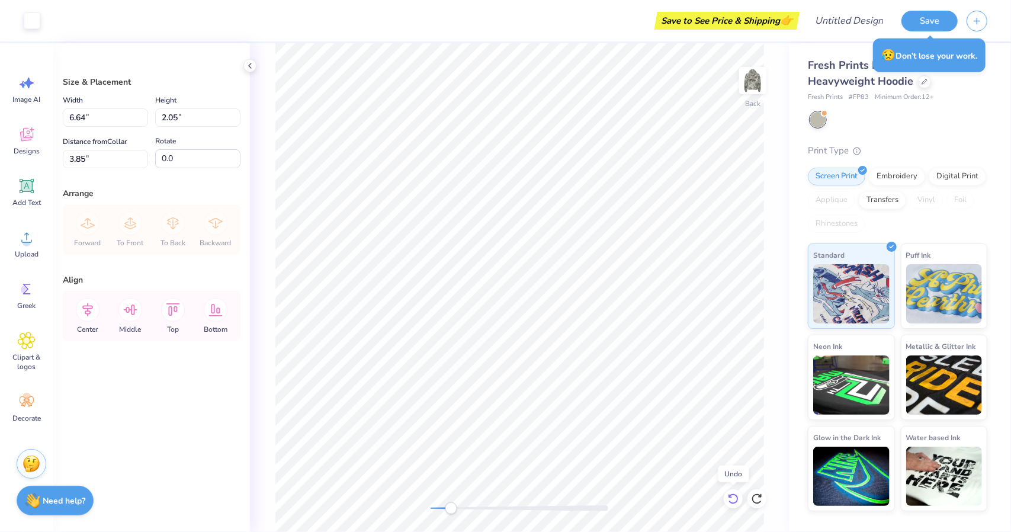
click at [733, 498] on icon at bounding box center [733, 499] width 12 height 12
click at [400, 510] on div "Back" at bounding box center [519, 287] width 539 height 489
click at [432, 506] on div at bounding box center [520, 508] width 178 height 6
click at [445, 506] on div "Accessibility label" at bounding box center [451, 508] width 12 height 12
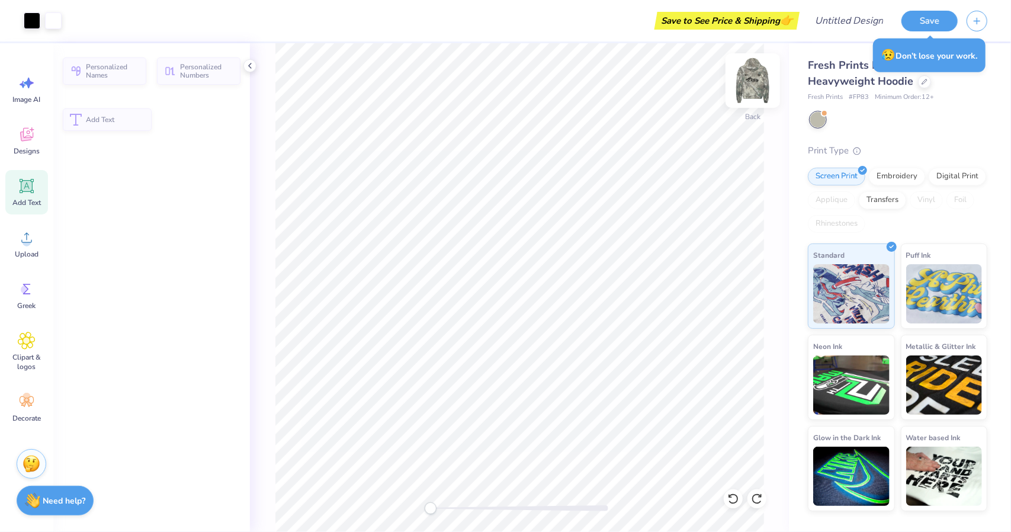
click at [761, 88] on img at bounding box center [752, 80] width 47 height 47
click at [758, 83] on img at bounding box center [752, 80] width 47 height 47
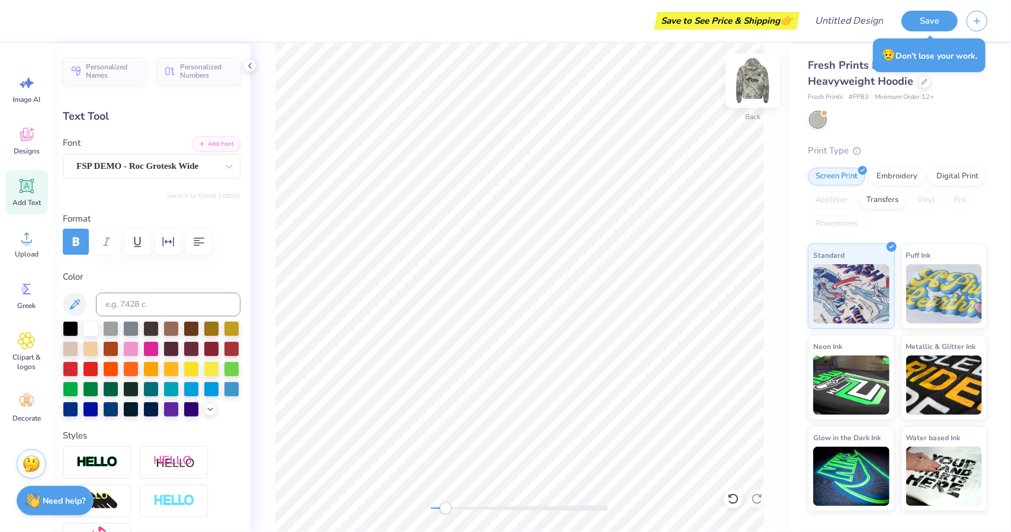
click at [758, 89] on img at bounding box center [752, 80] width 47 height 47
type input "5.29"
type input "0.89"
type input "6.35"
click at [755, 76] on img at bounding box center [753, 81] width 24 height 24
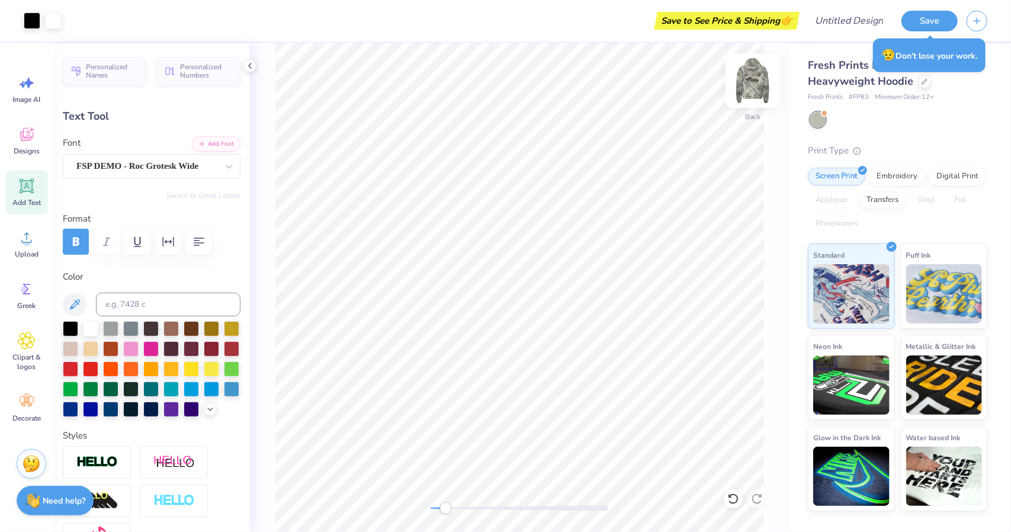
click at [757, 88] on img at bounding box center [752, 80] width 47 height 47
type input "5.00"
type input "10.79"
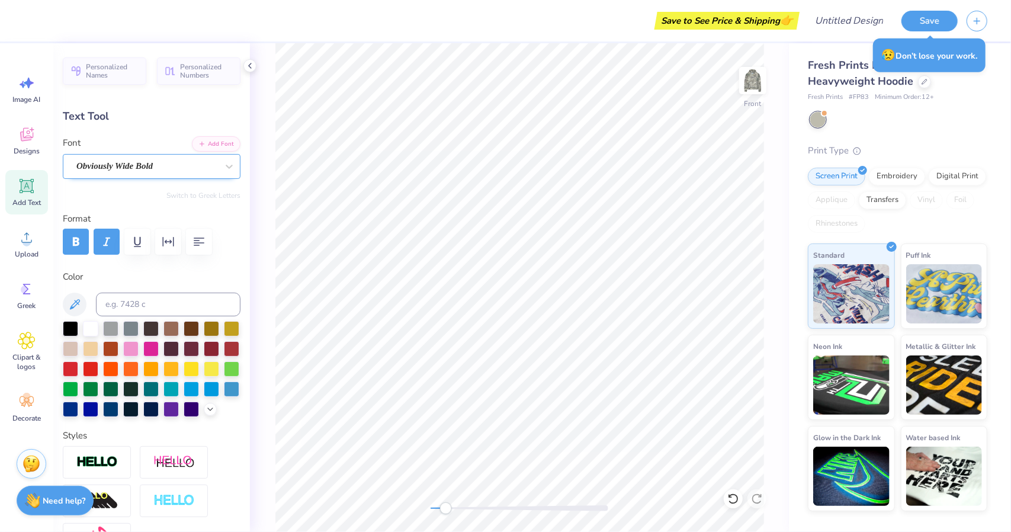
click at [184, 162] on div "Obviously Wide Bold" at bounding box center [146, 166] width 143 height 18
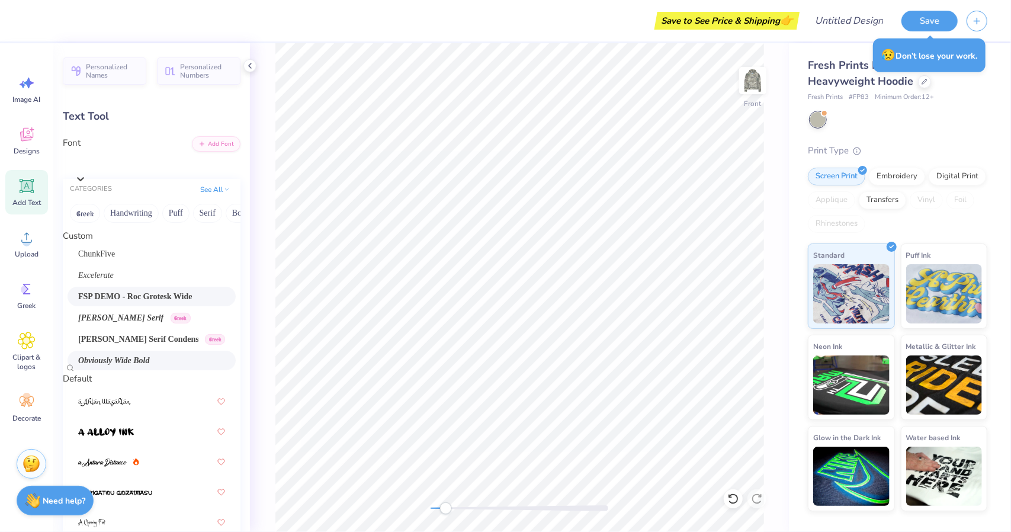
click at [172, 302] on span "FSP DEMO - Roc Grotesk Wide" at bounding box center [135, 296] width 114 height 12
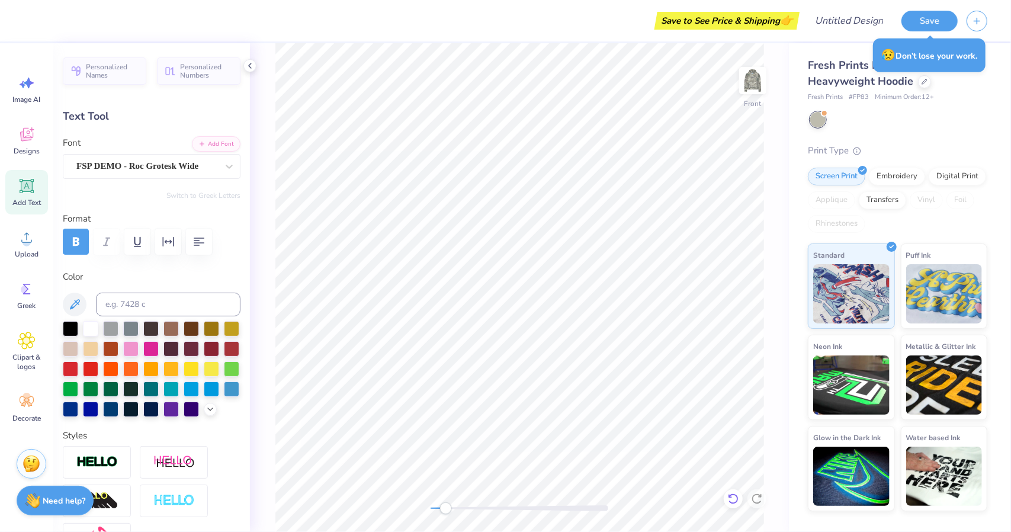
click at [733, 504] on icon at bounding box center [733, 499] width 12 height 12
click at [749, 76] on img at bounding box center [752, 80] width 47 height 47
type input "5.45"
type input "0.92"
type input "3.88"
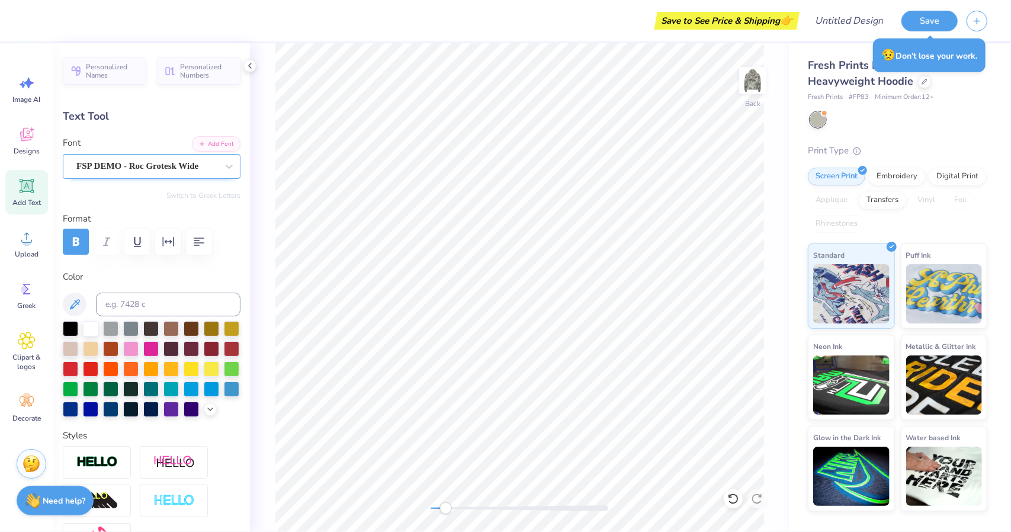
click at [203, 158] on div at bounding box center [146, 166] width 141 height 16
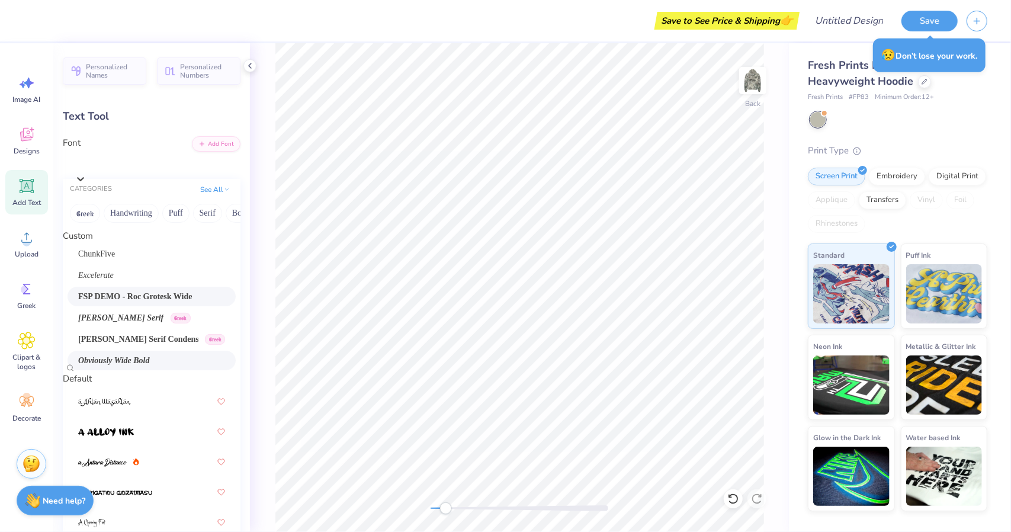
click at [150, 362] on span "Obviously Wide Bold" at bounding box center [114, 360] width 72 height 12
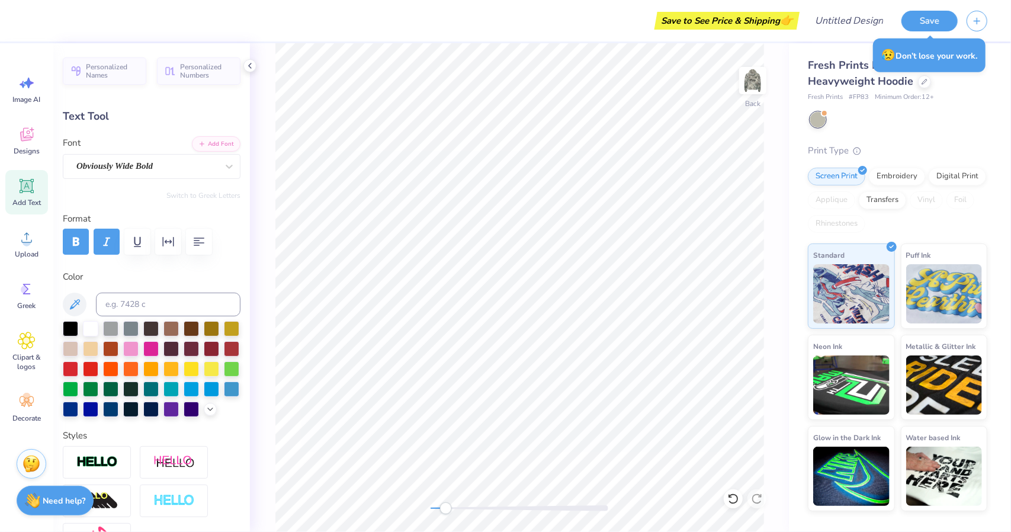
type input "6.93"
type input "0.97"
type input "3.86"
type textarea "P"
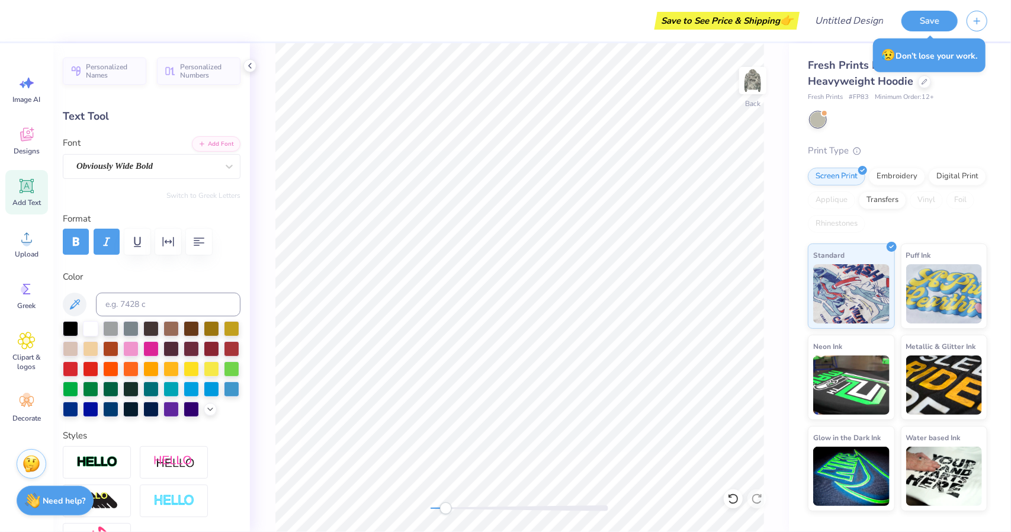
type textarea "Theta Delt"
type input "8.35"
type input "0.83"
type input "3.93"
type input "5.93"
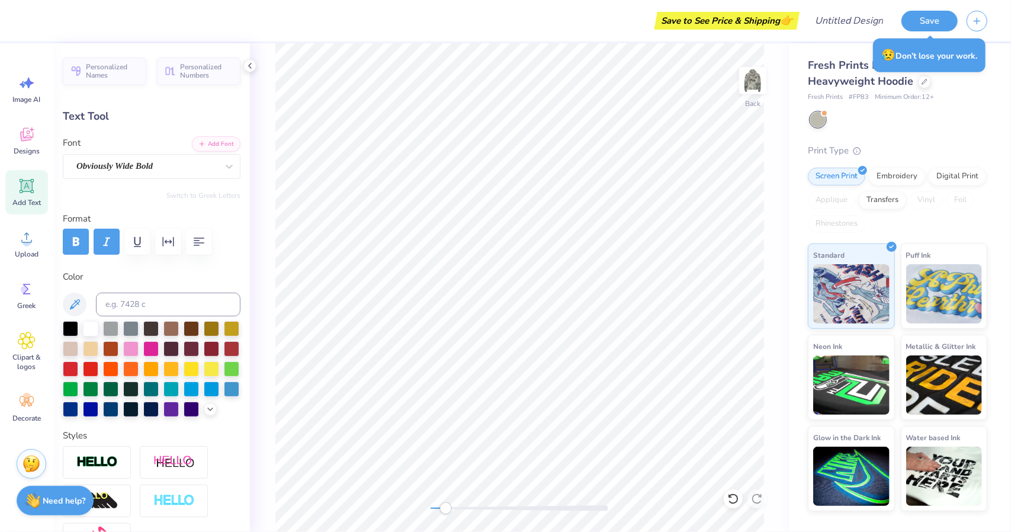
type input "0.59"
type input "4.17"
type input "5.48"
type input "0.54"
type input "4.01"
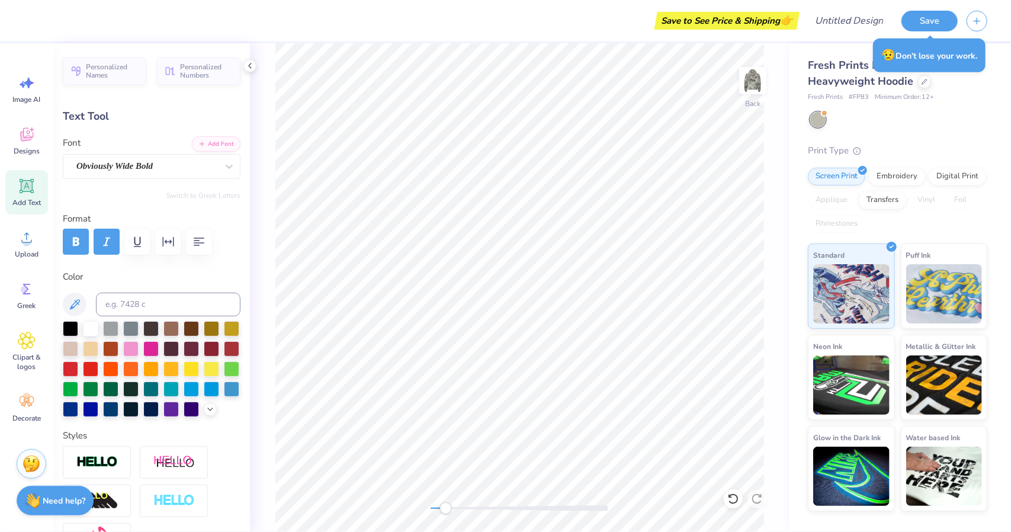
scroll to position [9, 1]
type input "5.60"
type input "0.56"
type input "4.02"
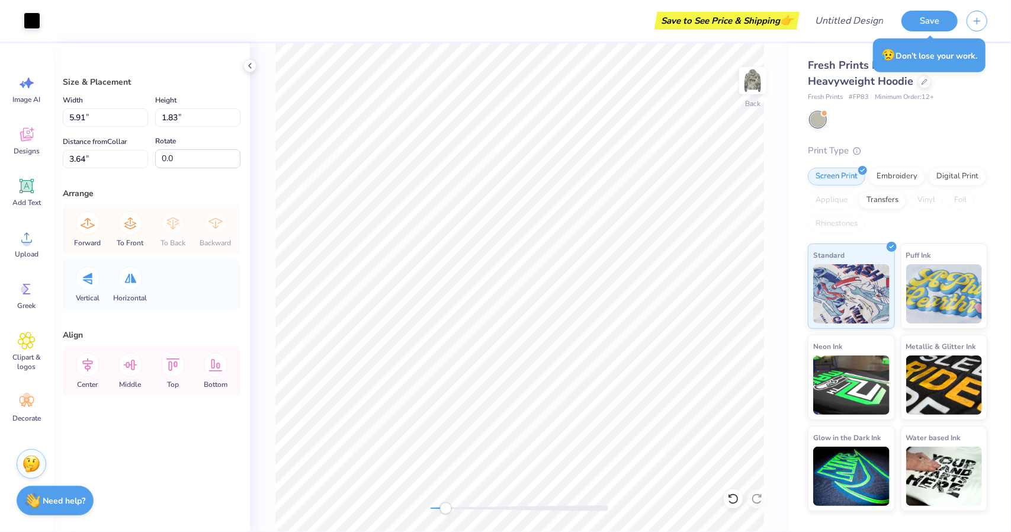
type input "5.91"
type input "1.83"
type input "3.64"
type input "1.73"
type input "0.56"
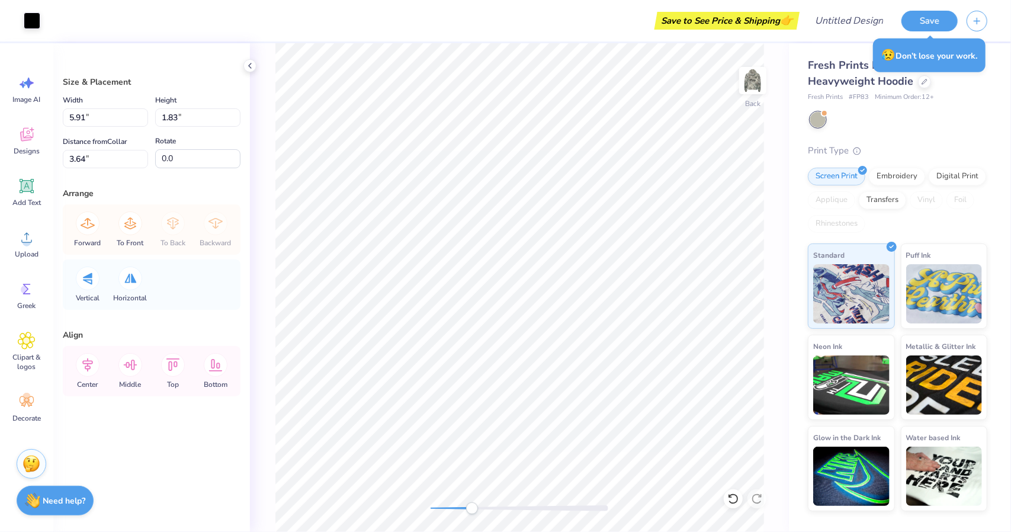
type input "4.69"
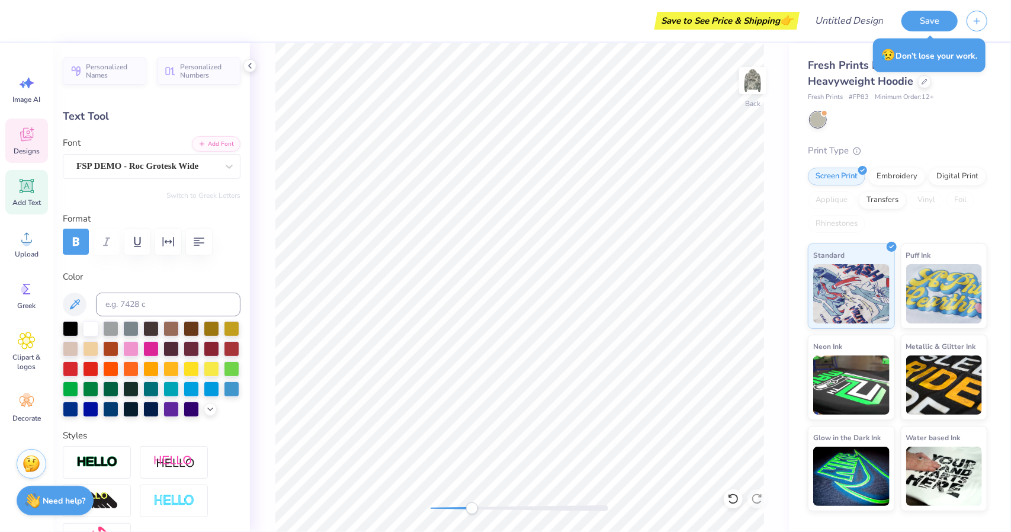
click at [19, 141] on icon at bounding box center [27, 135] width 18 height 18
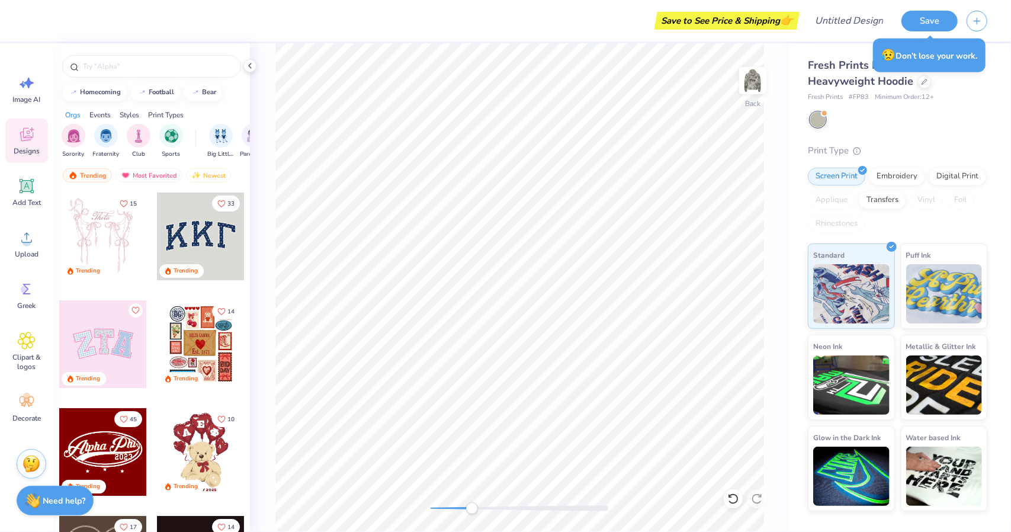
scroll to position [9, 4]
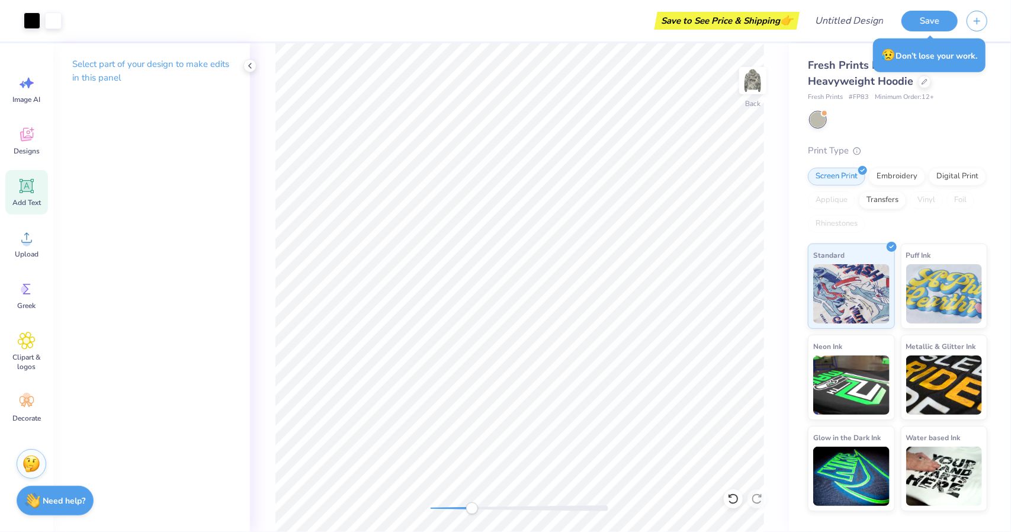
click at [29, 205] on span "Add Text" at bounding box center [26, 202] width 28 height 9
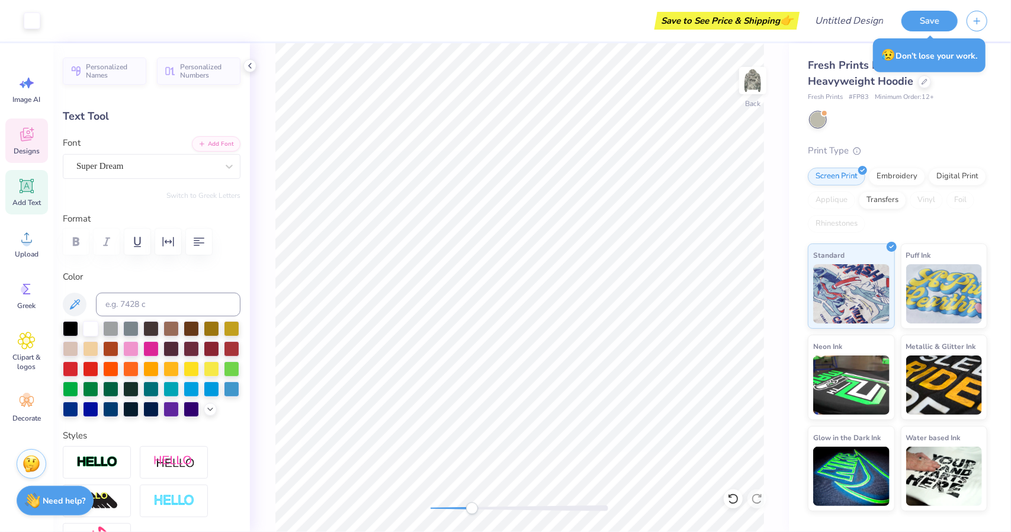
click at [27, 150] on span "Designs" at bounding box center [27, 150] width 26 height 9
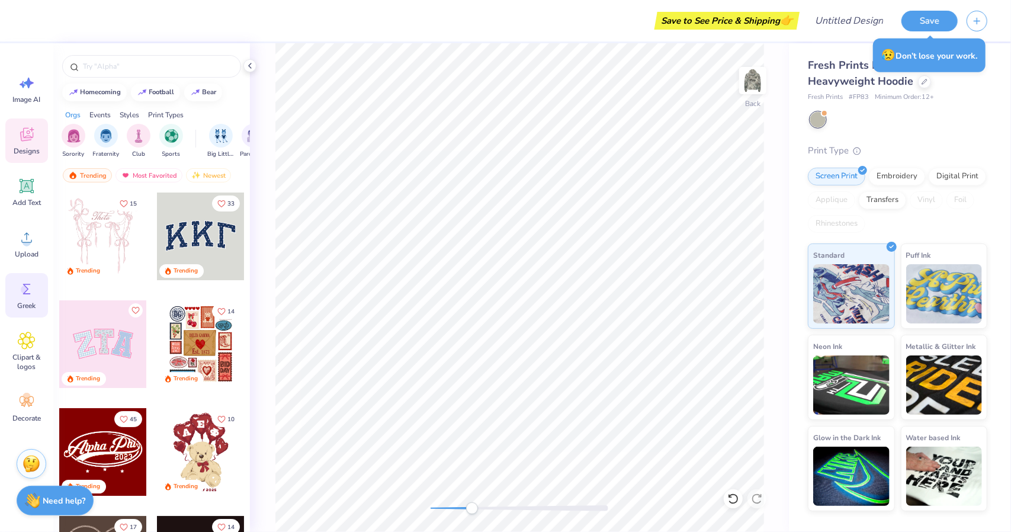
click at [27, 291] on circle at bounding box center [25, 290] width 8 height 8
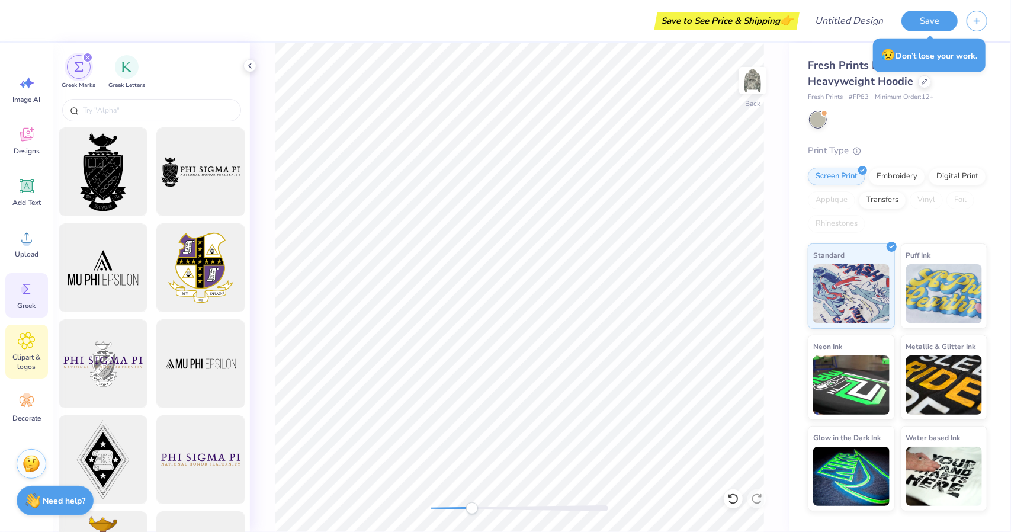
click at [26, 341] on icon at bounding box center [26, 340] width 7 height 7
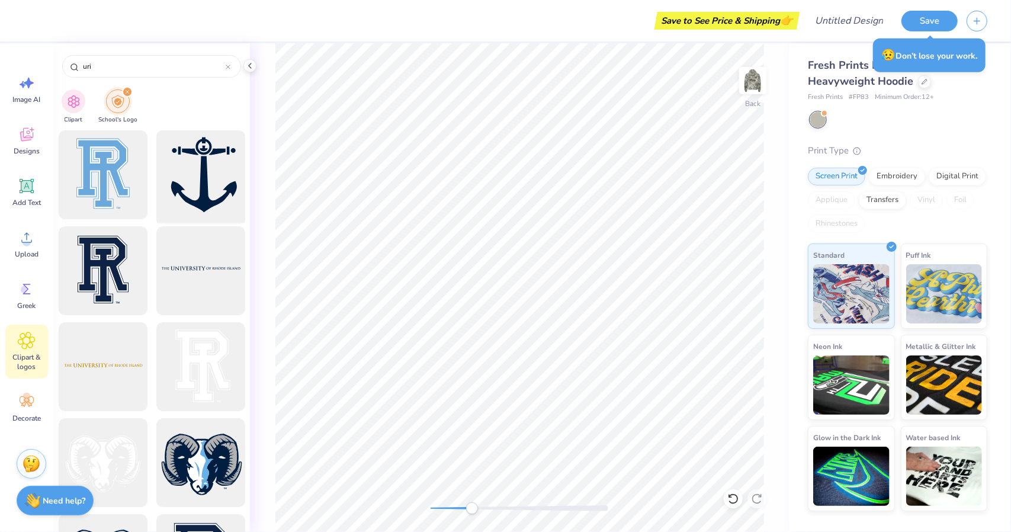
click at [198, 174] on div at bounding box center [201, 175] width 98 height 98
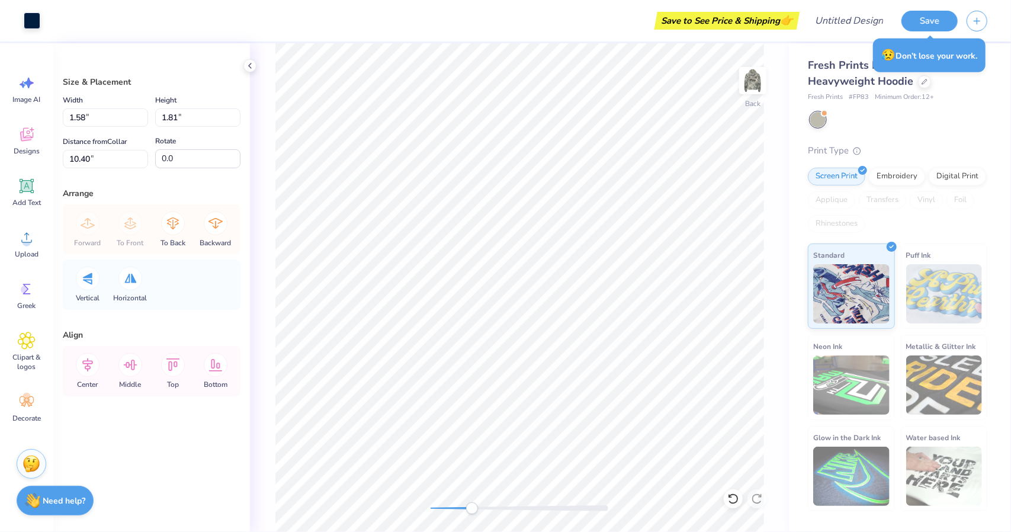
click at [36, 35] on div "Art colors" at bounding box center [20, 20] width 40 height 41
click at [36, 27] on div at bounding box center [32, 19] width 17 height 17
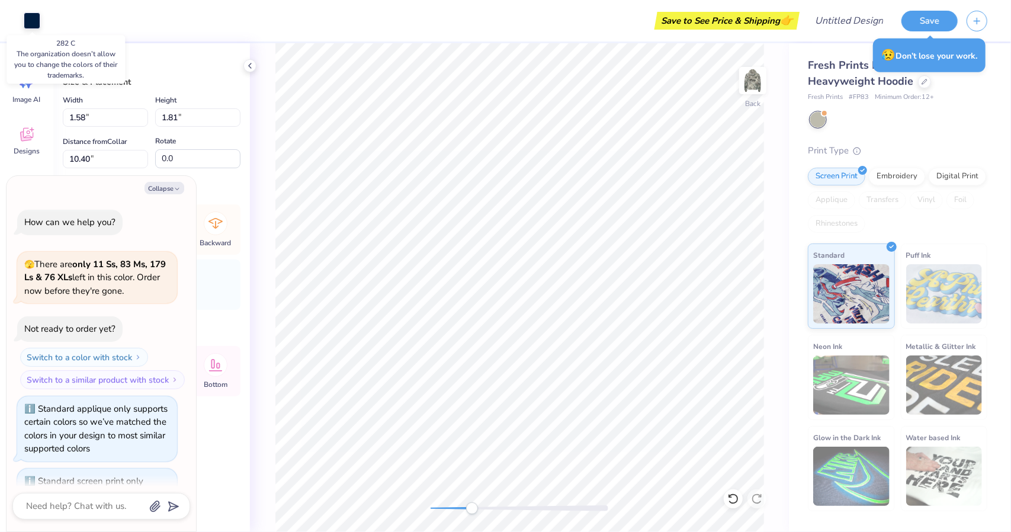
scroll to position [327, 0]
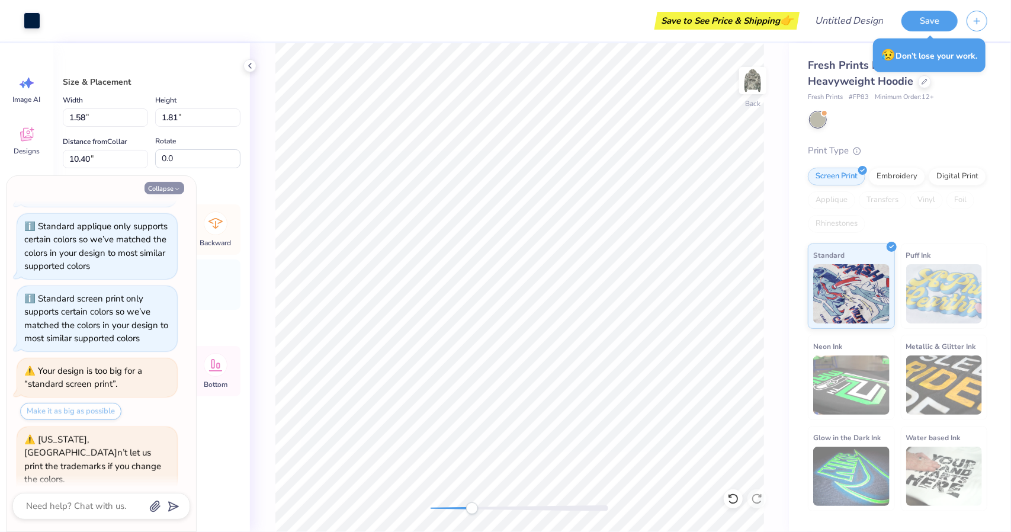
click at [175, 187] on icon "button" at bounding box center [177, 188] width 7 height 7
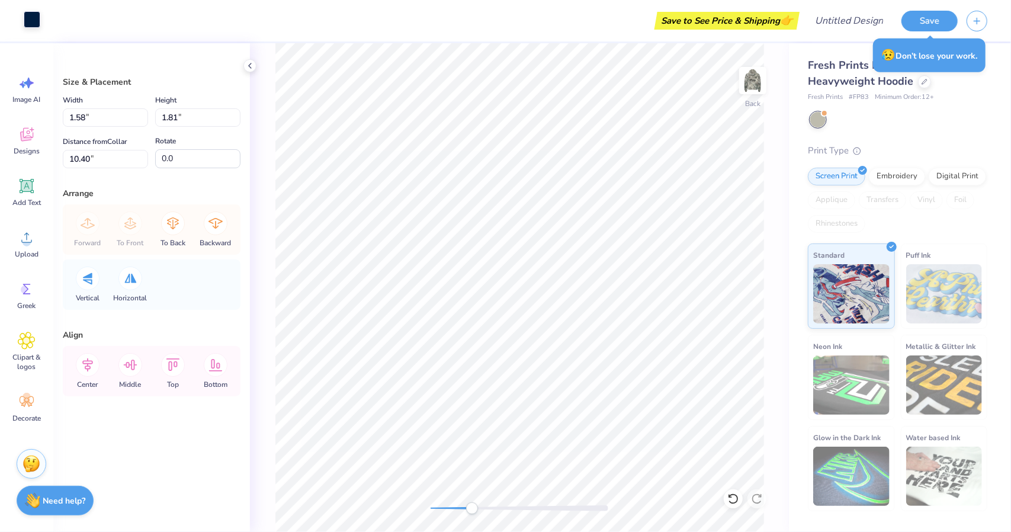
click at [35, 18] on div at bounding box center [32, 19] width 17 height 17
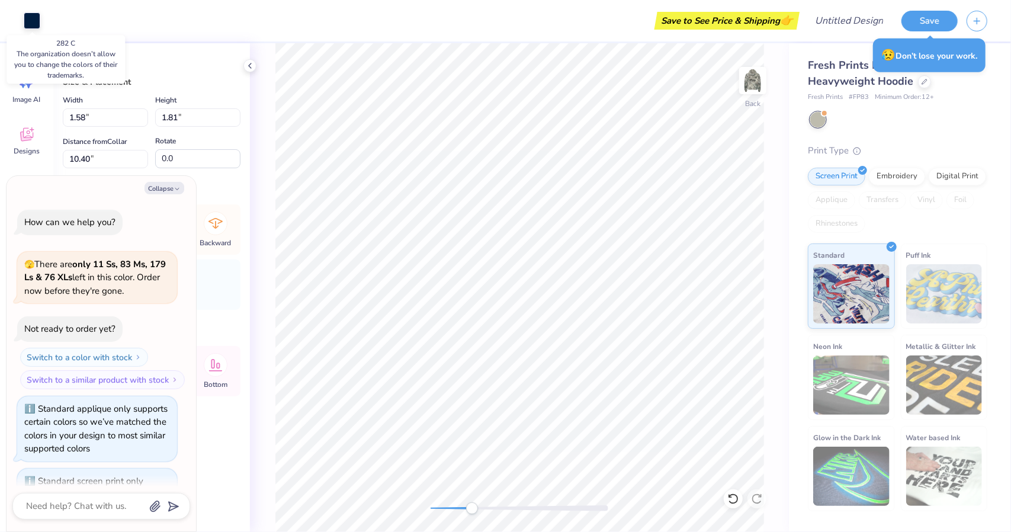
scroll to position [386, 0]
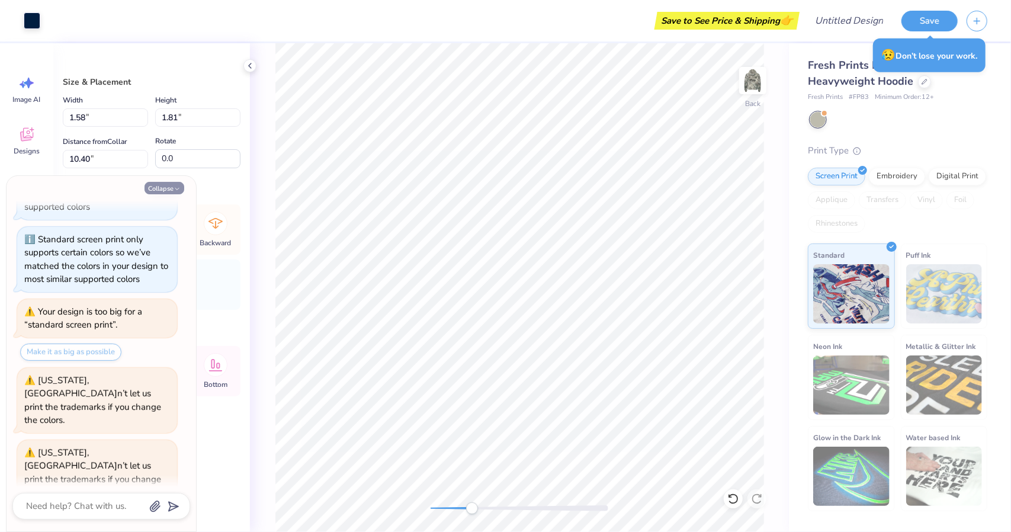
click at [165, 188] on button "Collapse" at bounding box center [165, 188] width 40 height 12
type textarea "x"
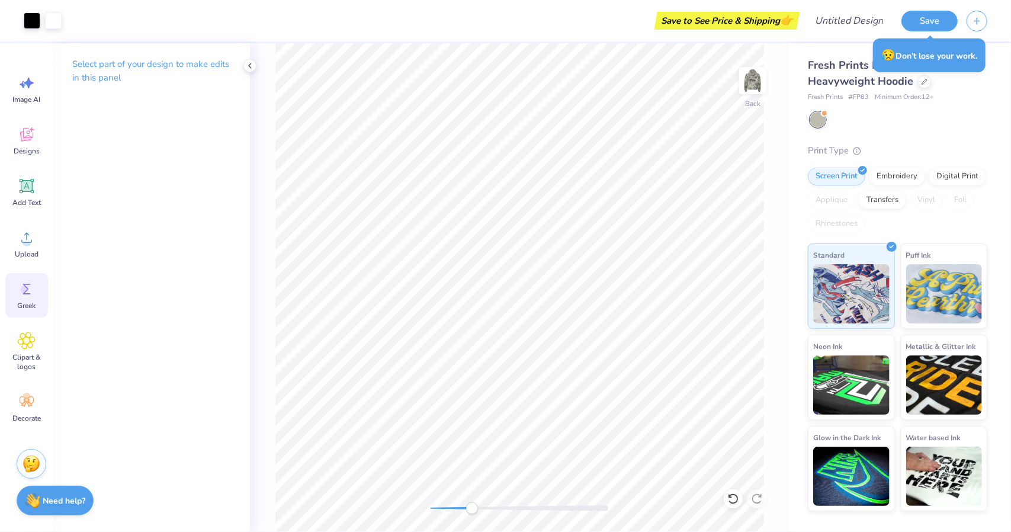
click at [23, 312] on div "Greek" at bounding box center [26, 295] width 43 height 44
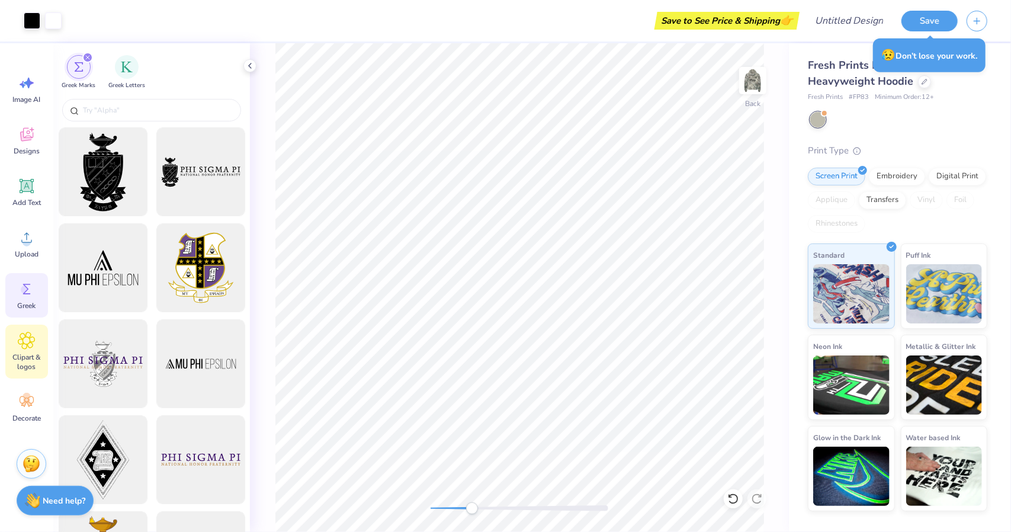
click at [25, 349] on icon at bounding box center [26, 341] width 17 height 18
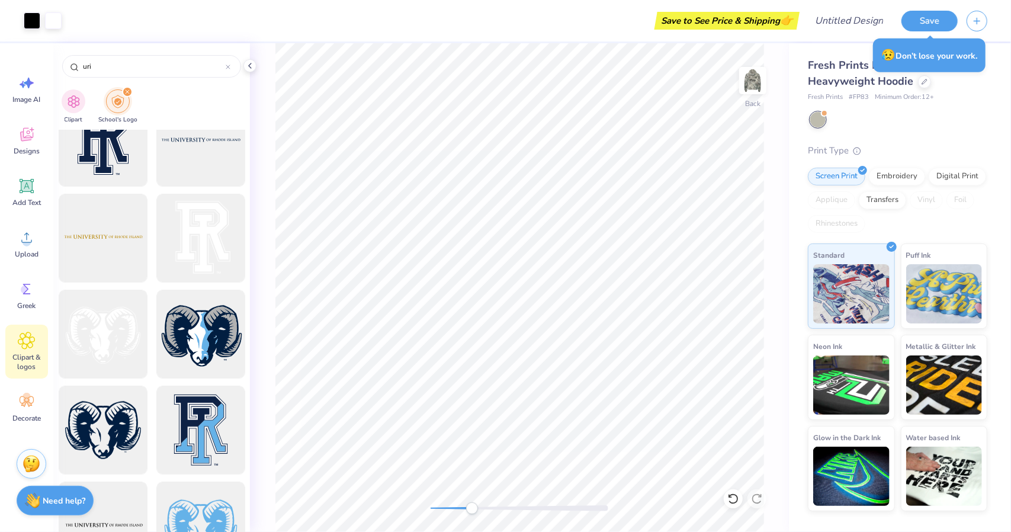
scroll to position [130, 0]
click at [188, 219] on div at bounding box center [201, 237] width 98 height 98
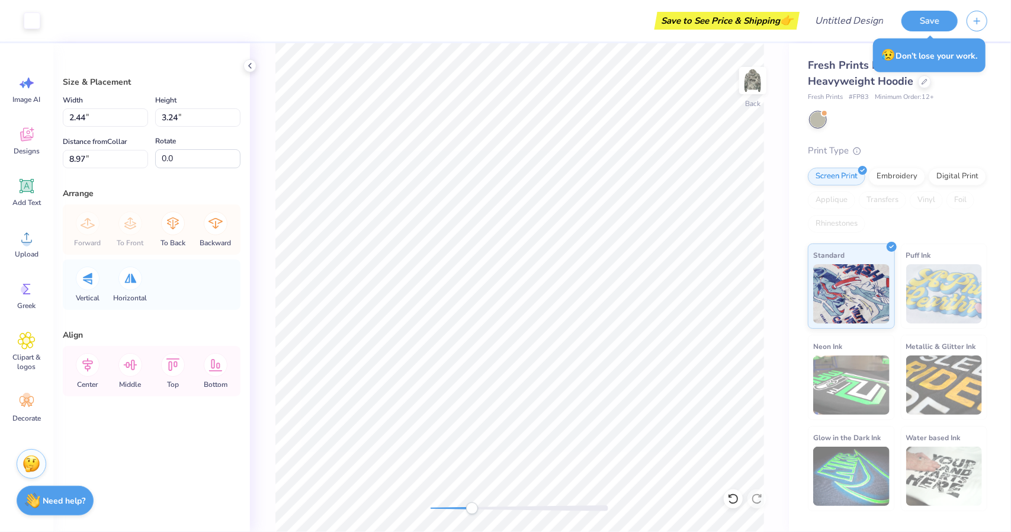
type input "2.44"
type input "3.24"
type input "8.97"
type input "2.44"
type input "3.24"
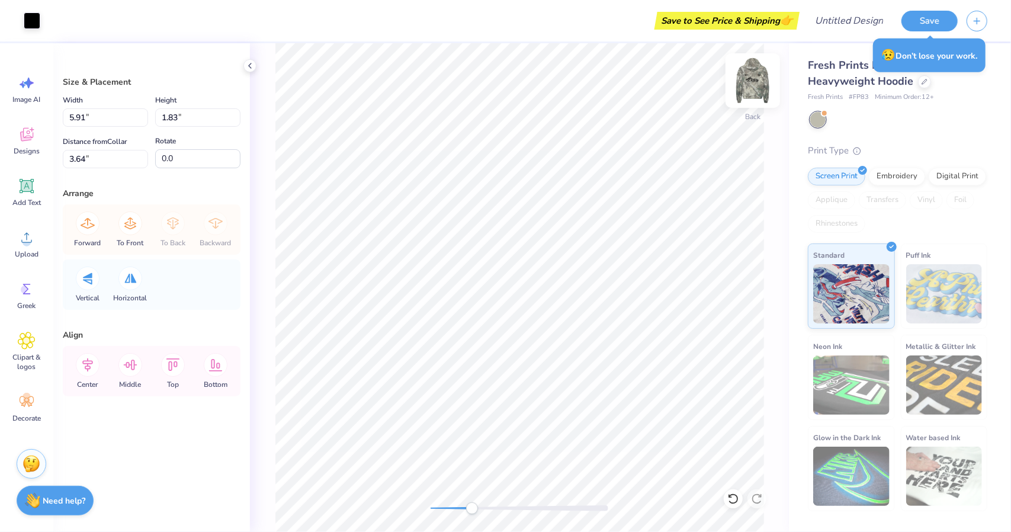
type input "8.97"
type input "1.73"
type input "0.56"
type input "4.69"
type input "0.28"
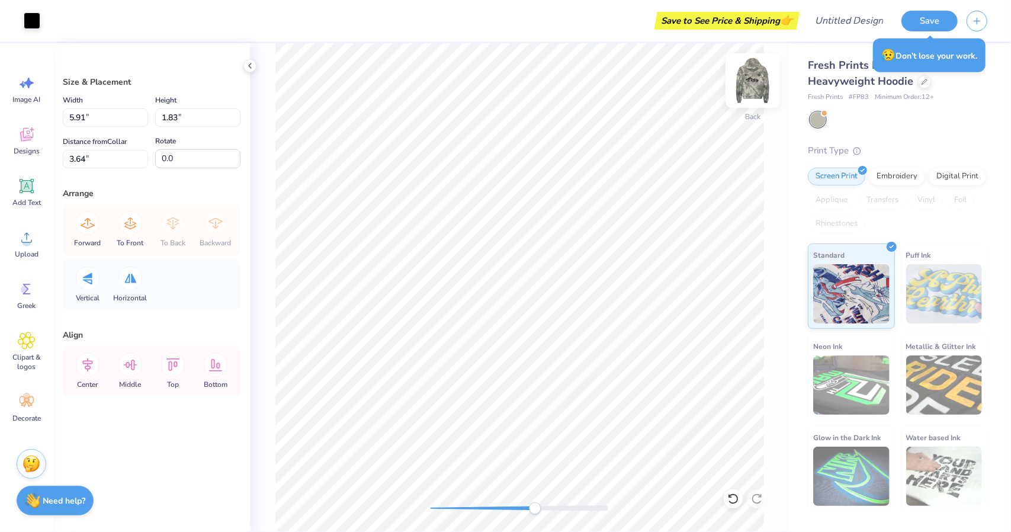
type input "0.12"
type input "4.88"
type input "0.65"
type input "0.86"
type input "7.71"
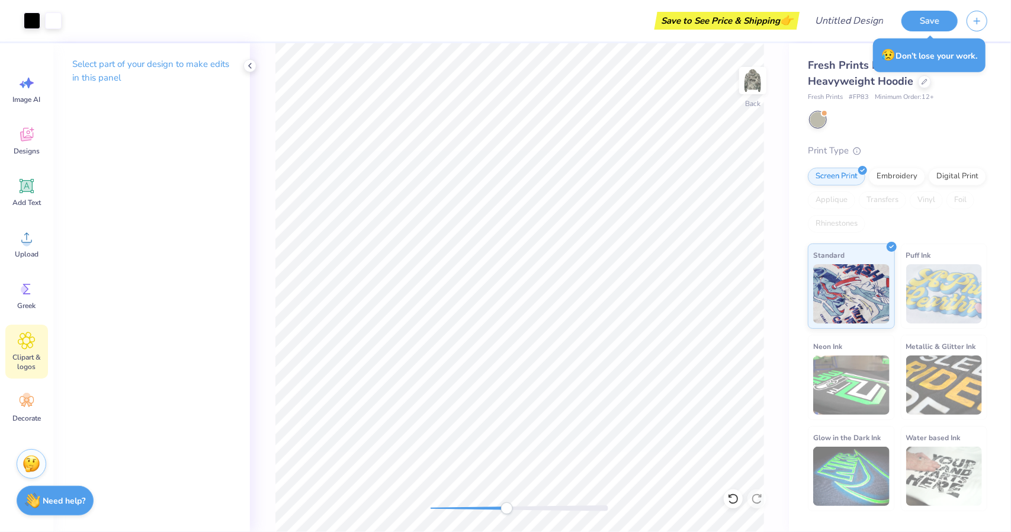
click at [30, 352] on span "Clipart & logos" at bounding box center [26, 361] width 39 height 19
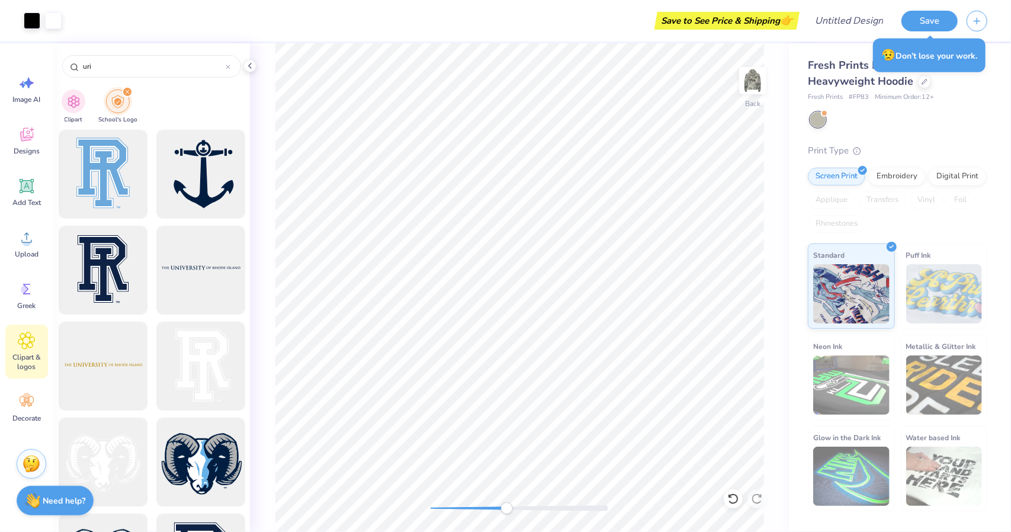
scroll to position [0, 0]
click at [763, 86] on img at bounding box center [752, 80] width 47 height 47
click at [421, 515] on div "Front" at bounding box center [519, 287] width 539 height 489
